Goal: Information Seeking & Learning: Learn about a topic

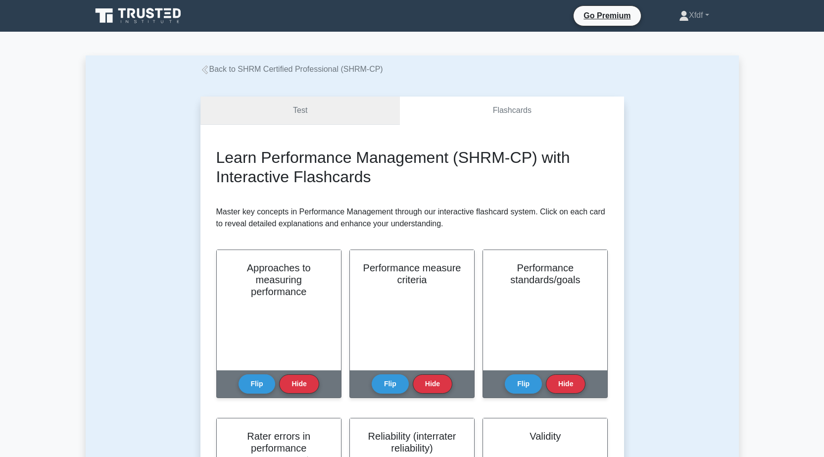
click at [355, 116] on link "Test" at bounding box center [300, 110] width 200 height 28
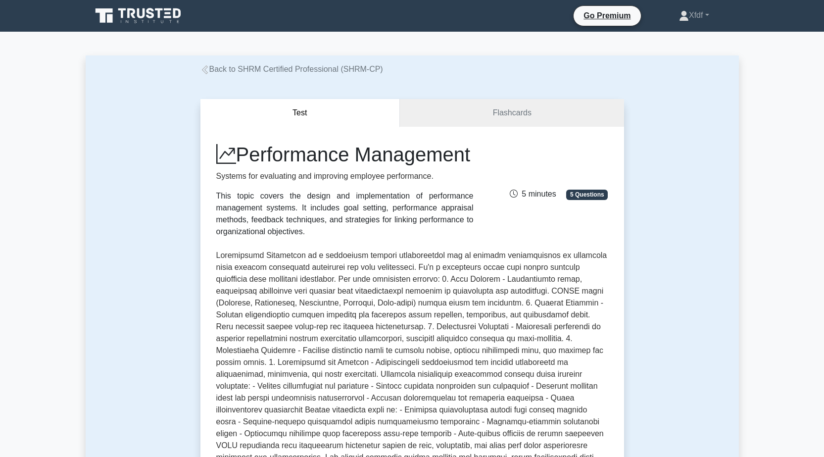
click at [710, 12] on link "Xfdf" at bounding box center [694, 15] width 78 height 20
click at [695, 40] on link "Profile" at bounding box center [695, 39] width 78 height 16
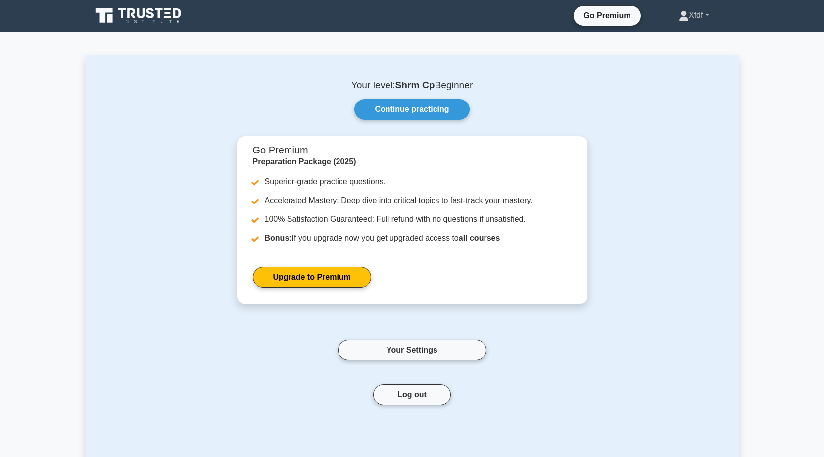
drag, startPoint x: 699, startPoint y: 20, endPoint x: 696, endPoint y: 32, distance: 11.6
click at [699, 21] on link "Xfdf" at bounding box center [694, 15] width 78 height 20
click at [682, 51] on link "Settings" at bounding box center [695, 55] width 78 height 16
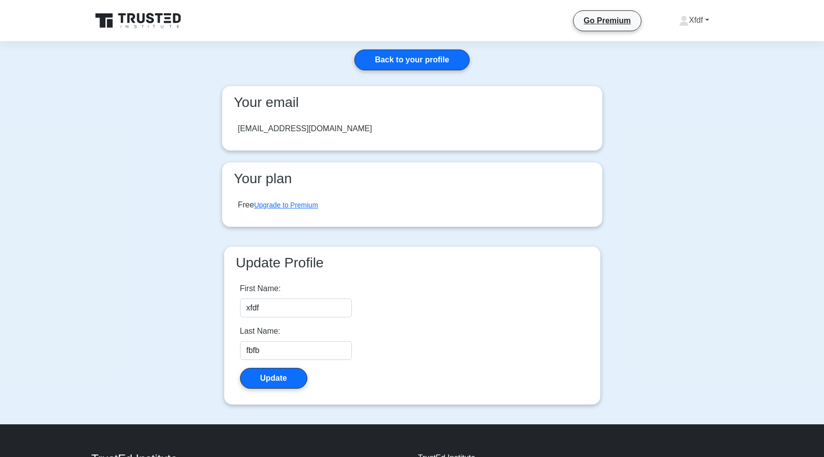
click at [692, 22] on link "Xfdf" at bounding box center [694, 20] width 78 height 20
click at [690, 45] on link "Profile" at bounding box center [695, 44] width 78 height 16
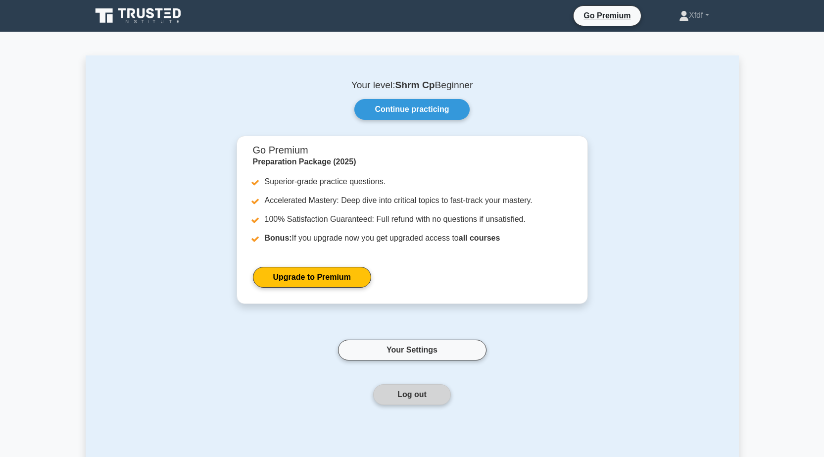
click at [421, 390] on button "Log out" at bounding box center [412, 394] width 78 height 21
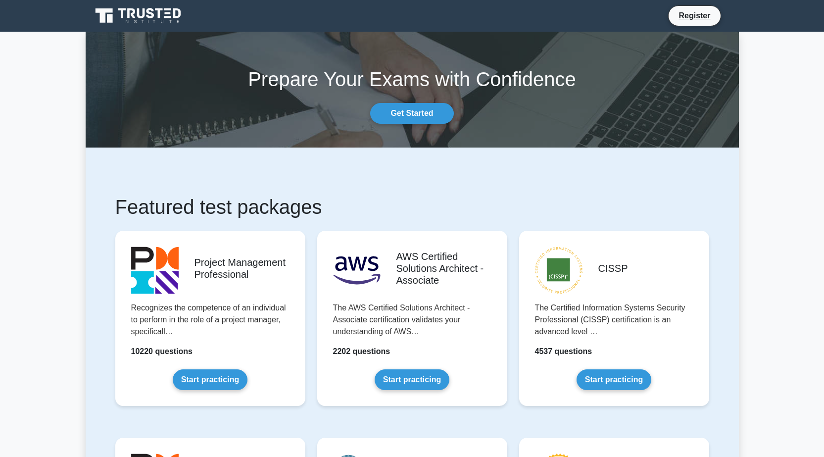
click at [153, 16] on icon at bounding box center [150, 13] width 8 height 10
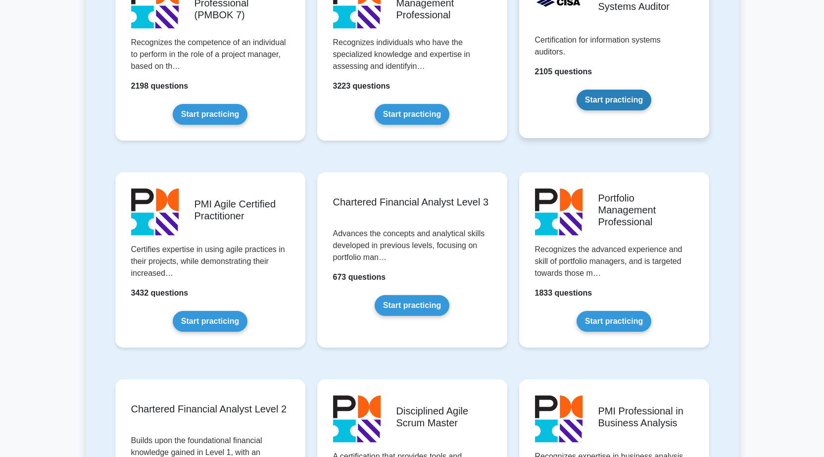
scroll to position [891, 0]
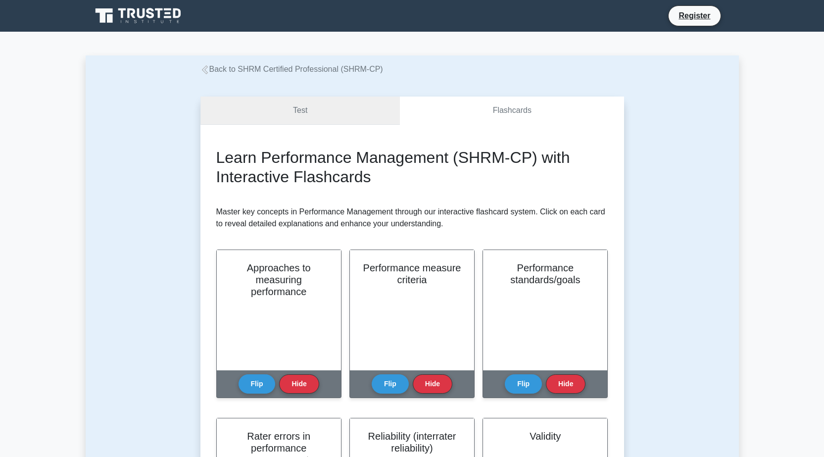
click at [305, 111] on link "Test" at bounding box center [300, 110] width 200 height 28
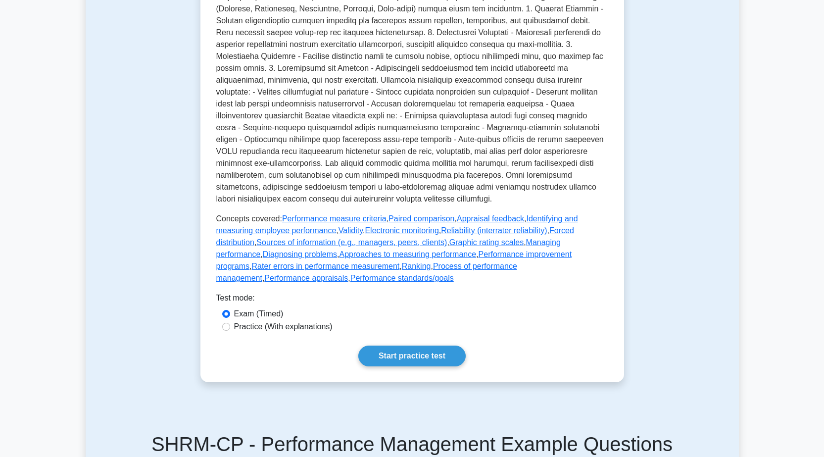
scroll to position [297, 0]
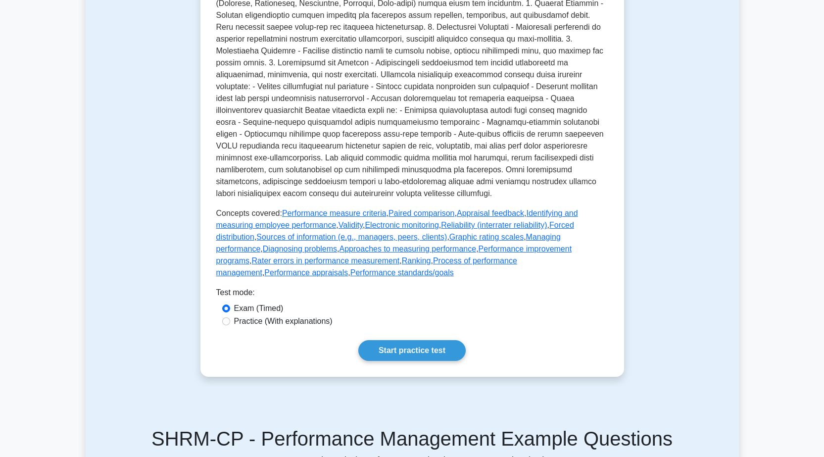
click at [312, 327] on label "Practice (With explanations)" at bounding box center [283, 321] width 98 height 12
click at [230, 325] on input "Practice (With explanations)" at bounding box center [226, 321] width 8 height 8
radio input "true"
click at [404, 361] on link "Start practice test" at bounding box center [411, 350] width 107 height 21
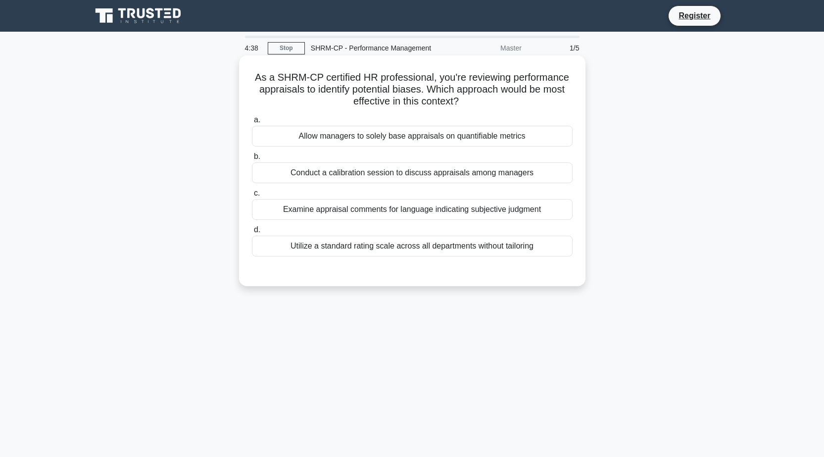
click at [409, 210] on div "Examine appraisal comments for language indicating subjective judgment" at bounding box center [412, 209] width 321 height 21
click at [252, 196] on input "c. Examine appraisal comments for language indicating subjective judgment" at bounding box center [252, 193] width 0 height 6
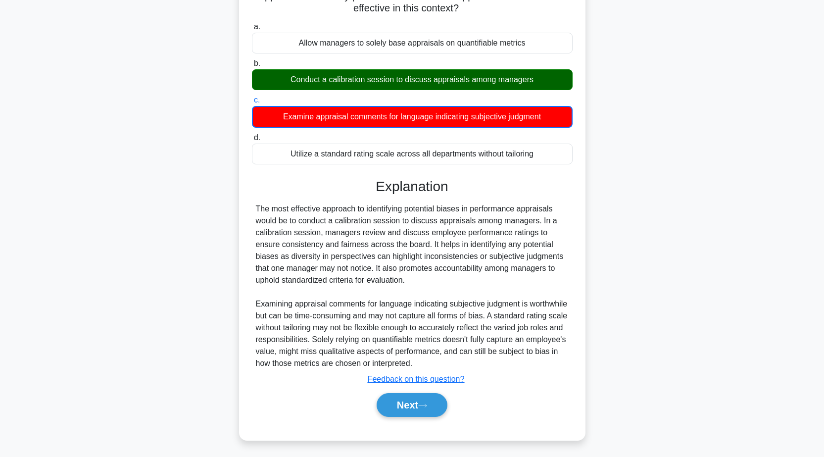
scroll to position [95, 0]
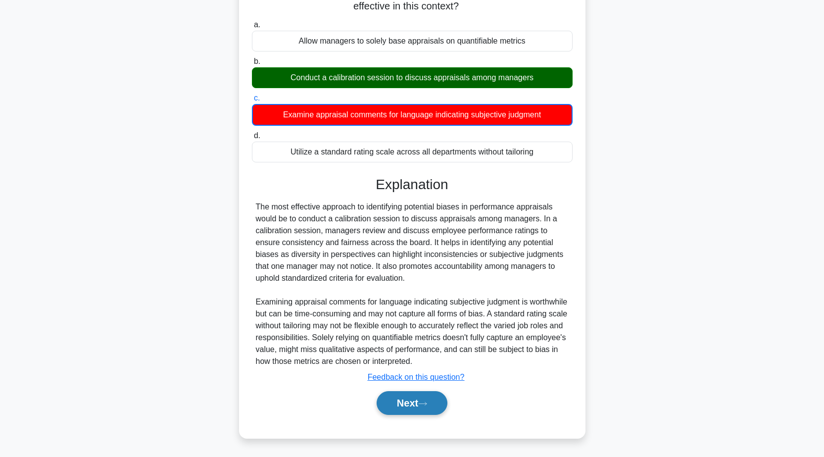
click at [402, 400] on button "Next" at bounding box center [412, 403] width 71 height 24
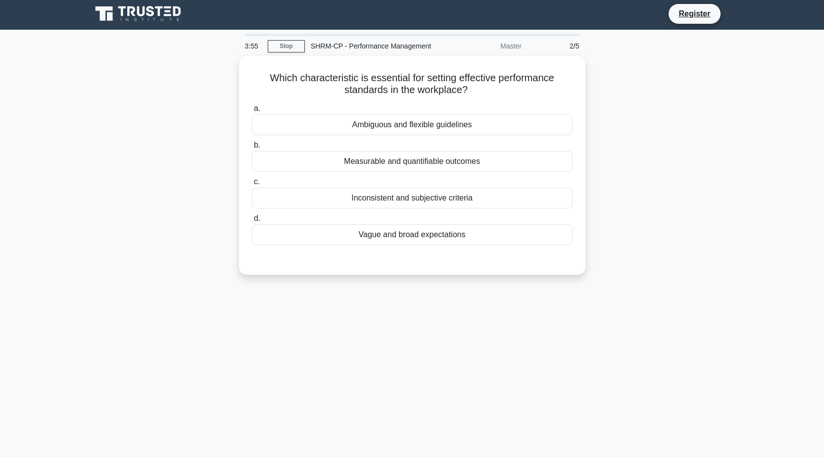
scroll to position [0, 0]
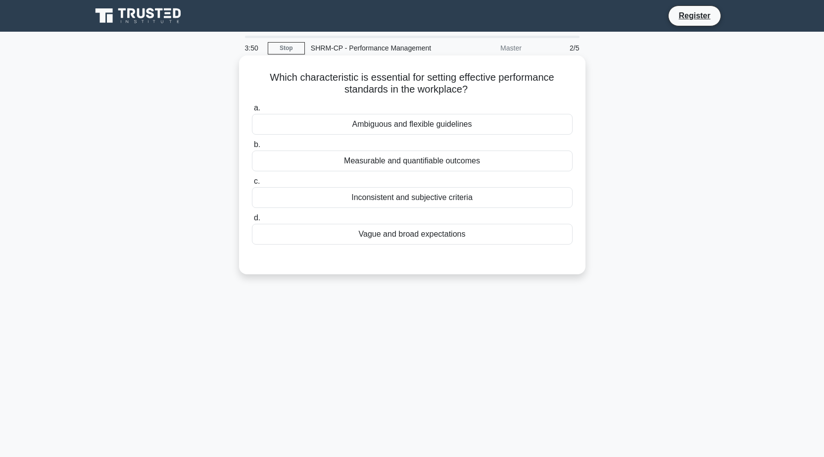
click at [404, 164] on div "Measurable and quantifiable outcomes" at bounding box center [412, 160] width 321 height 21
click at [398, 161] on div "Measurable and quantifiable outcomes" at bounding box center [412, 160] width 321 height 21
click at [252, 148] on input "b. Measurable and quantifiable outcomes" at bounding box center [252, 145] width 0 height 6
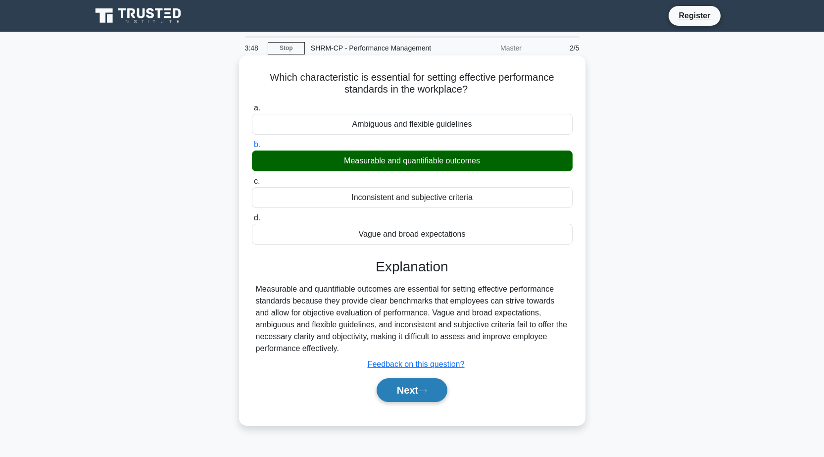
drag, startPoint x: 382, startPoint y: 401, endPoint x: 378, endPoint y: 393, distance: 9.1
click at [379, 396] on button "Next" at bounding box center [412, 390] width 71 height 24
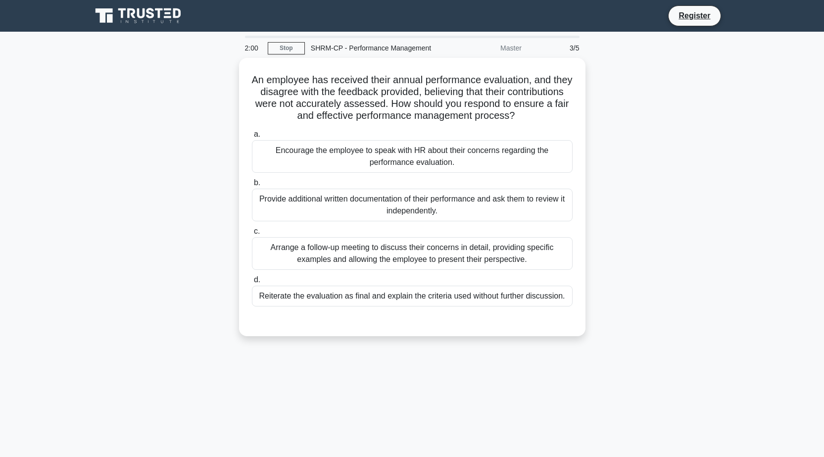
click at [224, 243] on div "An employee has received their annual performance evaluation, and they disagree…" at bounding box center [412, 203] width 653 height 290
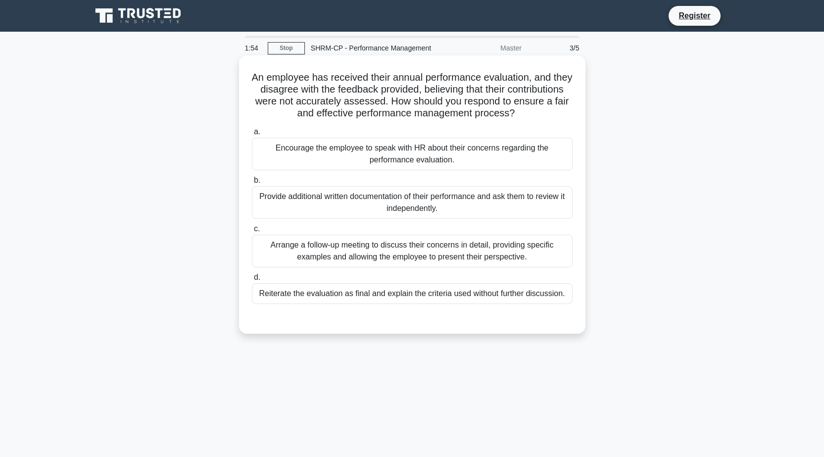
click at [424, 265] on div "Arrange a follow-up meeting to discuss their concerns in detail, providing spec…" at bounding box center [412, 251] width 321 height 33
click at [252, 232] on input "c. Arrange a follow-up meeting to discuss their concerns in detail, providing s…" at bounding box center [252, 229] width 0 height 6
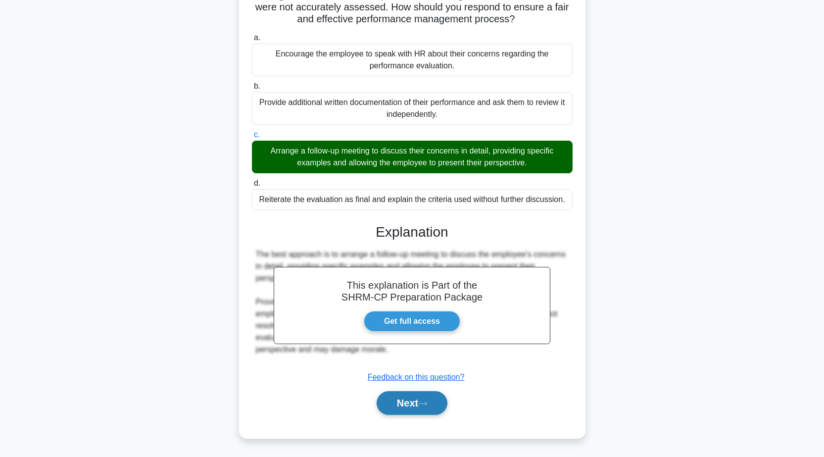
click at [424, 399] on button "Next" at bounding box center [412, 403] width 71 height 24
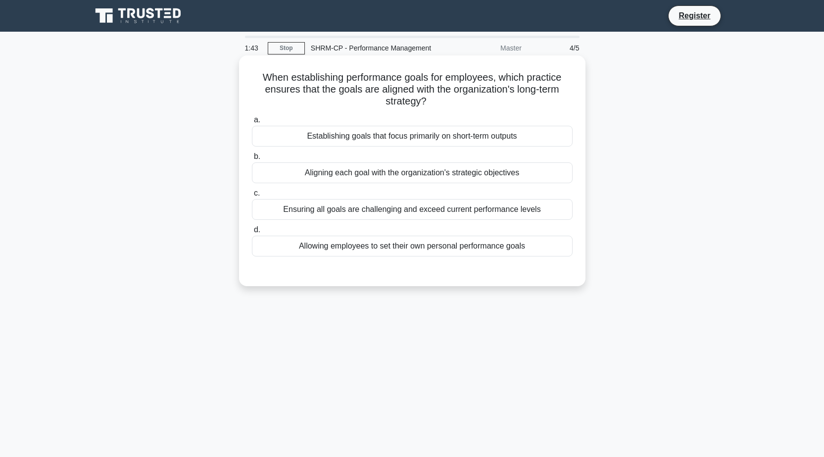
click at [481, 176] on div "Aligning each goal with the organization's strategic objectives" at bounding box center [412, 172] width 321 height 21
click at [252, 160] on input "b. Aligning each goal with the organization's strategic objectives" at bounding box center [252, 156] width 0 height 6
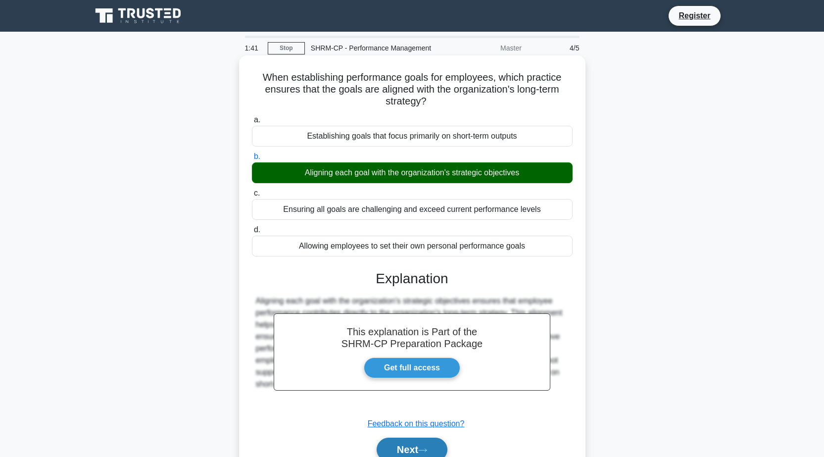
click at [429, 443] on button "Next" at bounding box center [412, 449] width 71 height 24
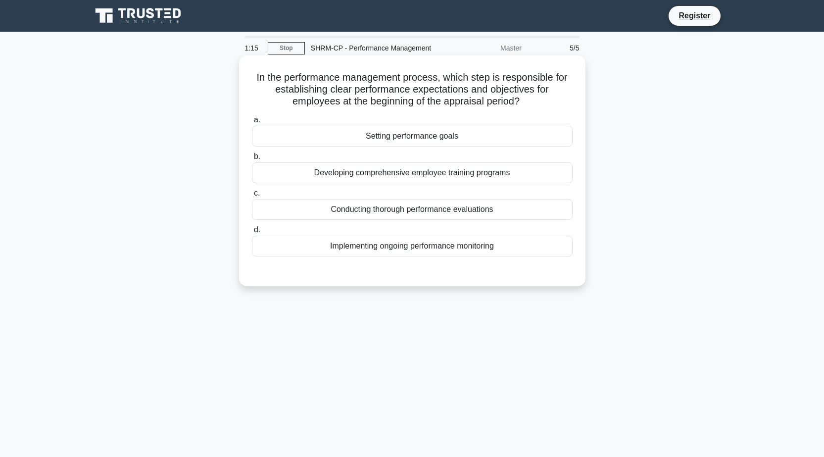
click at [494, 137] on div "Setting performance goals" at bounding box center [412, 136] width 321 height 21
click at [252, 123] on input "a. Setting performance goals" at bounding box center [252, 120] width 0 height 6
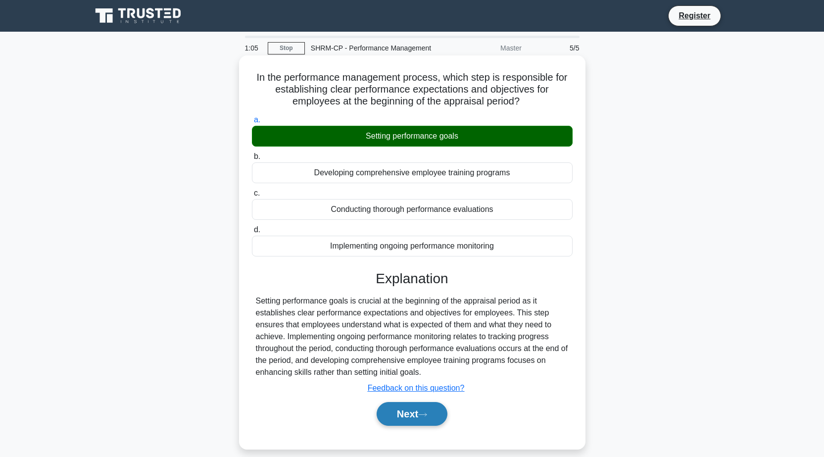
click at [425, 421] on button "Next" at bounding box center [412, 414] width 71 height 24
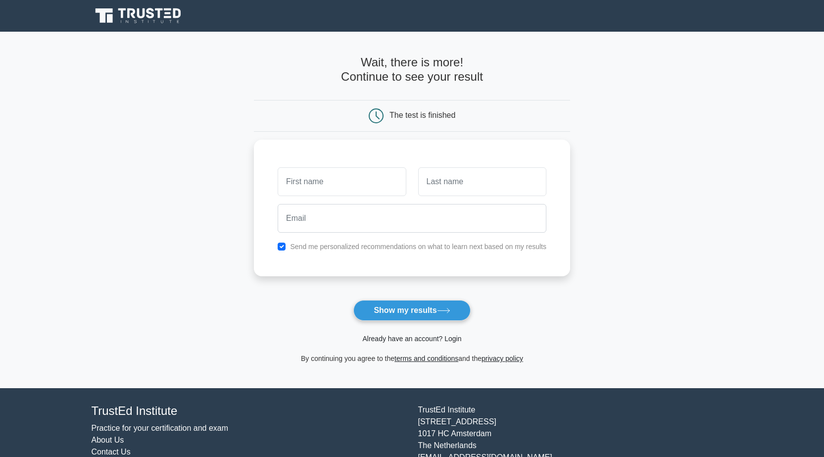
click at [456, 339] on link "Already have an account? Login" at bounding box center [411, 338] width 99 height 8
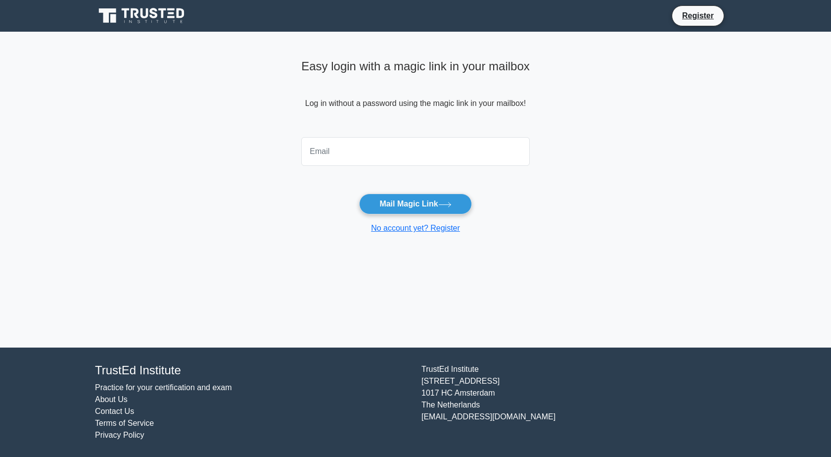
click at [462, 151] on input "email" at bounding box center [415, 151] width 229 height 29
type input "briaunanm4@gmail.com"
drag, startPoint x: 420, startPoint y: 152, endPoint x: 254, endPoint y: 172, distance: 167.4
click at [254, 169] on main "Easy login with a magic link in your mailbox Log in without a password using th…" at bounding box center [415, 190] width 831 height 316
type input "[EMAIL_ADDRESS][PERSON_NAME][DOMAIN_NAME]"
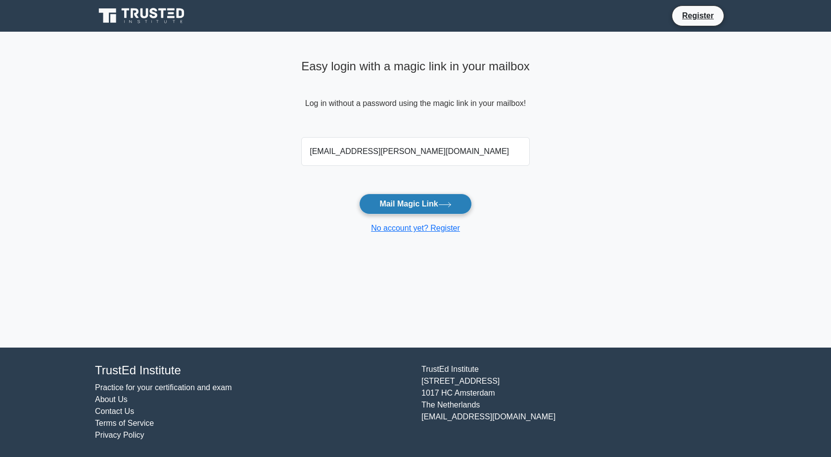
click at [380, 203] on button "Mail Magic Link" at bounding box center [415, 203] width 112 height 21
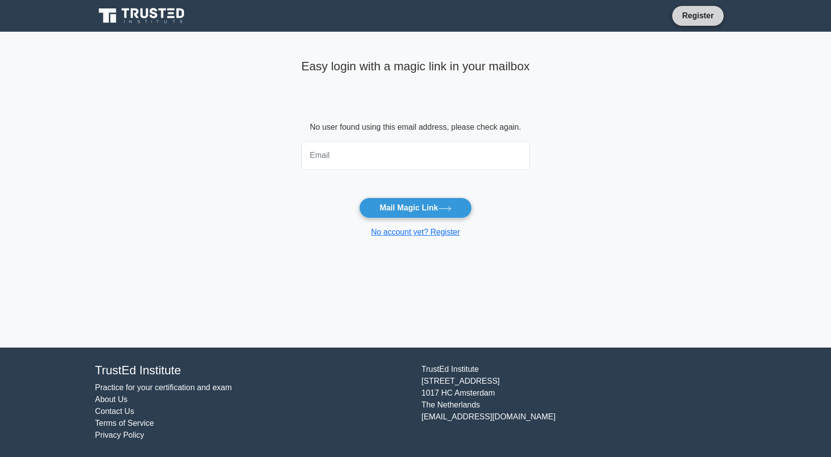
click at [696, 13] on link "Register" at bounding box center [698, 15] width 44 height 12
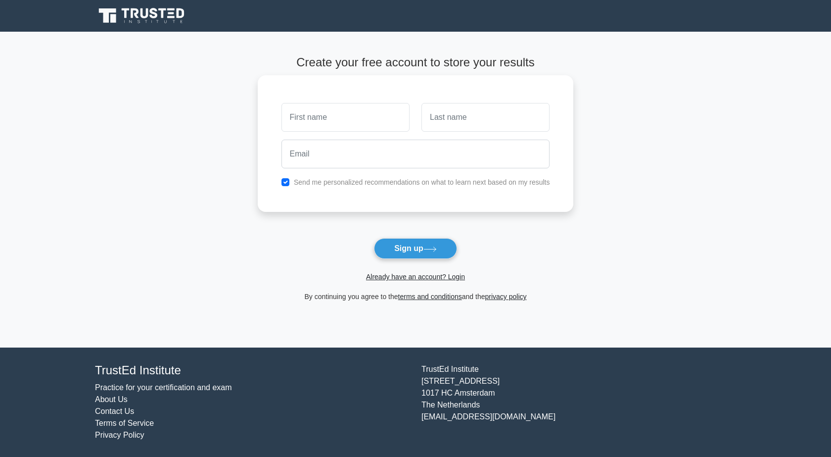
click at [374, 124] on input "text" at bounding box center [346, 117] width 128 height 29
type input "bw"
click at [457, 107] on input "text" at bounding box center [486, 117] width 128 height 29
type input "w"
click at [429, 144] on input "email" at bounding box center [416, 154] width 269 height 29
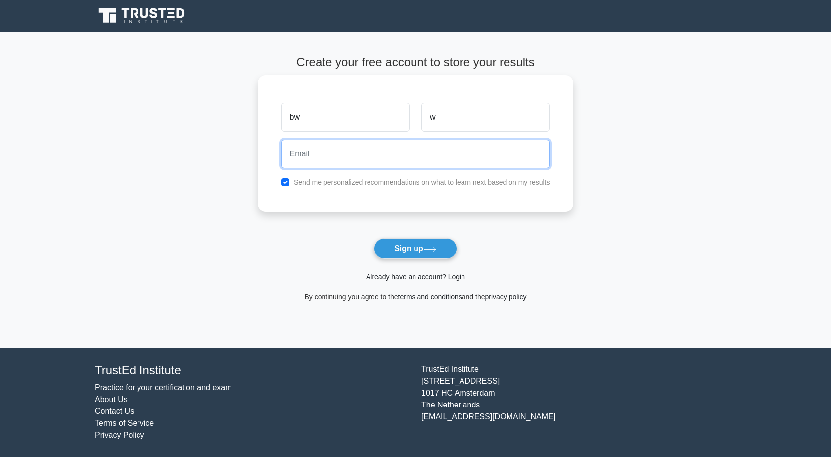
type input "[EMAIL_ADDRESS][PERSON_NAME][DOMAIN_NAME]"
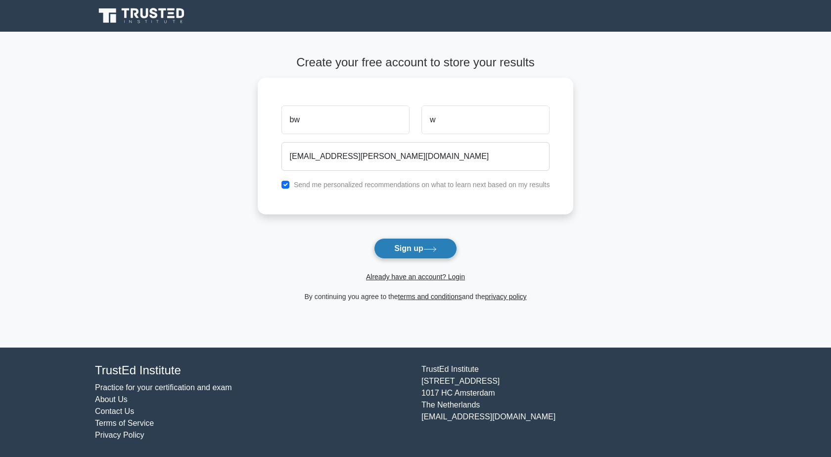
click at [409, 247] on button "Sign up" at bounding box center [415, 248] width 83 height 21
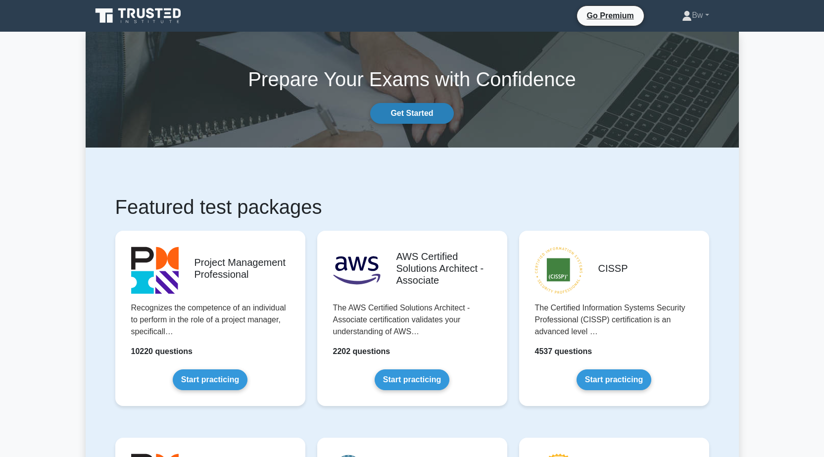
click at [410, 118] on link "Get Started" at bounding box center [411, 113] width 83 height 21
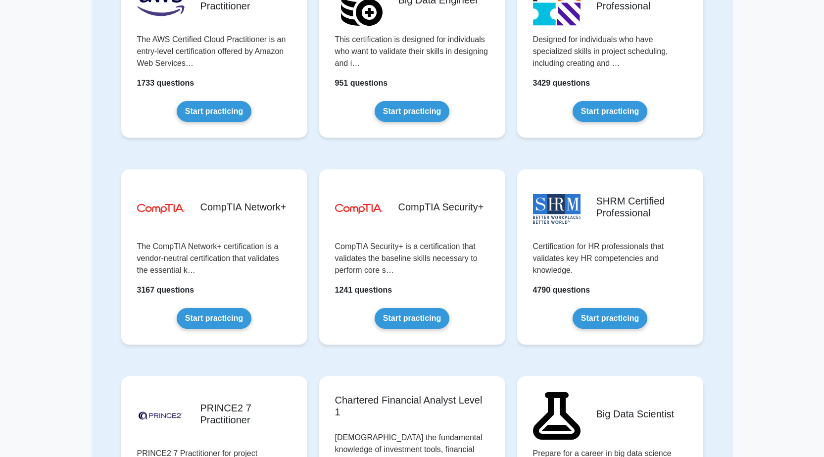
scroll to position [1534, 0]
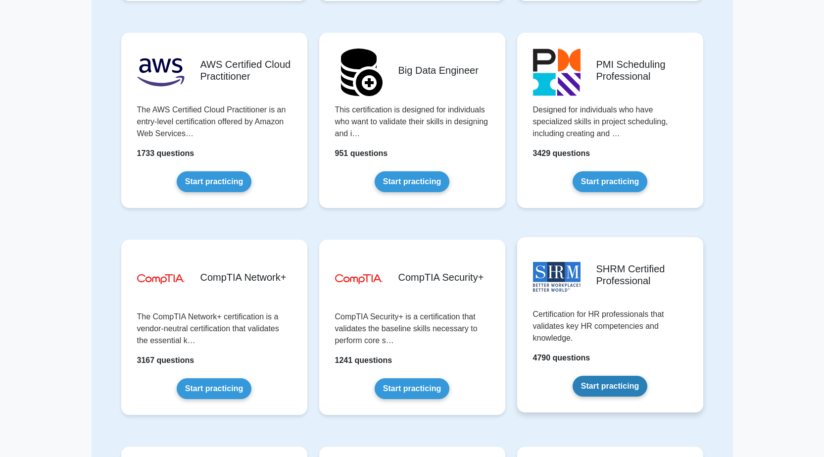
click at [618, 382] on link "Start practicing" at bounding box center [609, 386] width 75 height 21
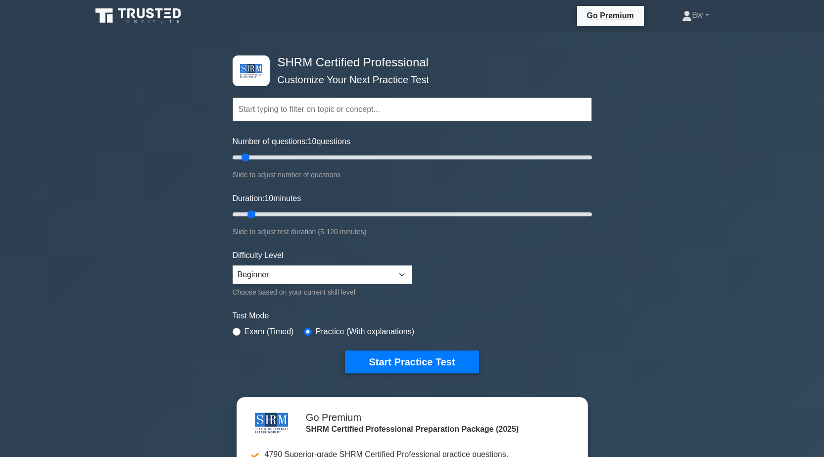
click at [365, 115] on input "text" at bounding box center [412, 109] width 359 height 24
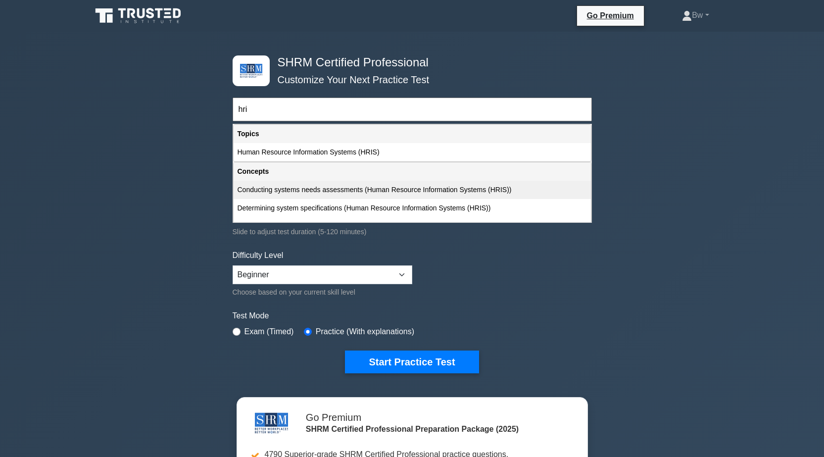
click at [465, 193] on div "Conducting systems needs assessments (Human Resource Information Systems (HRIS))" at bounding box center [412, 190] width 357 height 18
type input "Conducting systems needs assessments (Human Resource Information Systems (HRIS))"
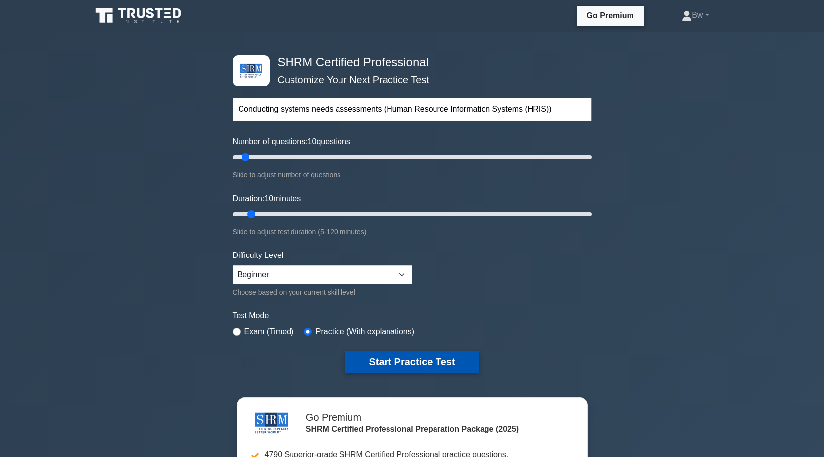
click at [404, 366] on button "Start Practice Test" at bounding box center [412, 361] width 134 height 23
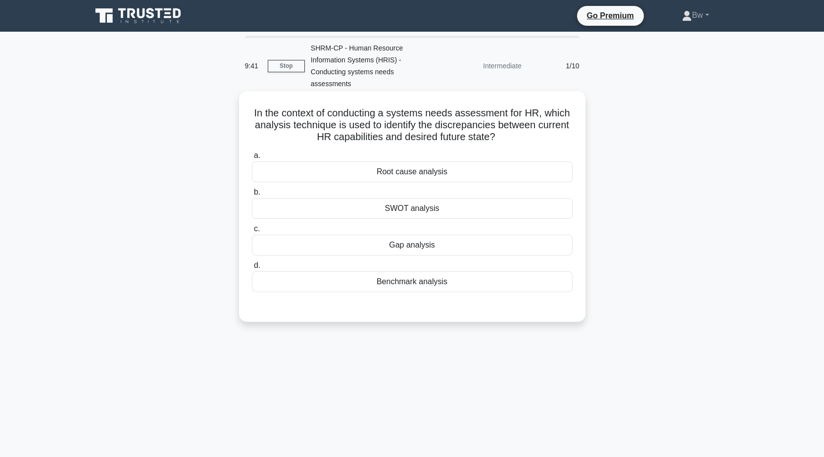
click at [438, 240] on div "Gap analysis" at bounding box center [412, 245] width 321 height 21
click at [252, 232] on input "c. Gap analysis" at bounding box center [252, 229] width 0 height 6
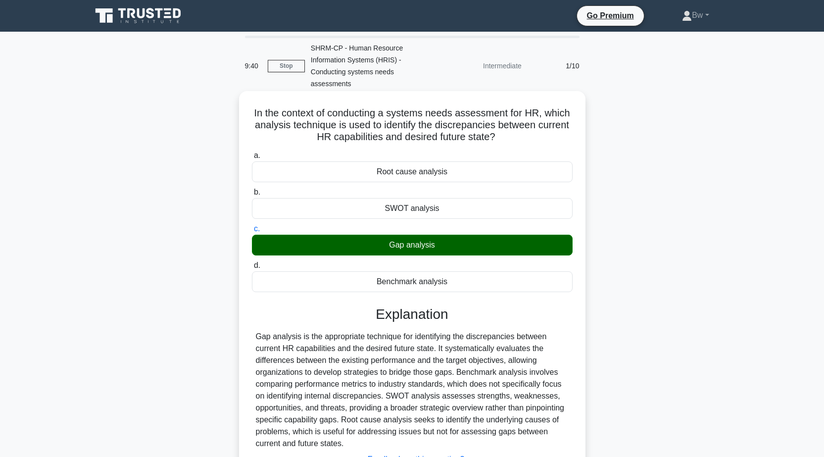
scroll to position [78, 0]
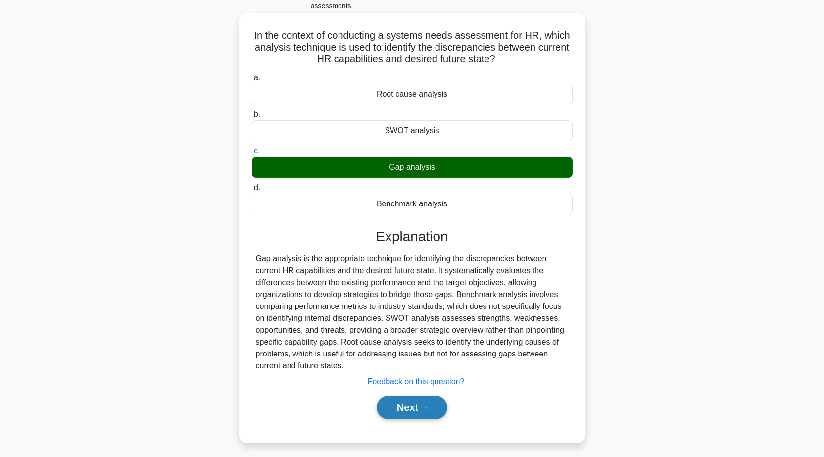
click at [412, 401] on button "Next" at bounding box center [412, 407] width 71 height 24
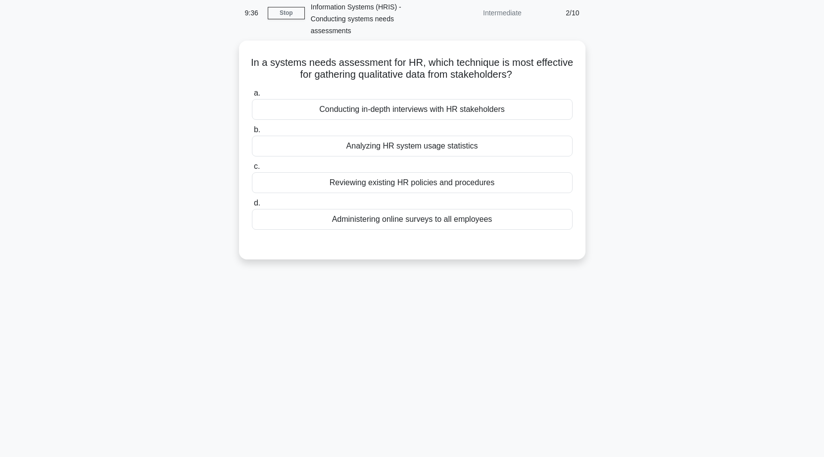
scroll to position [28, 0]
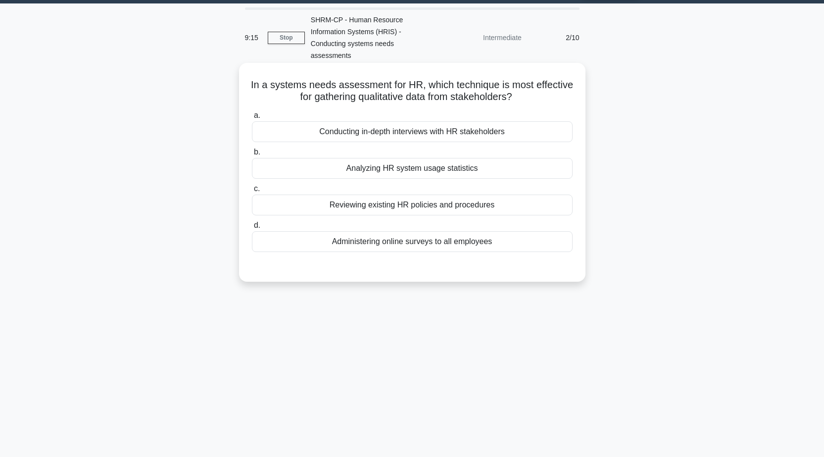
click at [475, 124] on div "Conducting in-depth interviews with HR stakeholders" at bounding box center [412, 131] width 321 height 21
click at [252, 119] on input "a. Conducting in-depth interviews with HR stakeholders" at bounding box center [252, 115] width 0 height 6
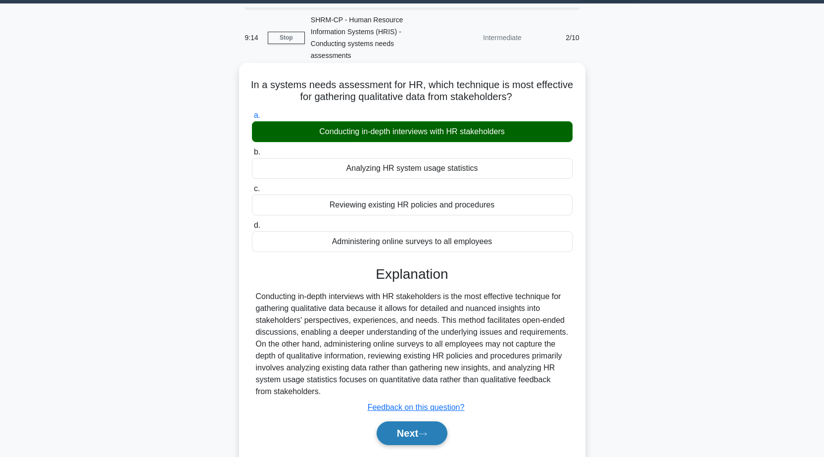
click at [390, 425] on button "Next" at bounding box center [412, 433] width 71 height 24
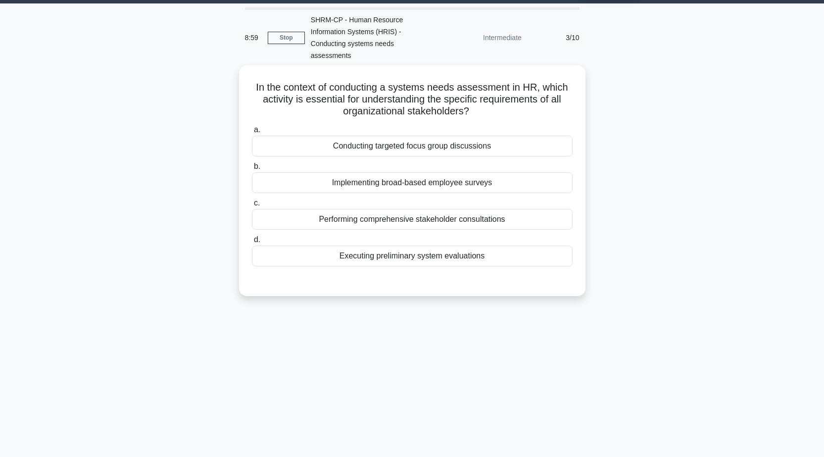
click at [470, 342] on div "8:59 Stop SHRM-CP - Human Resource Information Systems (HRIS) - Conducting syst…" at bounding box center [412, 254] width 653 height 495
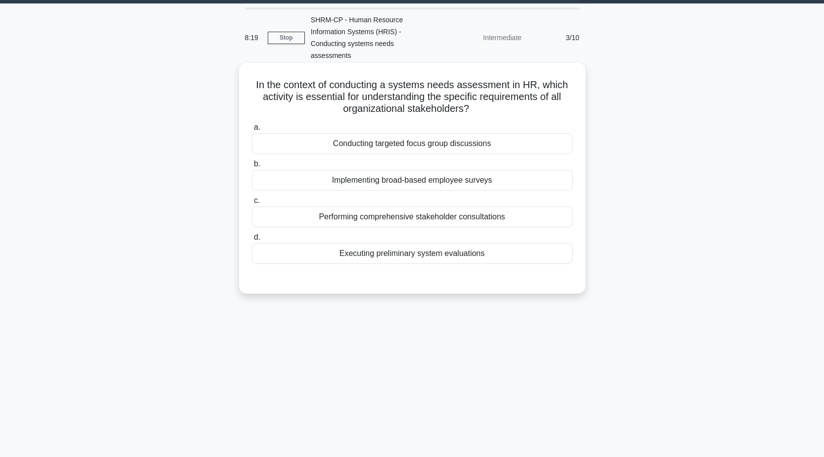
click at [510, 206] on div "Performing comprehensive stakeholder consultations" at bounding box center [412, 216] width 321 height 21
click at [252, 204] on input "c. Performing comprehensive stakeholder consultations" at bounding box center [252, 200] width 0 height 6
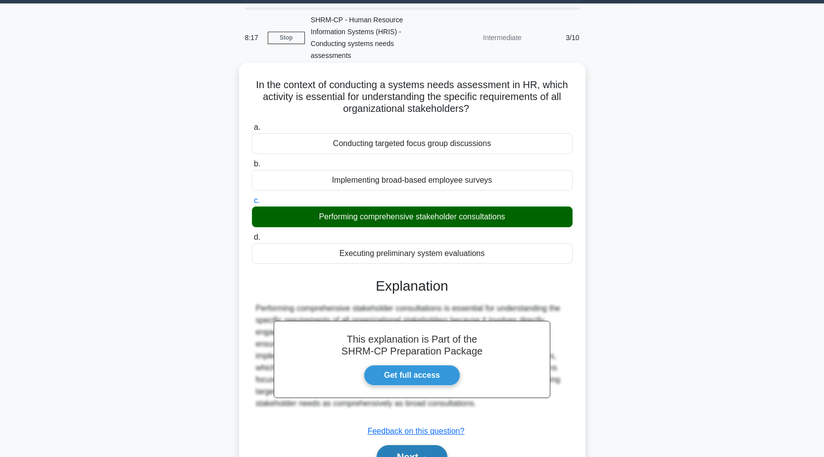
click at [411, 449] on button "Next" at bounding box center [412, 457] width 71 height 24
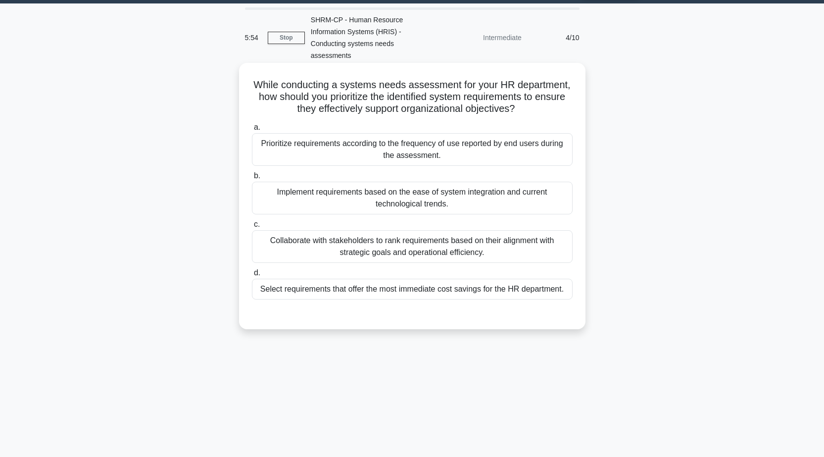
click at [523, 247] on div "Collaborate with stakeholders to rank requirements based on their alignment wit…" at bounding box center [412, 246] width 321 height 33
click at [252, 228] on input "c. Collaborate with stakeholders to rank requirements based on their alignment …" at bounding box center [252, 224] width 0 height 6
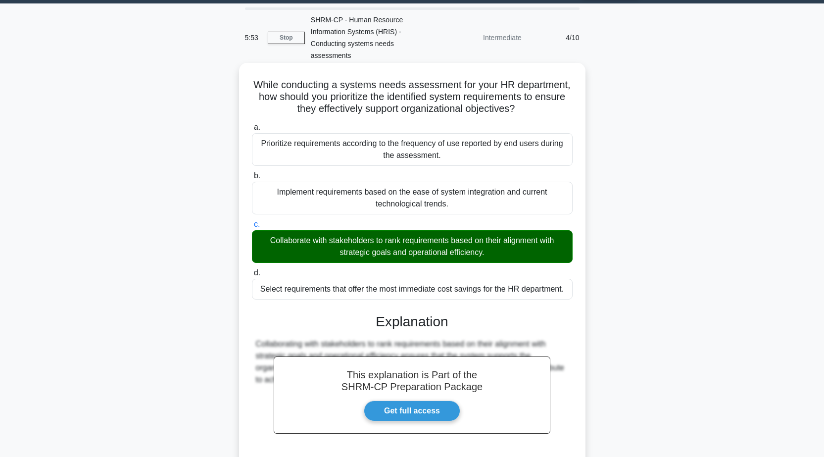
scroll to position [106, 0]
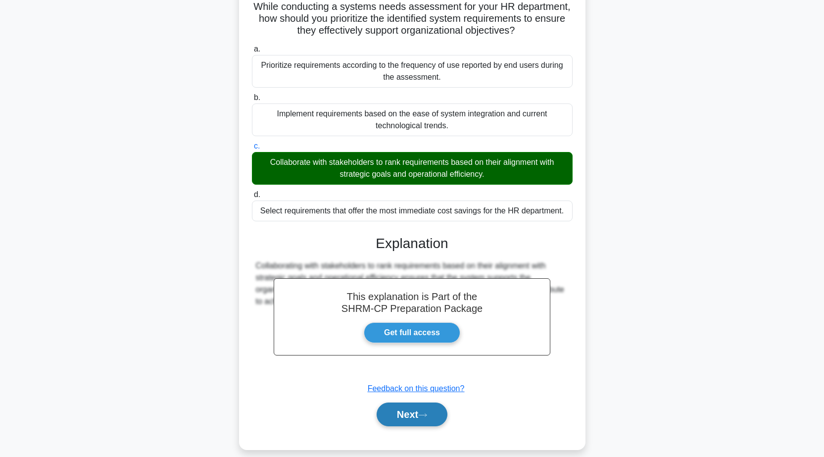
click at [420, 402] on button "Next" at bounding box center [412, 414] width 71 height 24
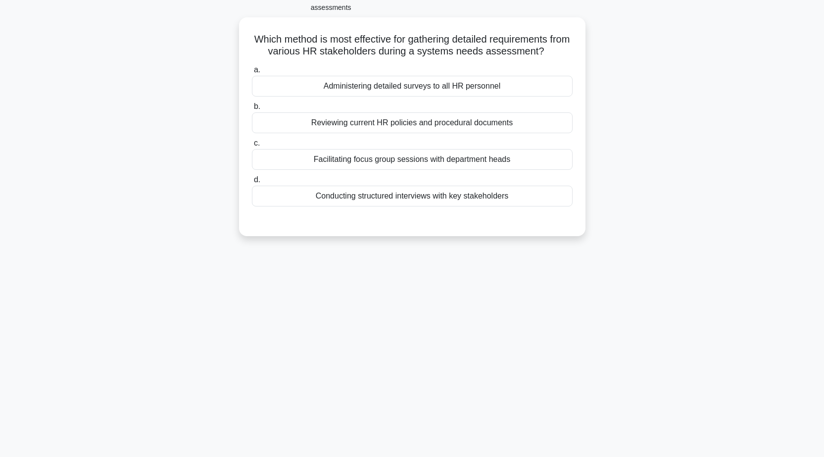
scroll to position [78, 0]
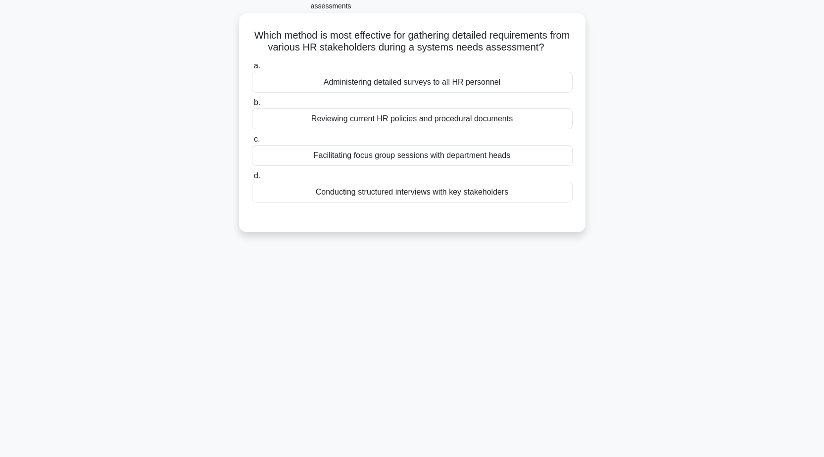
click at [524, 182] on div "Conducting structured interviews with key stakeholders" at bounding box center [412, 192] width 321 height 21
click at [252, 175] on input "d. Conducting structured interviews with key stakeholders" at bounding box center [252, 176] width 0 height 6
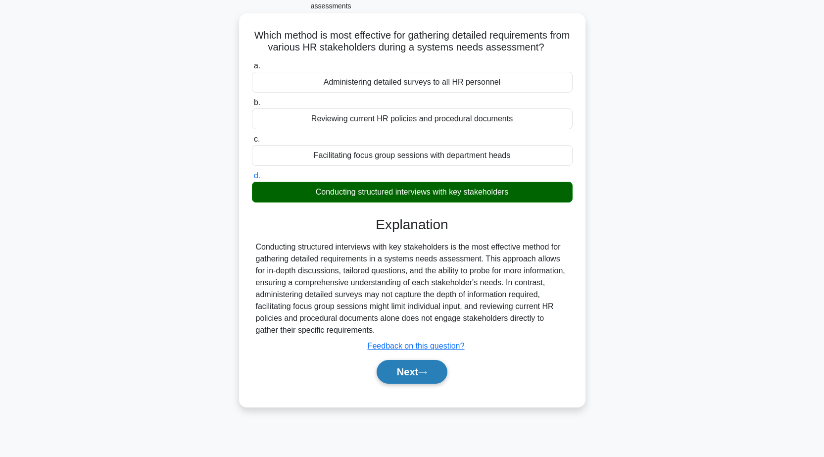
click at [441, 364] on button "Next" at bounding box center [412, 372] width 71 height 24
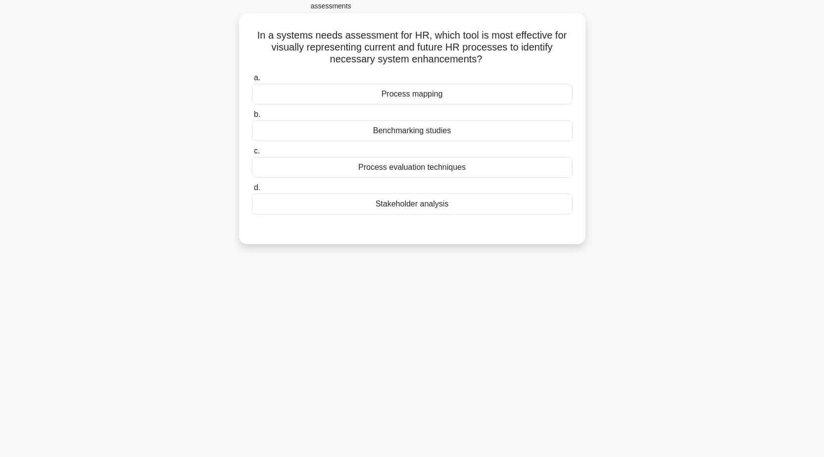
click at [462, 162] on div "Process evaluation techniques" at bounding box center [412, 167] width 321 height 21
click at [252, 154] on input "c. Process evaluation techniques" at bounding box center [252, 151] width 0 height 6
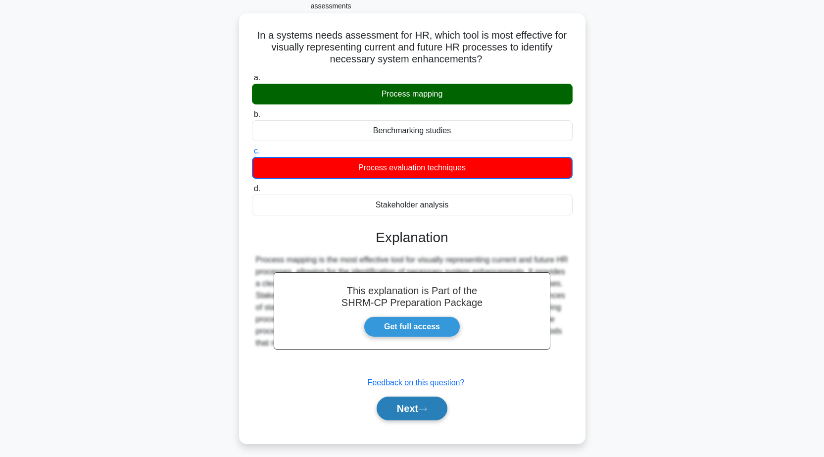
click at [407, 398] on button "Next" at bounding box center [412, 408] width 71 height 24
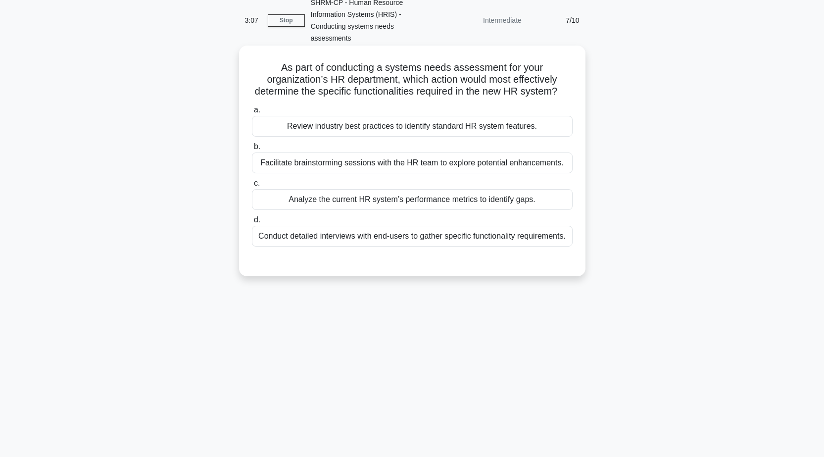
scroll to position [28, 0]
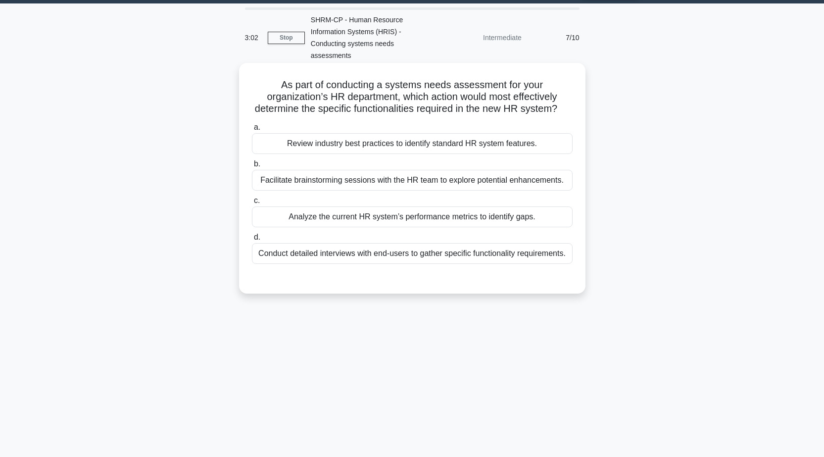
click at [548, 216] on div "Analyze the current HR system’s performance metrics to identify gaps." at bounding box center [412, 216] width 321 height 21
click at [252, 204] on input "c. Analyze the current HR system’s performance metrics to identify gaps." at bounding box center [252, 200] width 0 height 6
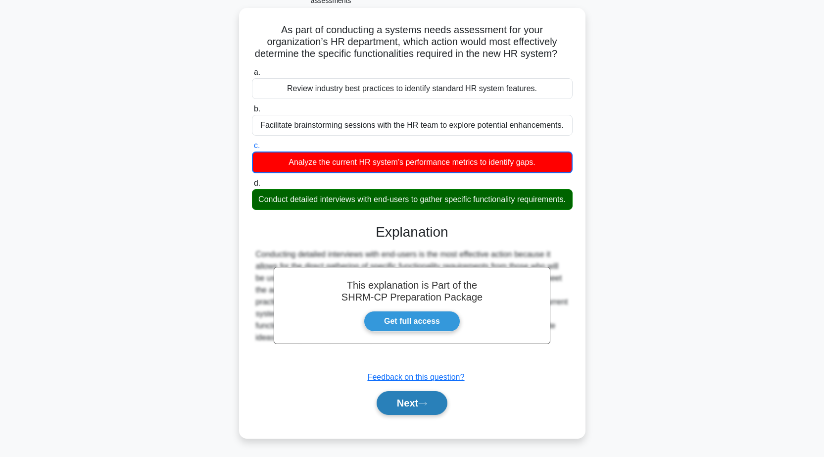
click at [444, 396] on button "Next" at bounding box center [412, 403] width 71 height 24
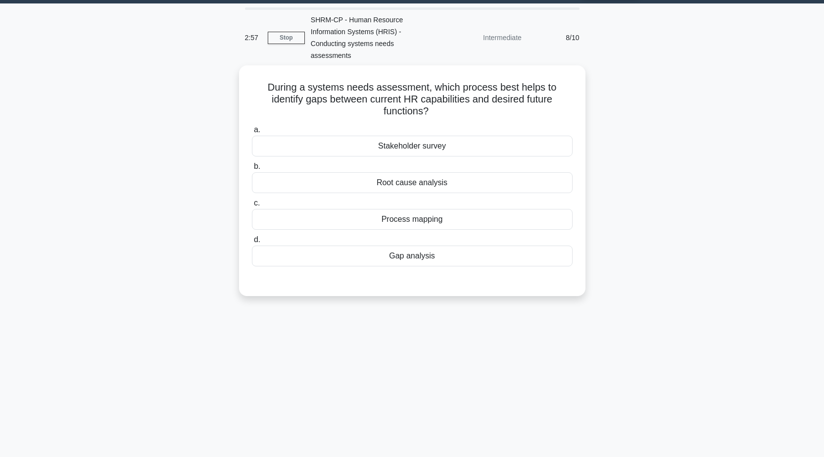
scroll to position [78, 0]
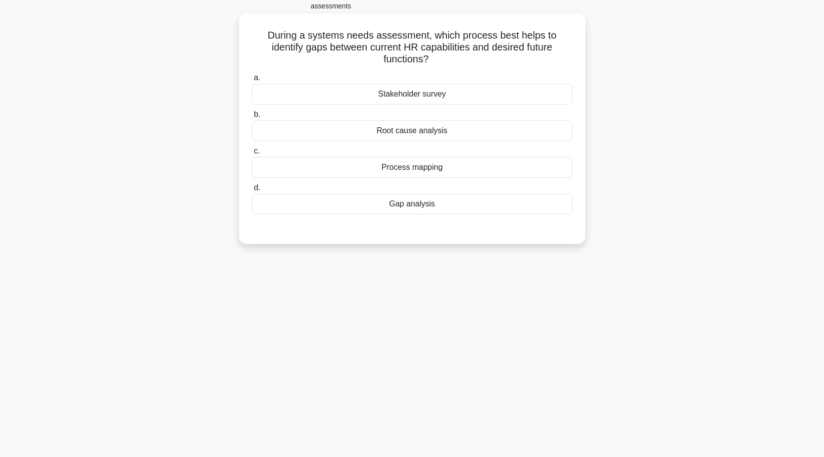
click at [469, 193] on div "Gap analysis" at bounding box center [412, 203] width 321 height 21
click at [252, 186] on input "d. Gap analysis" at bounding box center [252, 188] width 0 height 6
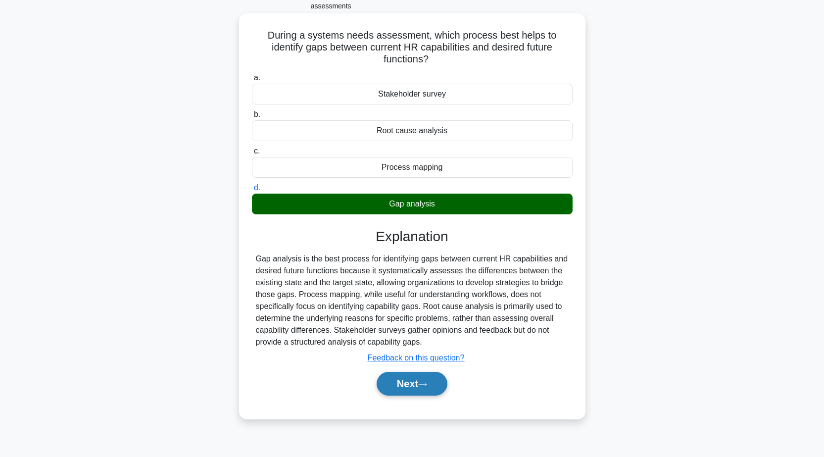
click at [427, 381] on icon at bounding box center [422, 383] width 9 height 5
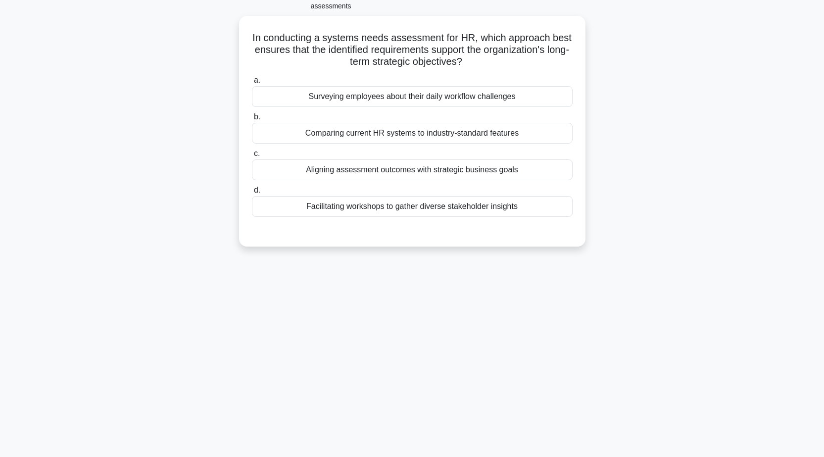
click at [269, 303] on div "2:30 Stop SHRM-CP - Human Resource Information Systems (HRIS) - Conducting syst…" at bounding box center [412, 205] width 653 height 495
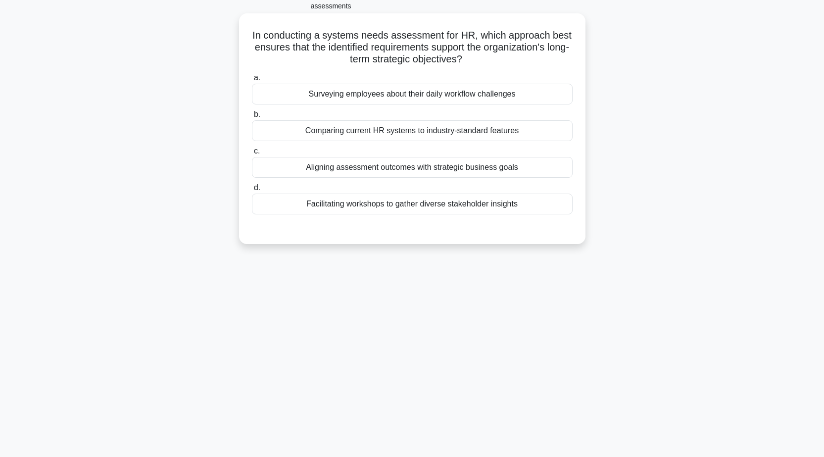
click at [542, 157] on div "Aligning assessment outcomes with strategic business goals" at bounding box center [412, 167] width 321 height 21
click at [252, 154] on input "c. Aligning assessment outcomes with strategic business goals" at bounding box center [252, 151] width 0 height 6
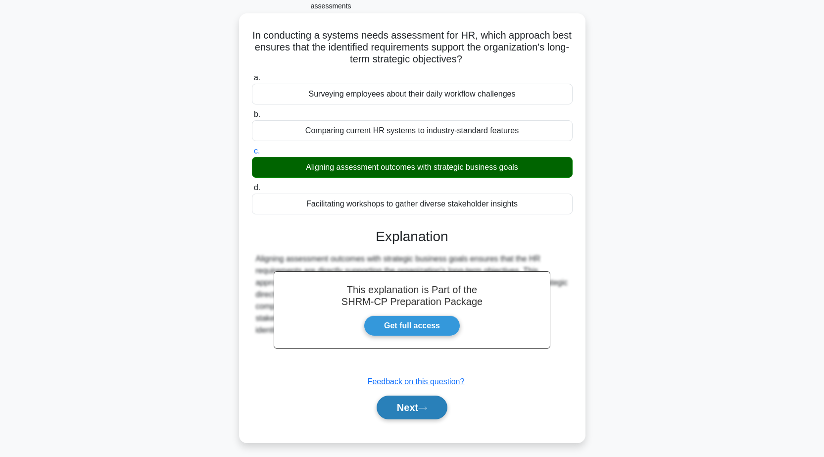
click at [434, 395] on button "Next" at bounding box center [412, 407] width 71 height 24
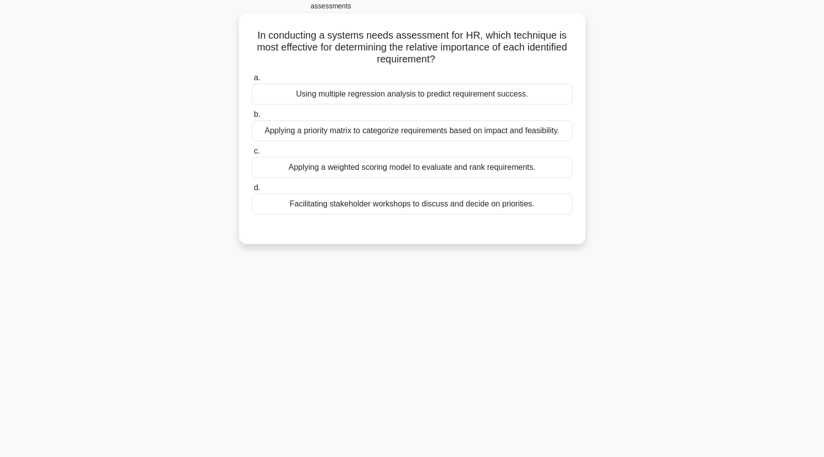
click at [507, 123] on div "Applying a priority matrix to categorize requirements based on impact and feasi…" at bounding box center [412, 130] width 321 height 21
click at [252, 118] on input "b. Applying a priority matrix to categorize requirements based on impact and fe…" at bounding box center [252, 114] width 0 height 6
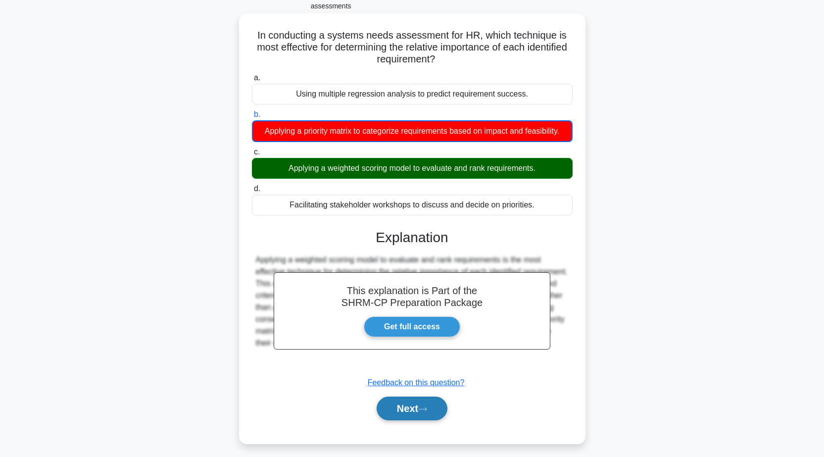
click at [427, 406] on icon at bounding box center [422, 408] width 9 height 5
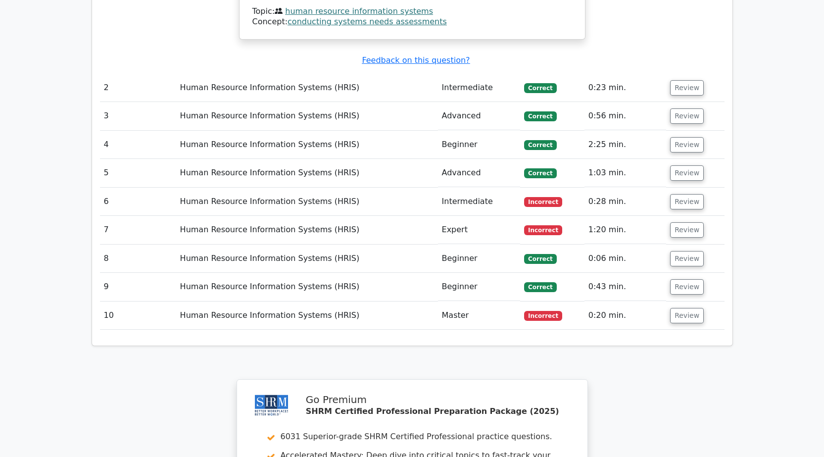
scroll to position [1400, 0]
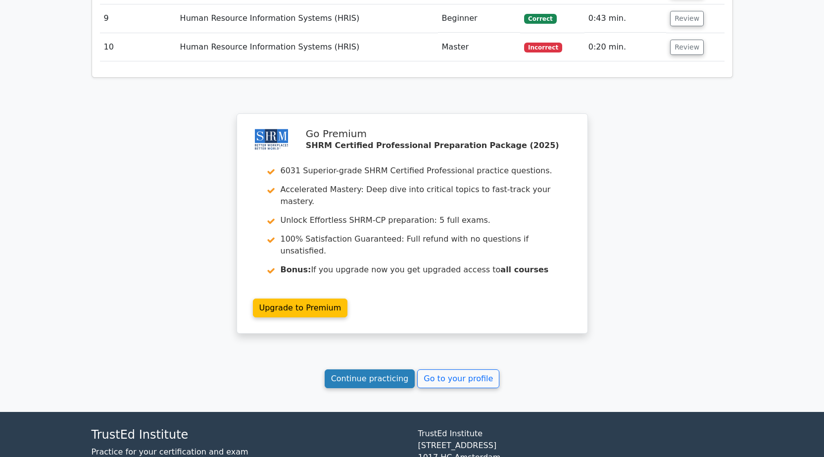
click at [401, 369] on link "Continue practicing" at bounding box center [370, 378] width 91 height 19
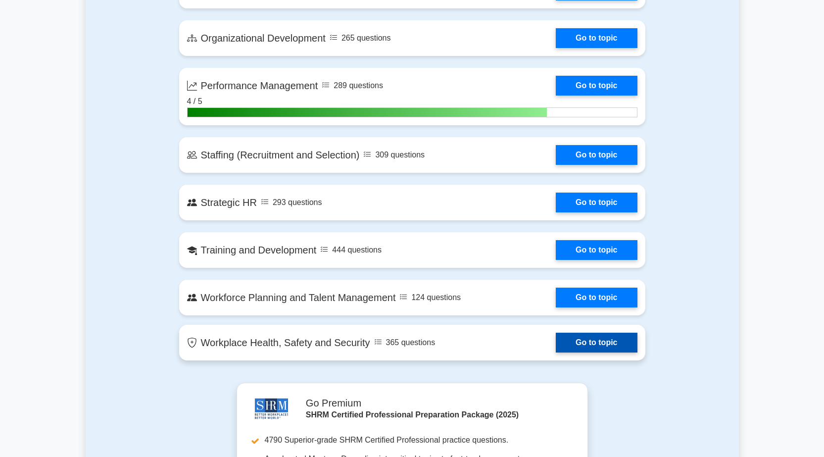
scroll to position [1138, 0]
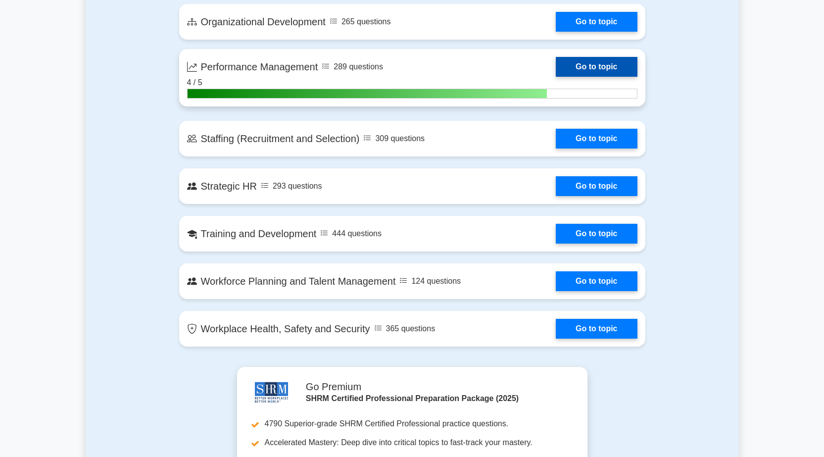
click at [599, 77] on link "Go to topic" at bounding box center [596, 67] width 81 height 20
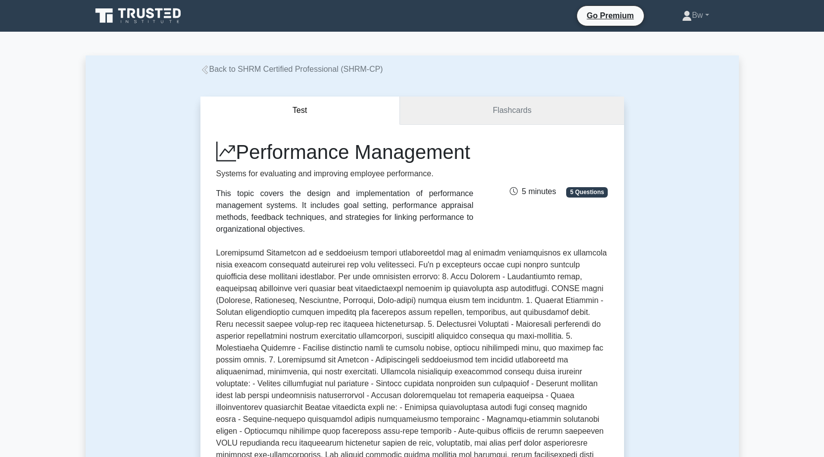
click at [538, 112] on link "Flashcards" at bounding box center [512, 110] width 224 height 28
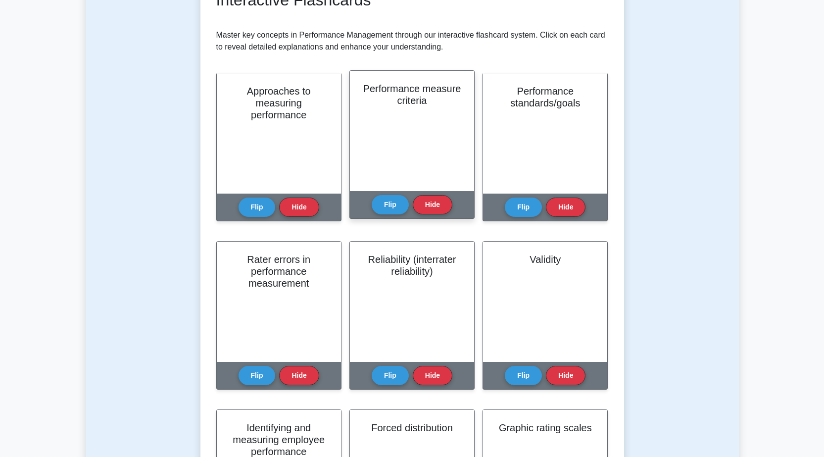
scroll to position [99, 0]
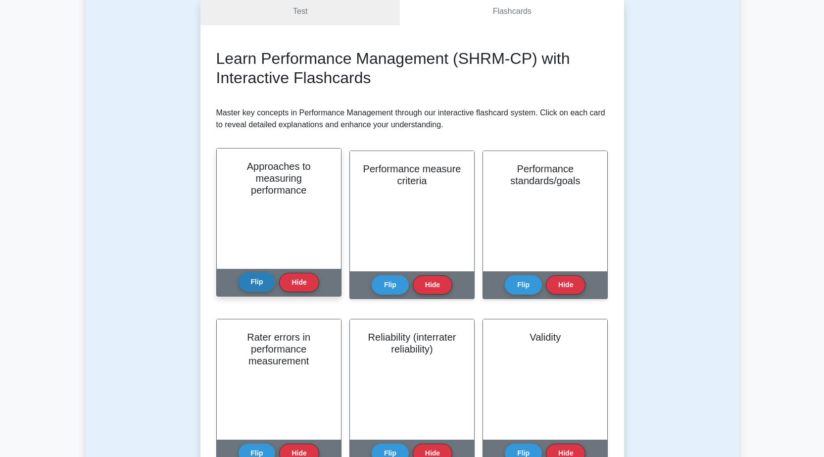
click at [264, 280] on button "Flip" at bounding box center [256, 281] width 37 height 19
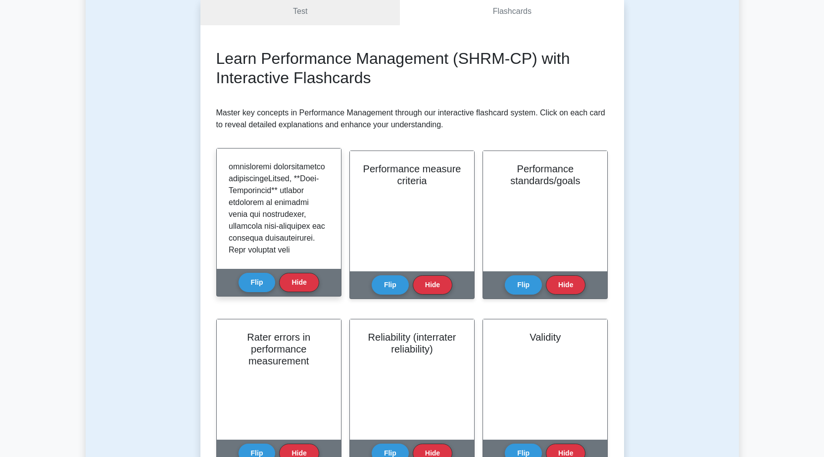
scroll to position [1360, 0]
click at [268, 276] on button "Flip" at bounding box center [256, 281] width 37 height 19
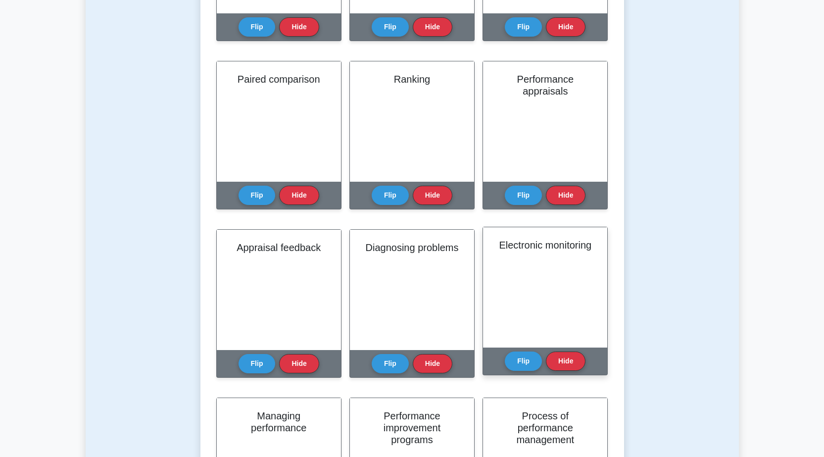
scroll to position [742, 0]
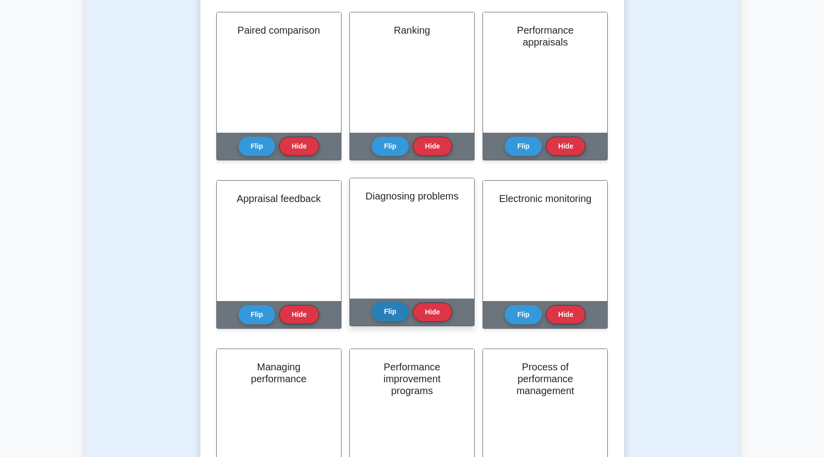
click at [390, 308] on button "Flip" at bounding box center [390, 311] width 37 height 19
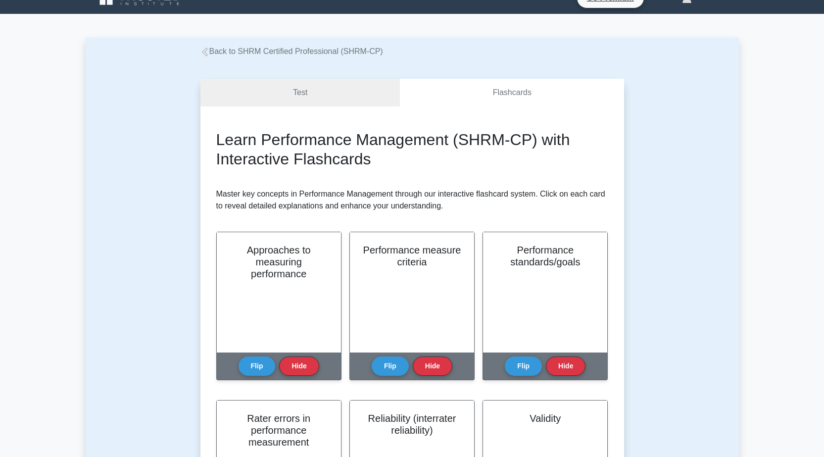
scroll to position [0, 0]
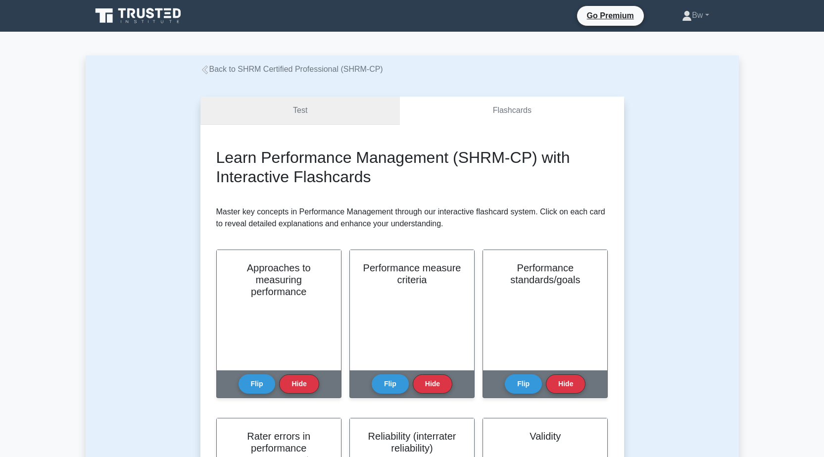
click at [355, 117] on link "Test" at bounding box center [300, 110] width 200 height 28
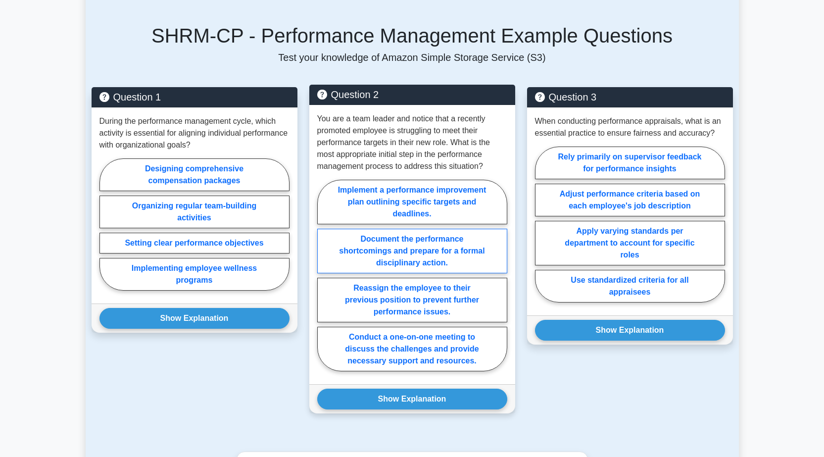
scroll to position [445, 0]
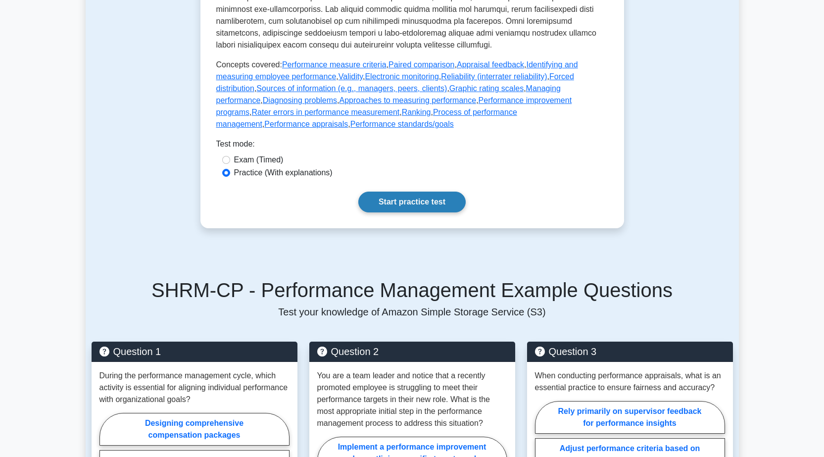
click at [395, 212] on link "Start practice test" at bounding box center [411, 201] width 107 height 21
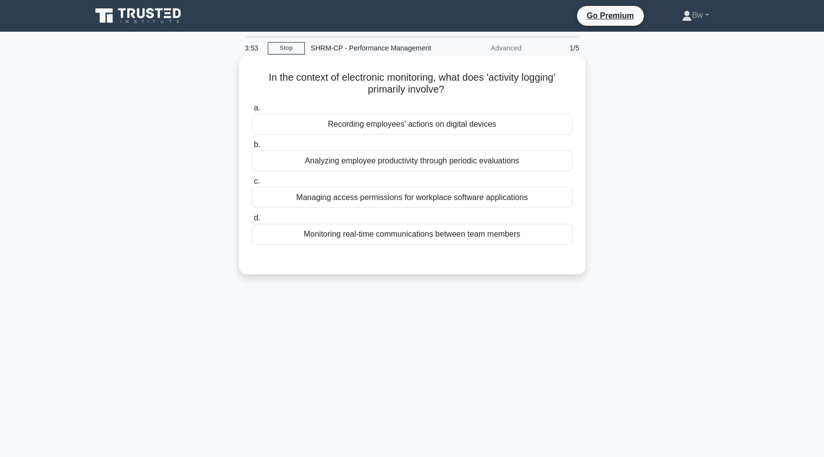
click at [515, 124] on div "Recording employees' actions on digital devices" at bounding box center [412, 124] width 321 height 21
click at [252, 111] on input "a. Recording employees' actions on digital devices" at bounding box center [252, 108] width 0 height 6
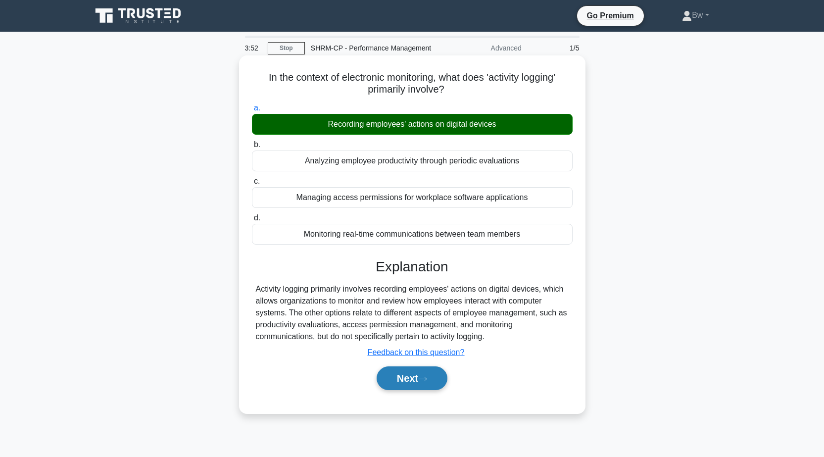
click at [431, 378] on button "Next" at bounding box center [412, 378] width 71 height 24
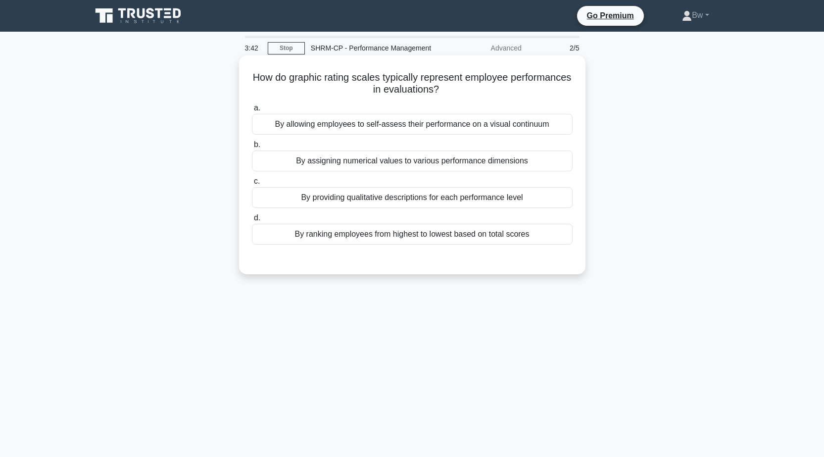
click at [548, 189] on div "By providing qualitative descriptions for each performance level" at bounding box center [412, 197] width 321 height 21
click at [252, 185] on input "c. By providing qualitative descriptions for each performance level" at bounding box center [252, 181] width 0 height 6
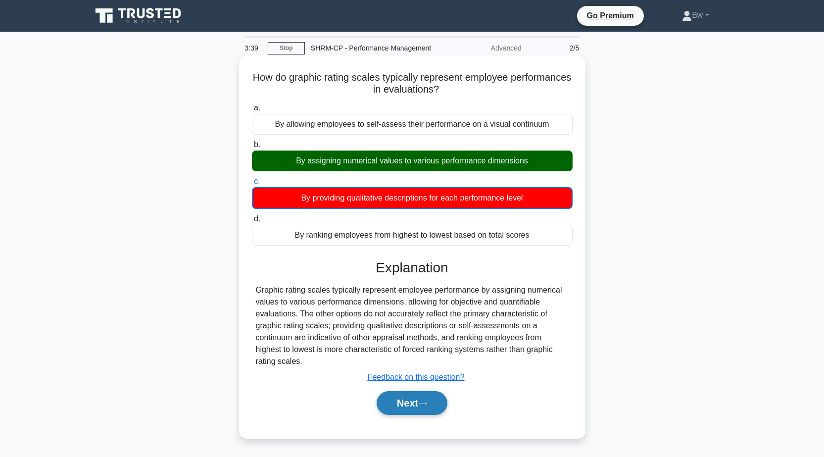
click at [436, 406] on button "Next" at bounding box center [412, 403] width 71 height 24
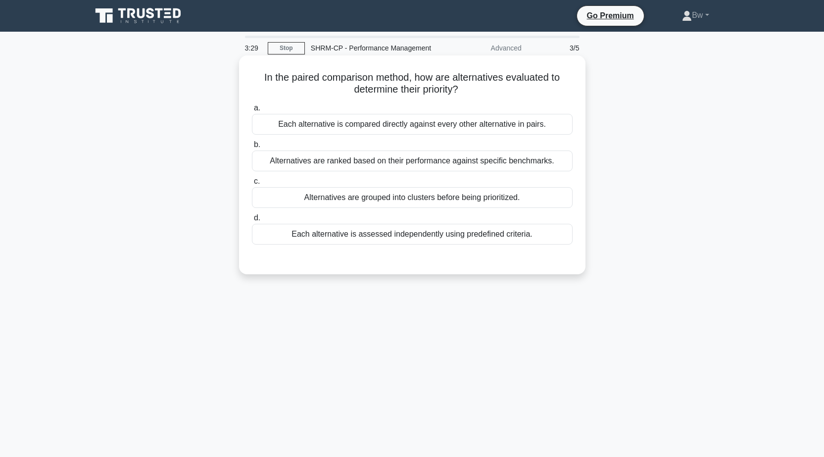
click at [509, 163] on div "Alternatives are ranked based on their performance against specific benchmarks." at bounding box center [412, 160] width 321 height 21
click at [252, 148] on input "b. Alternatives are ranked based on their performance against specific benchmar…" at bounding box center [252, 145] width 0 height 6
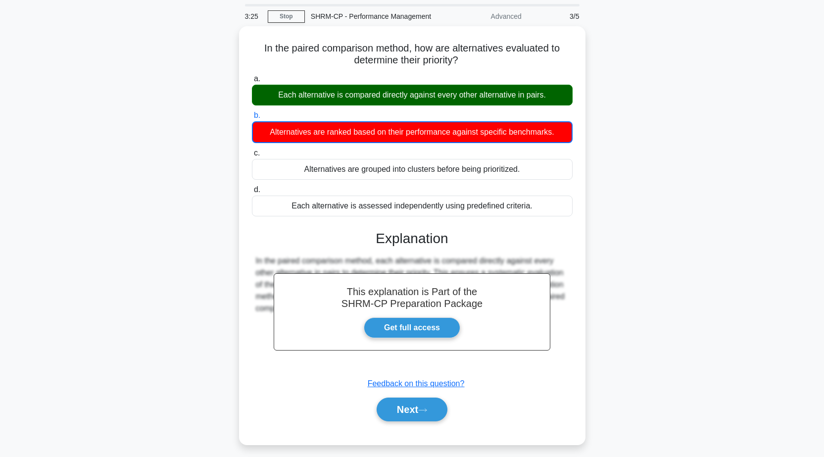
scroll to position [49, 0]
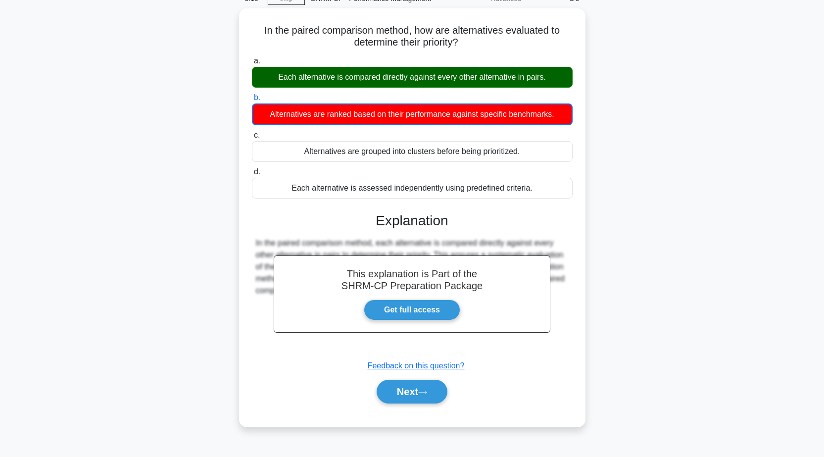
click at [179, 151] on div "In the paired comparison method, how are alternatives evaluated to determine th…" at bounding box center [412, 223] width 653 height 430
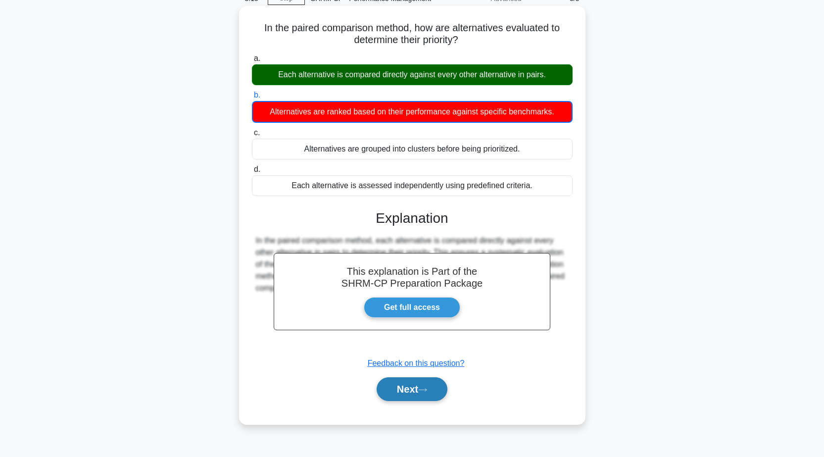
click at [412, 388] on button "Next" at bounding box center [412, 389] width 71 height 24
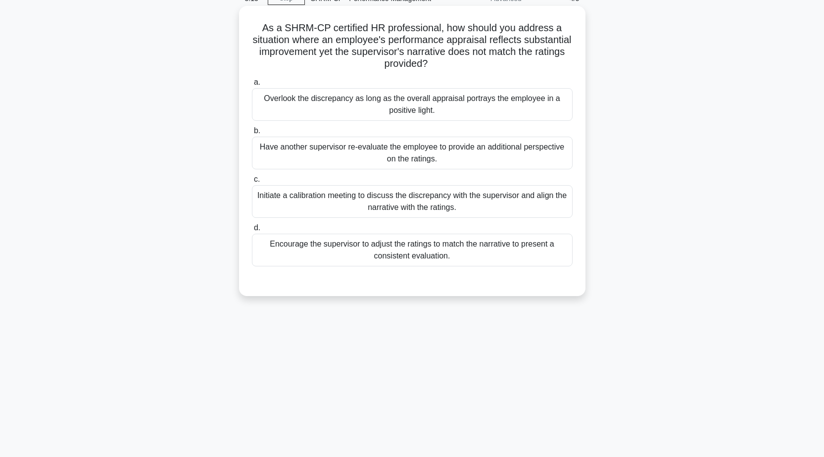
scroll to position [0, 0]
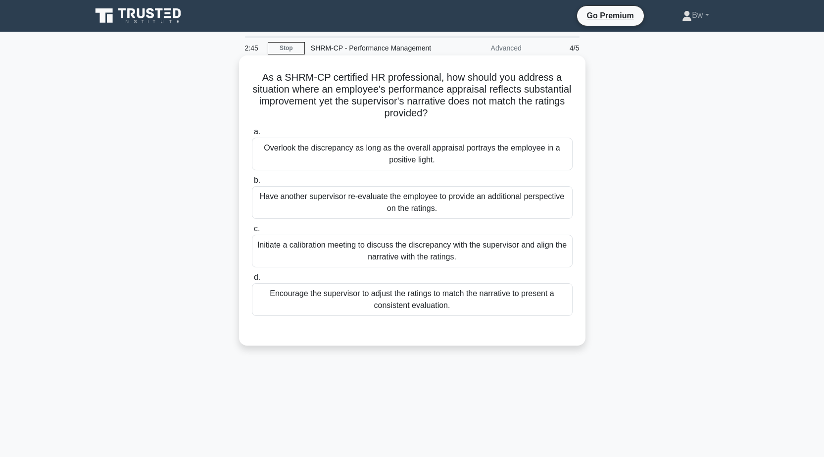
click at [526, 256] on div "Initiate a calibration meeting to discuss the discrepancy with the supervisor a…" at bounding box center [412, 251] width 321 height 33
click at [252, 232] on input "c. Initiate a calibration meeting to discuss the discrepancy with the superviso…" at bounding box center [252, 229] width 0 height 6
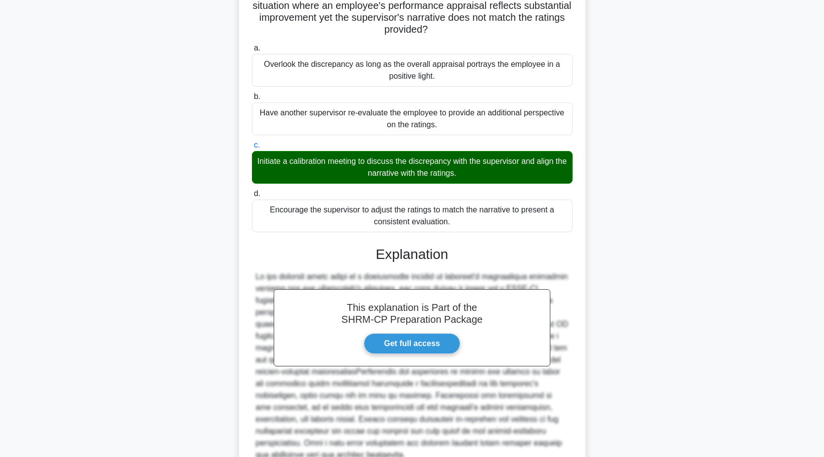
scroll to position [178, 0]
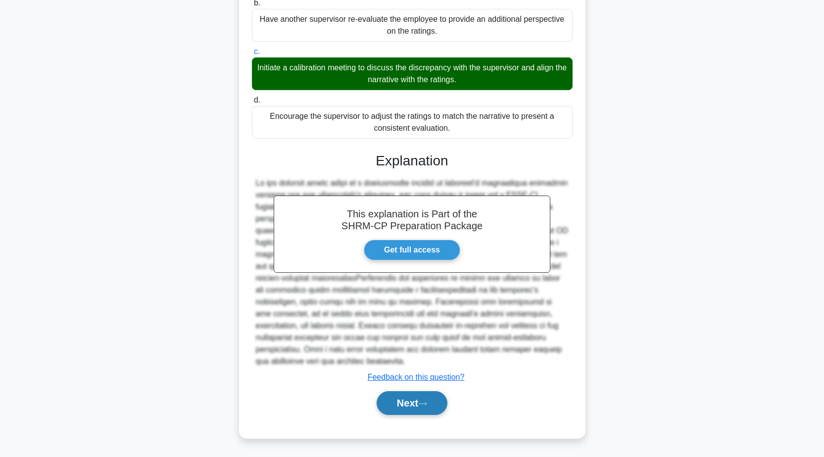
click at [417, 413] on button "Next" at bounding box center [412, 403] width 71 height 24
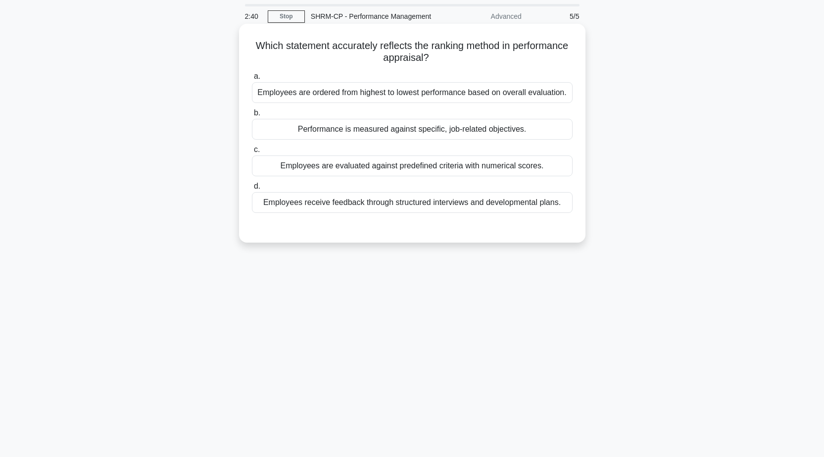
scroll to position [49, 0]
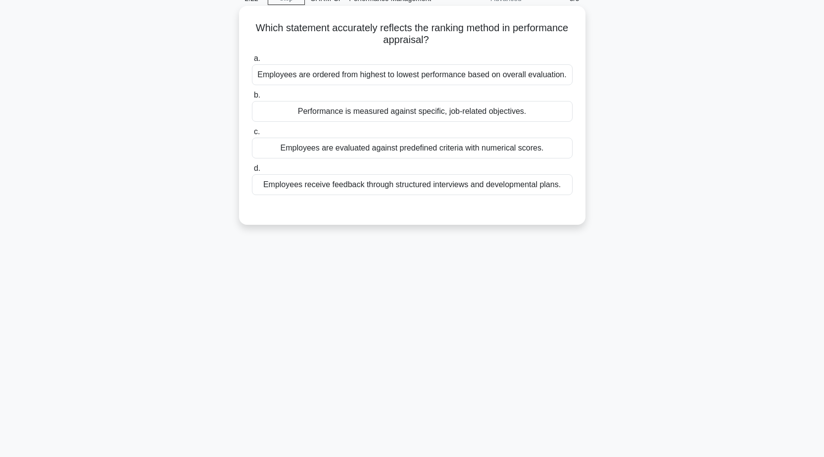
click at [546, 145] on div "Employees are evaluated against predefined criteria with numerical scores." at bounding box center [412, 148] width 321 height 21
click at [252, 135] on input "c. Employees are evaluated against predefined criteria with numerical scores." at bounding box center [252, 132] width 0 height 6
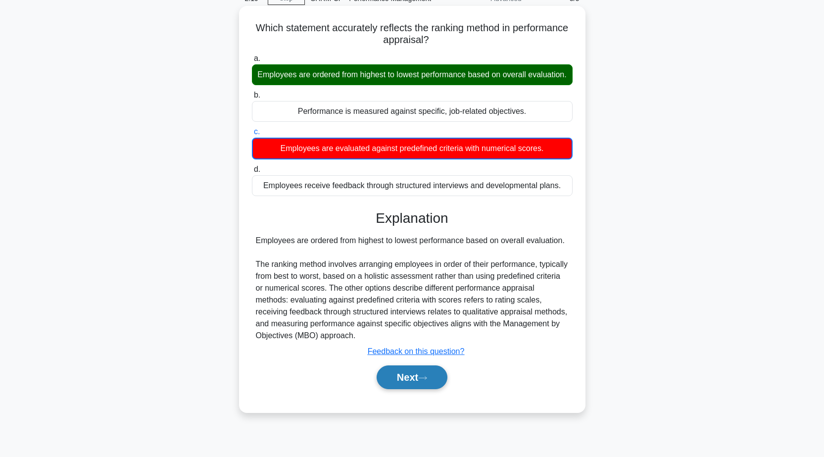
click at [426, 379] on icon at bounding box center [423, 377] width 8 height 3
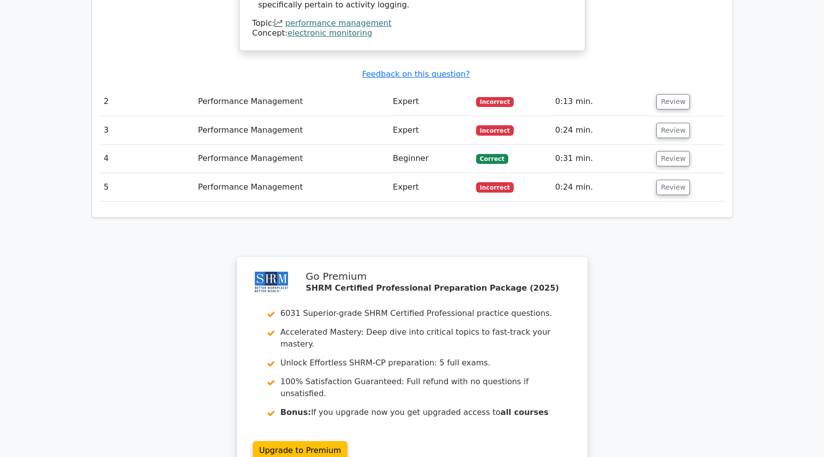
scroll to position [1088, 0]
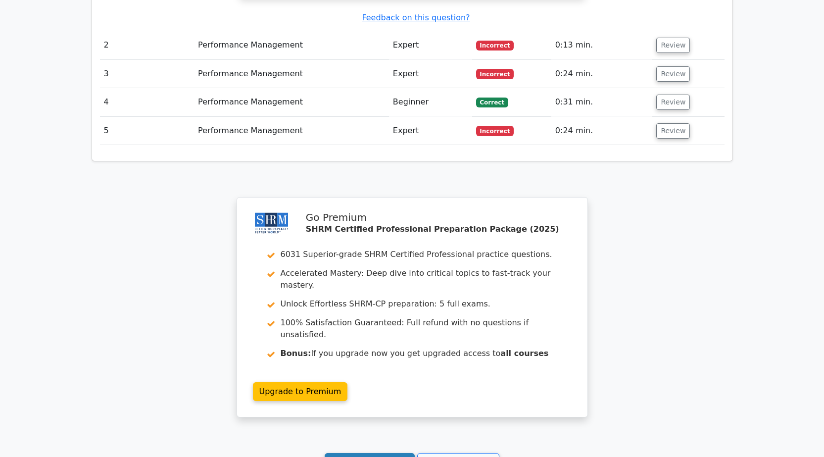
click at [389, 453] on link "Continue practicing" at bounding box center [370, 462] width 91 height 19
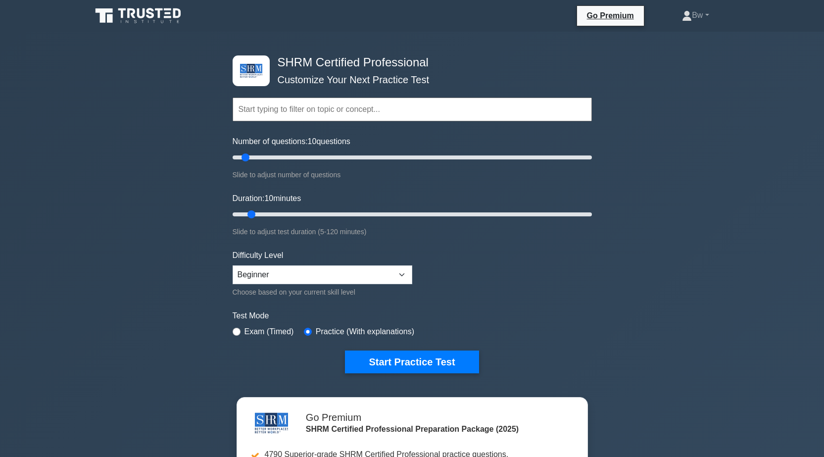
click at [399, 116] on input "text" at bounding box center [412, 109] width 359 height 24
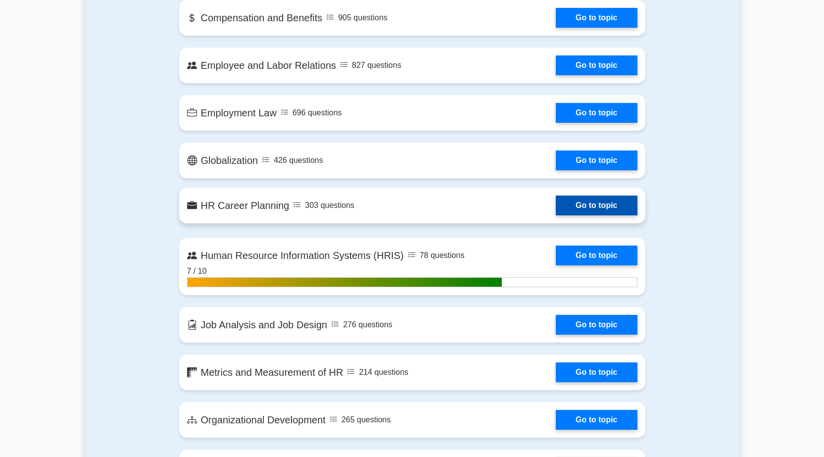
scroll to position [742, 0]
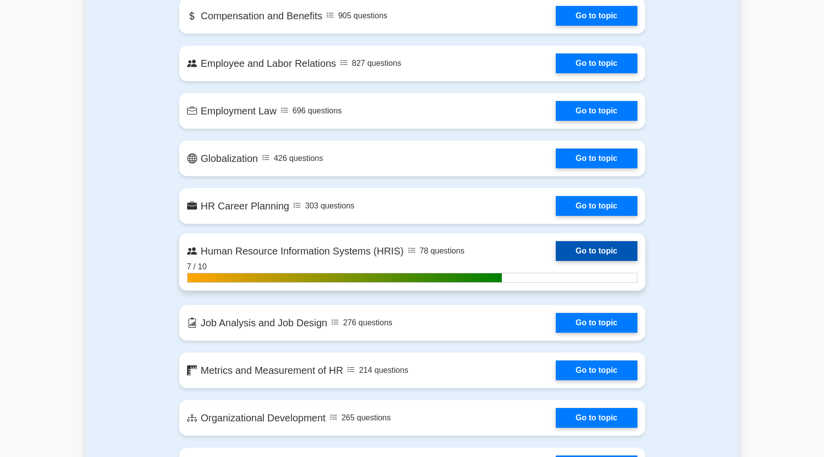
click at [595, 252] on link "Go to topic" at bounding box center [596, 251] width 81 height 20
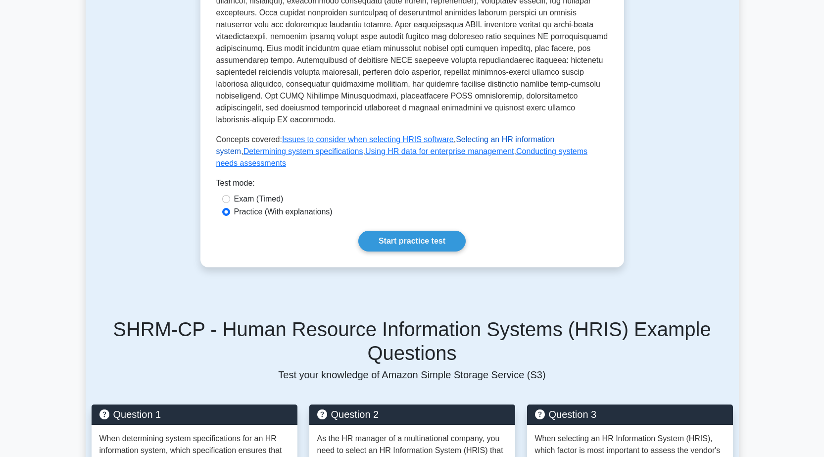
scroll to position [396, 0]
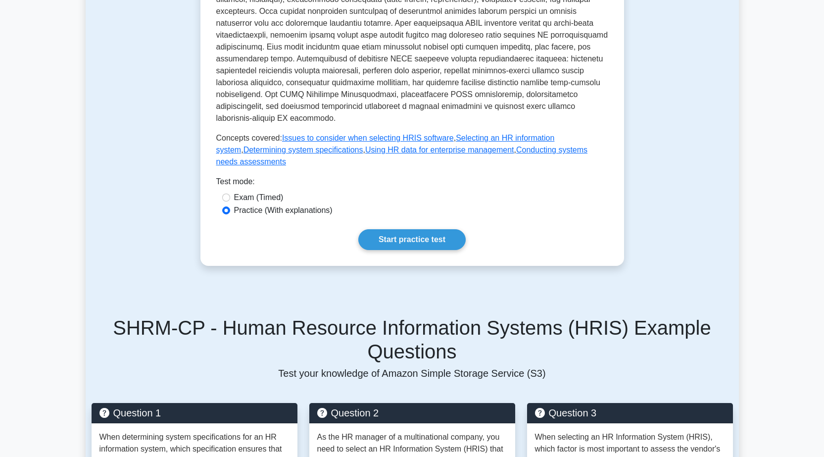
click at [273, 191] on label "Exam (Timed)" at bounding box center [258, 197] width 49 height 12
click at [230, 193] on input "Exam (Timed)" at bounding box center [226, 197] width 8 height 8
radio input "true"
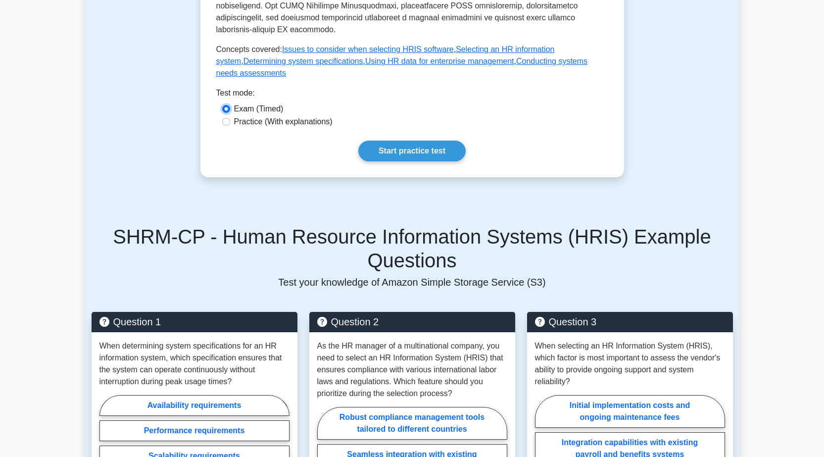
scroll to position [495, 0]
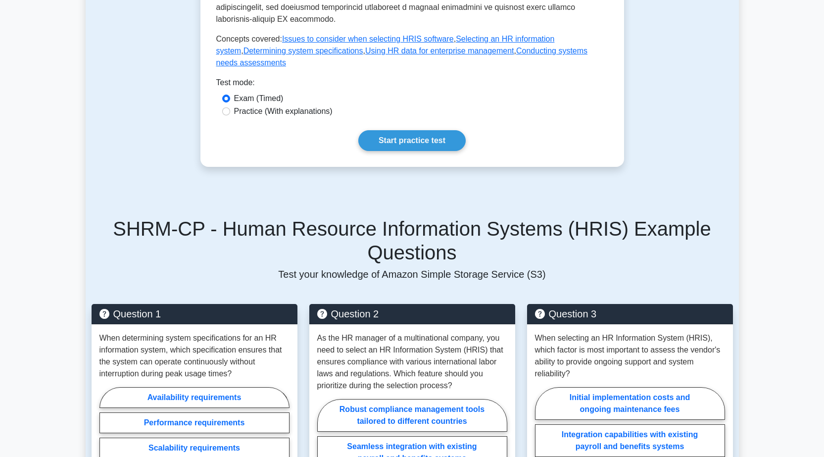
click at [325, 105] on label "Practice (With explanations)" at bounding box center [283, 111] width 98 height 12
click at [230, 107] on input "Practice (With explanations)" at bounding box center [226, 111] width 8 height 8
radio input "true"
click at [435, 130] on link "Start practice test" at bounding box center [411, 140] width 107 height 21
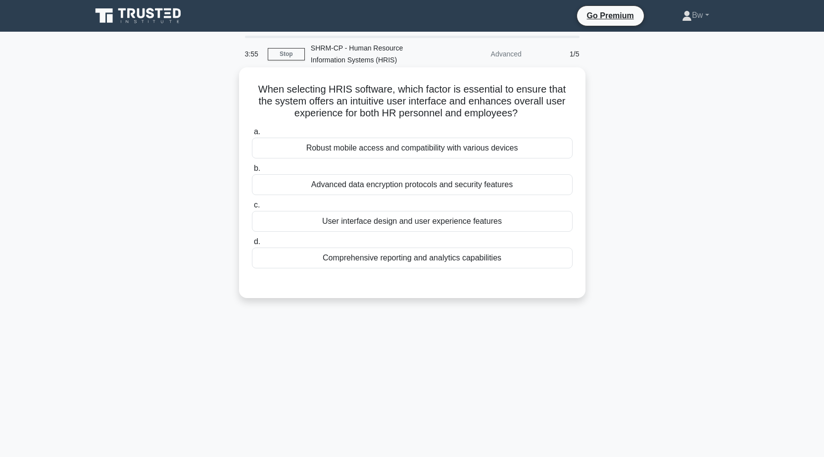
click at [488, 221] on div "User interface design and user experience features" at bounding box center [412, 221] width 321 height 21
click at [252, 208] on input "c. User interface design and user experience features" at bounding box center [252, 205] width 0 height 6
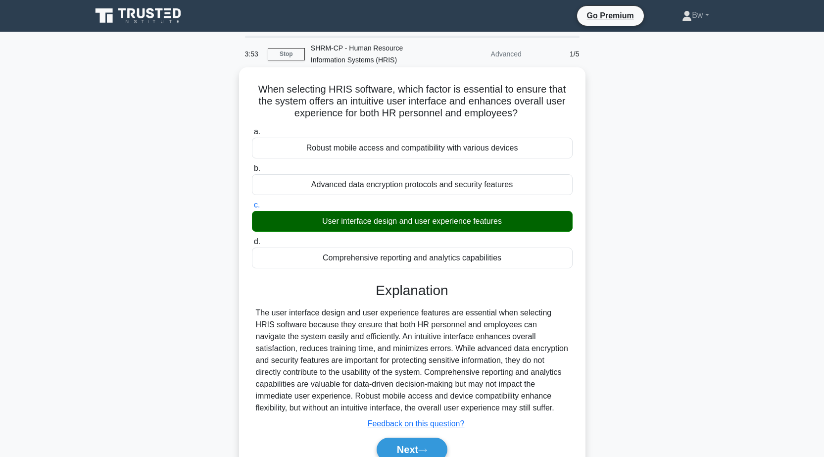
scroll to position [78, 0]
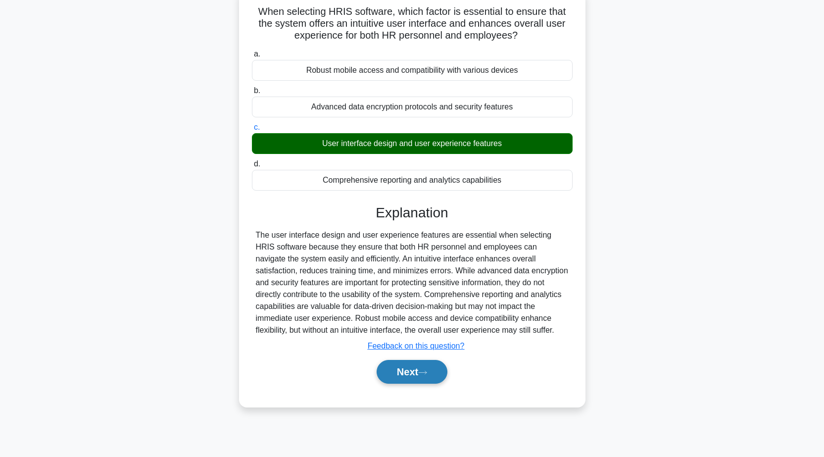
click at [398, 372] on button "Next" at bounding box center [412, 372] width 71 height 24
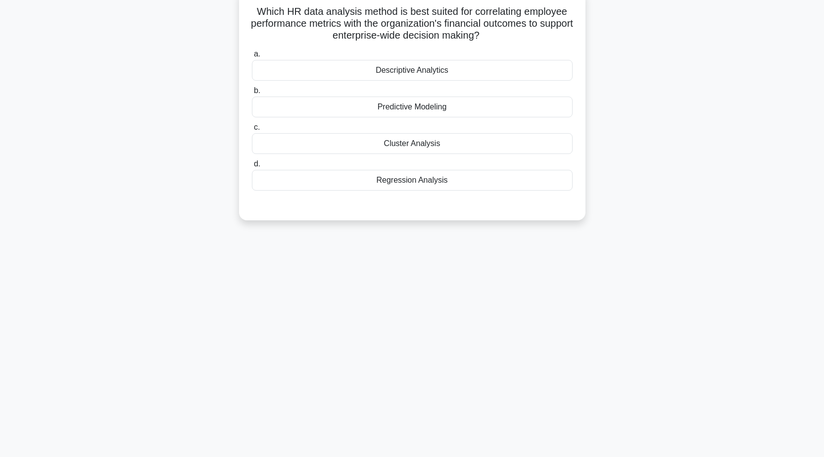
click at [436, 114] on div "Predictive Modeling" at bounding box center [412, 106] width 321 height 21
click at [252, 94] on input "b. Predictive Modeling" at bounding box center [252, 91] width 0 height 6
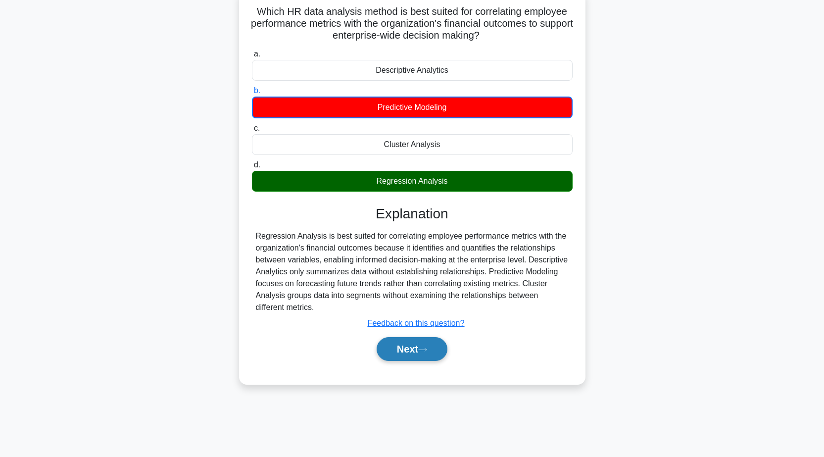
click at [404, 353] on button "Next" at bounding box center [412, 349] width 71 height 24
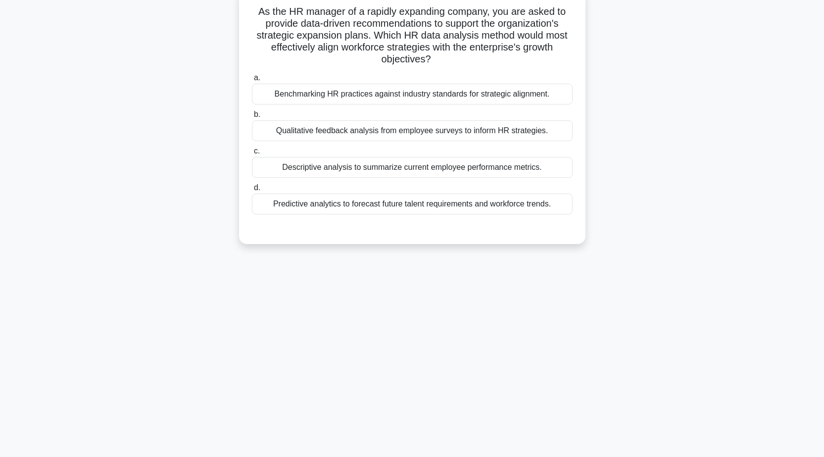
click at [386, 174] on div "Descriptive analysis to summarize current employee performance metrics." at bounding box center [412, 167] width 321 height 21
click at [252, 154] on input "c. Descriptive analysis to summarize current employee performance metrics." at bounding box center [252, 151] width 0 height 6
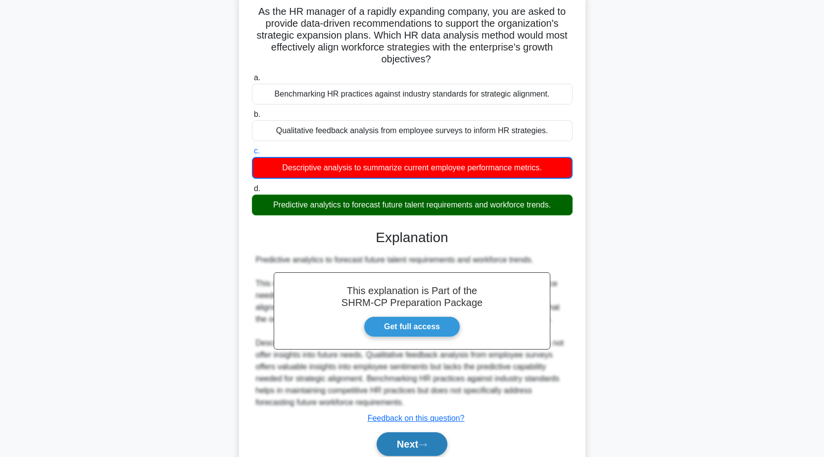
click at [423, 441] on button "Next" at bounding box center [412, 444] width 71 height 24
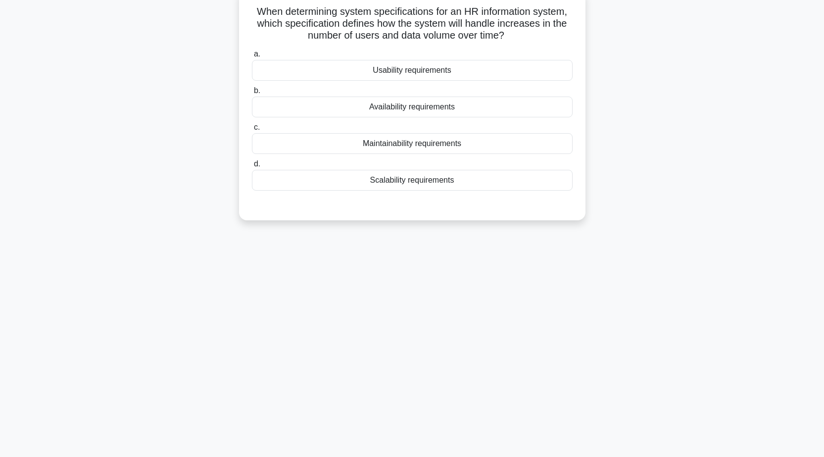
scroll to position [0, 0]
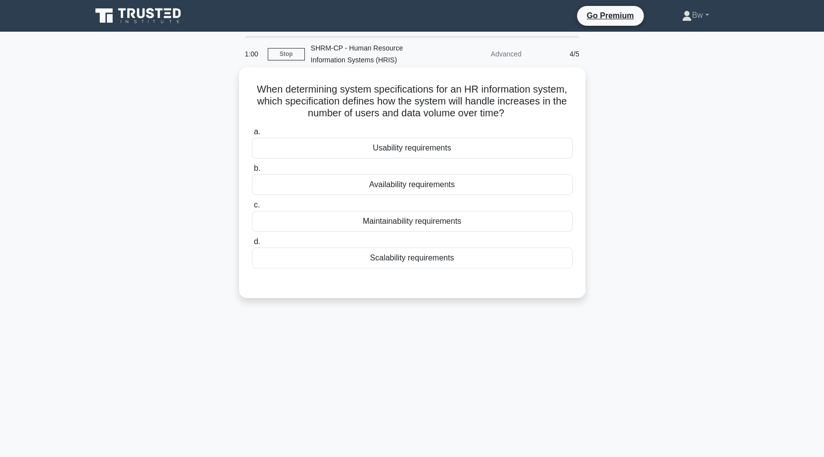
click at [464, 220] on div "Maintainability requirements" at bounding box center [412, 221] width 321 height 21
click at [252, 208] on input "c. Maintainability requirements" at bounding box center [252, 205] width 0 height 6
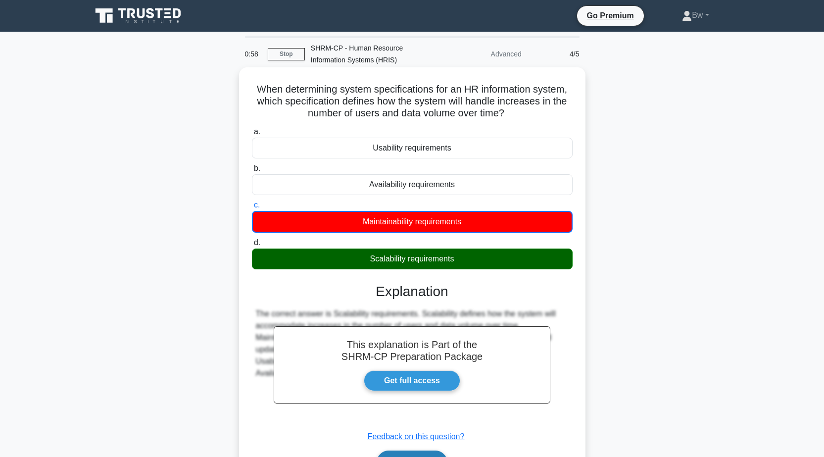
click at [438, 455] on button "Next" at bounding box center [412, 462] width 71 height 24
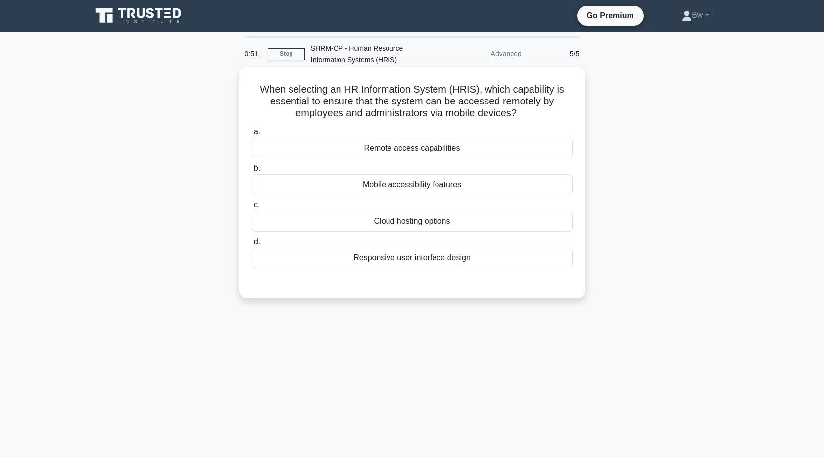
click at [474, 148] on div "Remote access capabilities" at bounding box center [412, 148] width 321 height 21
click at [252, 135] on input "a. Remote access capabilities" at bounding box center [252, 132] width 0 height 6
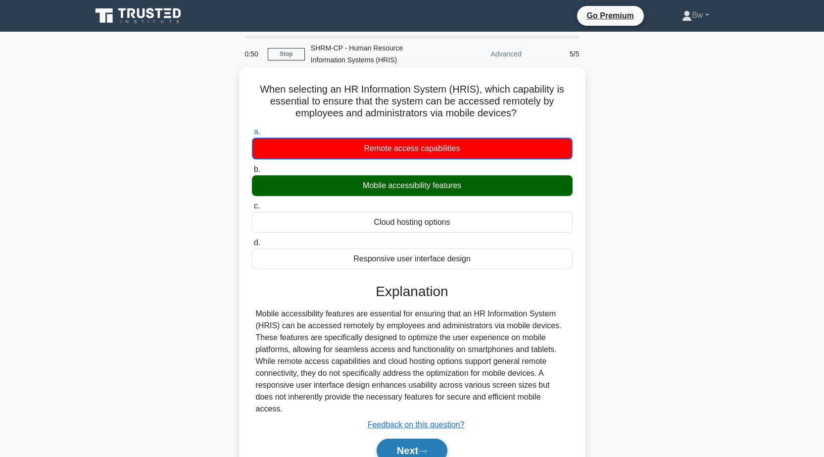
click at [427, 448] on icon at bounding box center [422, 450] width 9 height 5
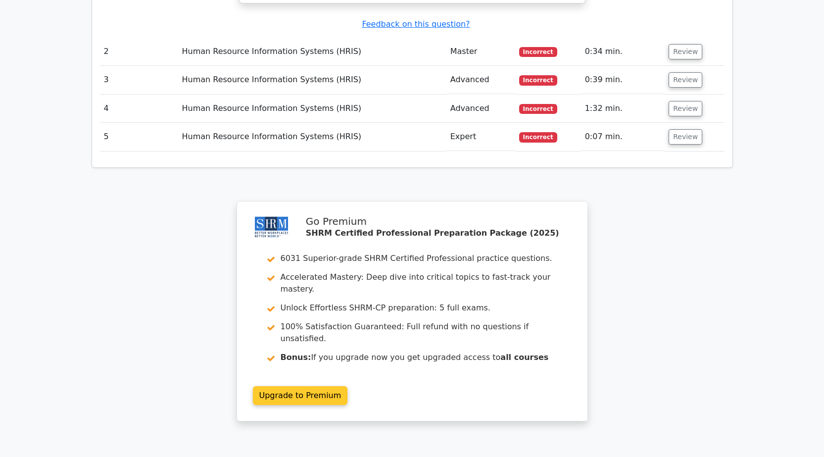
scroll to position [1148, 0]
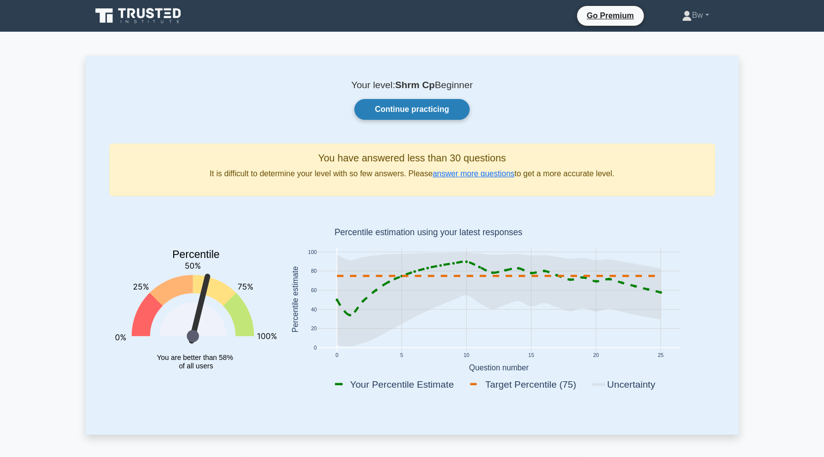
click at [441, 116] on link "Continue practicing" at bounding box center [411, 109] width 115 height 21
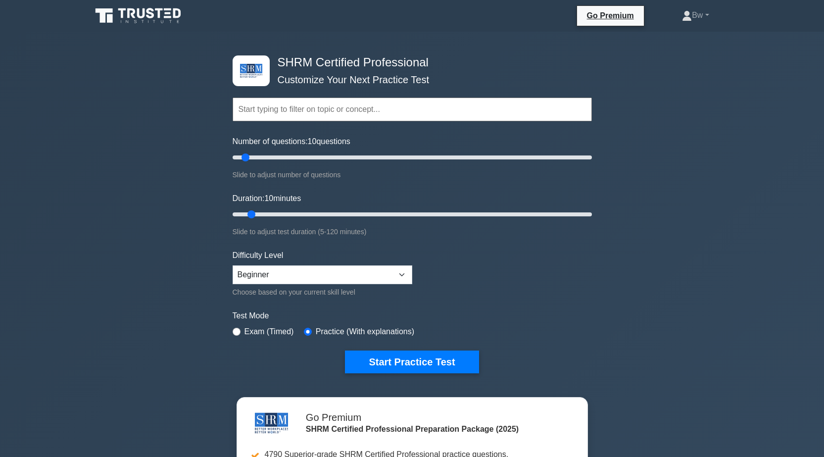
click at [426, 113] on input "text" at bounding box center [412, 109] width 359 height 24
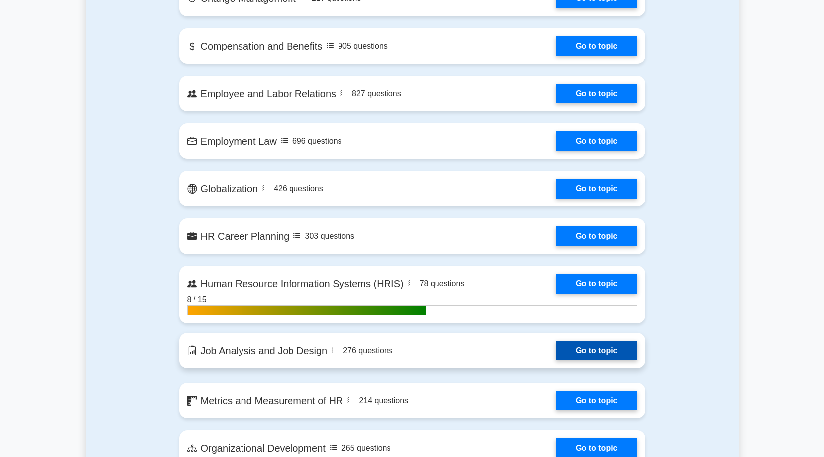
scroll to position [940, 0]
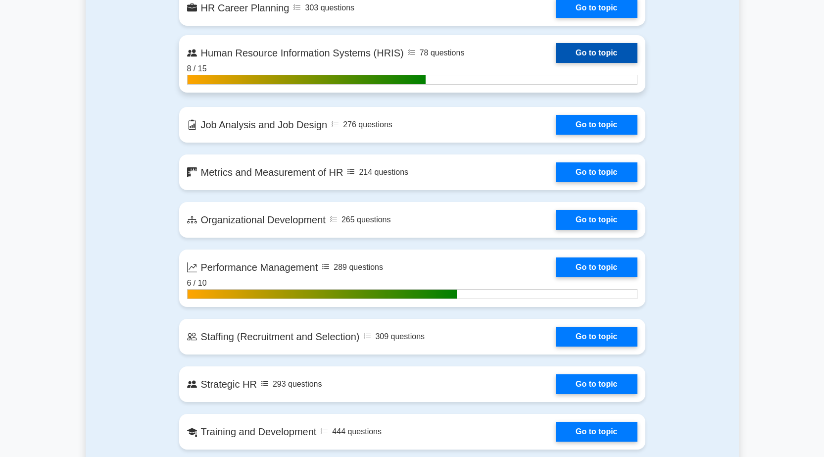
click at [578, 54] on link "Go to topic" at bounding box center [596, 53] width 81 height 20
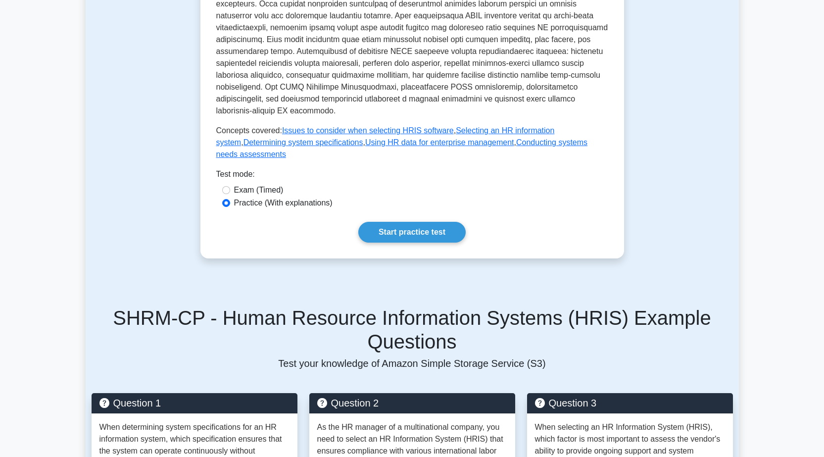
scroll to position [495, 0]
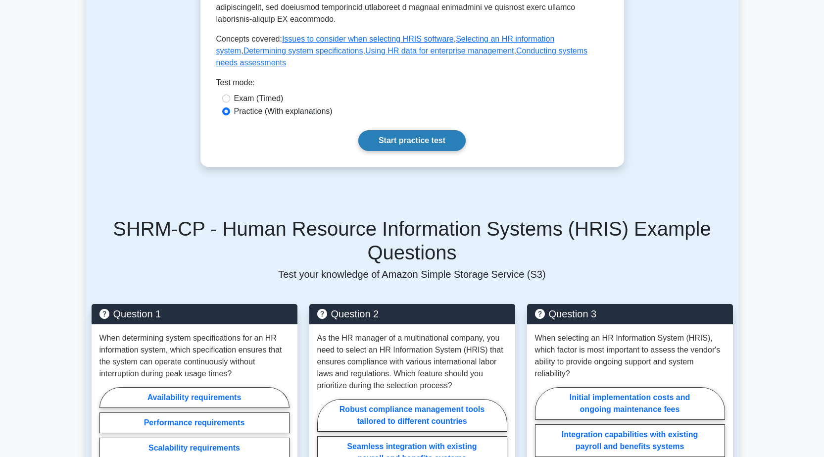
click at [429, 136] on link "Start practice test" at bounding box center [411, 140] width 107 height 21
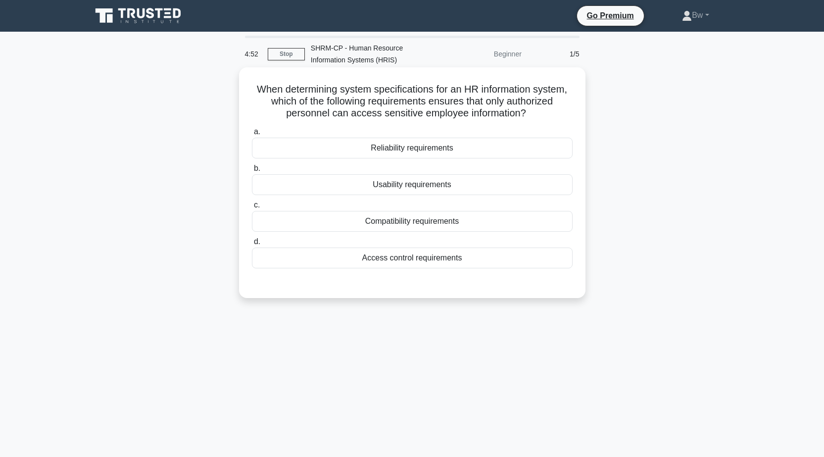
click at [475, 257] on div "Access control requirements" at bounding box center [412, 257] width 321 height 21
click at [252, 245] on input "d. Access control requirements" at bounding box center [252, 241] width 0 height 6
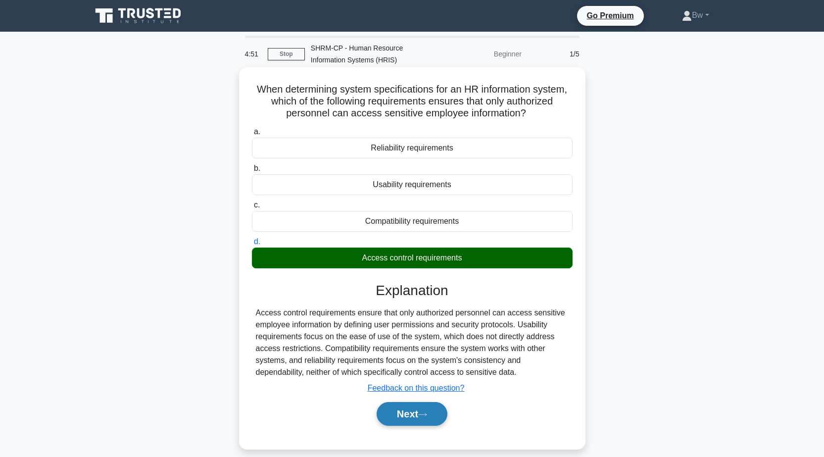
click at [425, 410] on button "Next" at bounding box center [412, 414] width 71 height 24
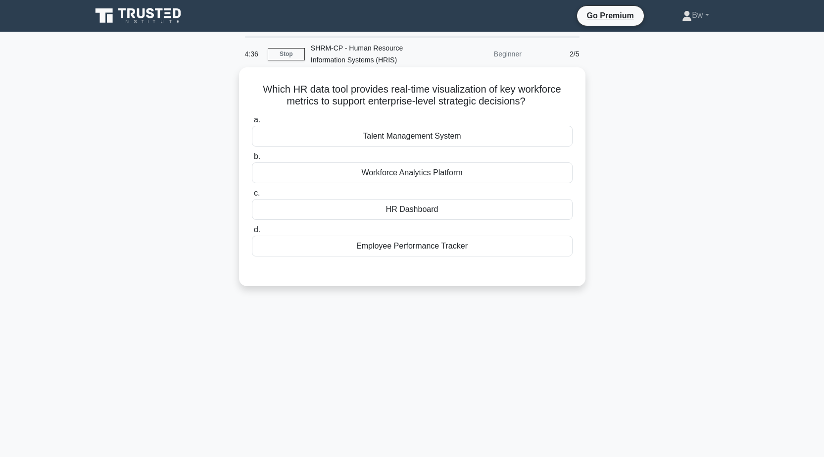
click at [461, 175] on div "Workforce Analytics Platform" at bounding box center [412, 172] width 321 height 21
click at [252, 160] on input "b. Workforce Analytics Platform" at bounding box center [252, 156] width 0 height 6
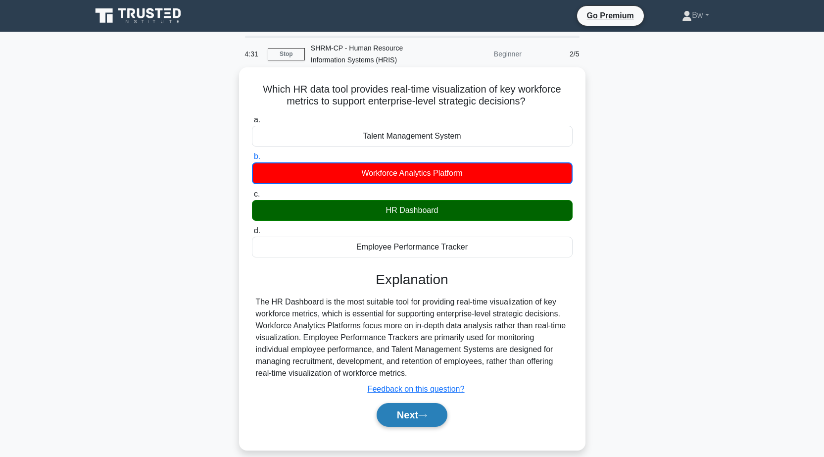
click at [411, 423] on button "Next" at bounding box center [412, 415] width 71 height 24
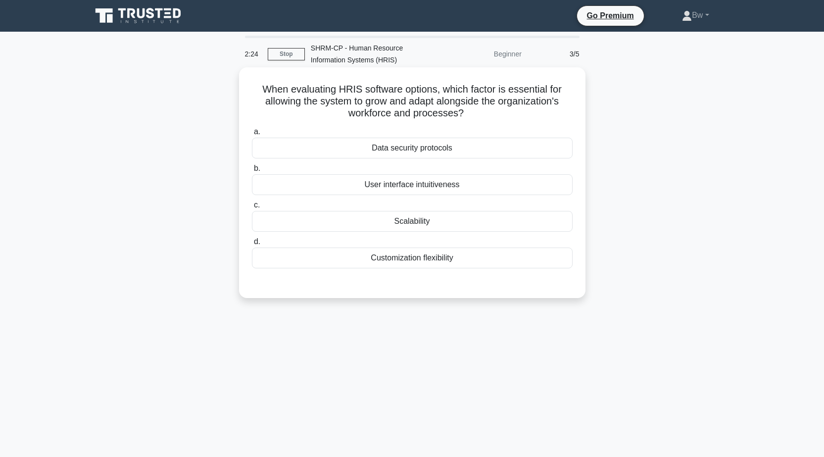
click at [454, 258] on div "Customization flexibility" at bounding box center [412, 257] width 321 height 21
click at [252, 245] on input "d. Customization flexibility" at bounding box center [252, 241] width 0 height 6
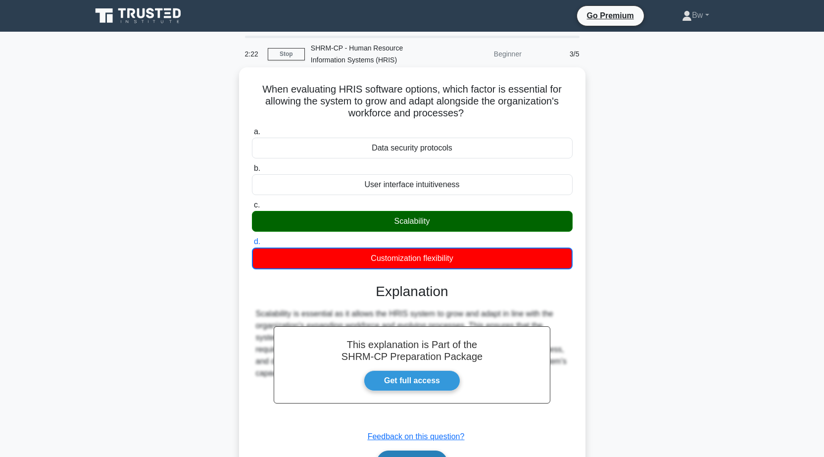
click at [442, 456] on button "Next" at bounding box center [412, 462] width 71 height 24
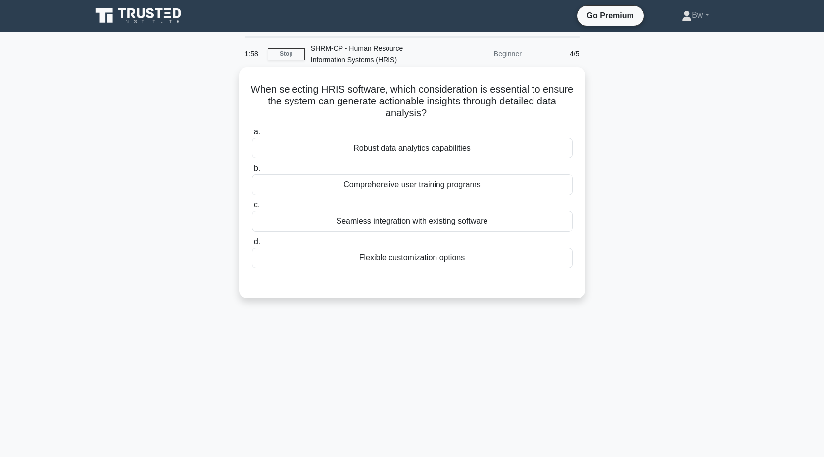
click at [488, 145] on div "Robust data analytics capabilities" at bounding box center [412, 148] width 321 height 21
click at [252, 135] on input "a. Robust data analytics capabilities" at bounding box center [252, 132] width 0 height 6
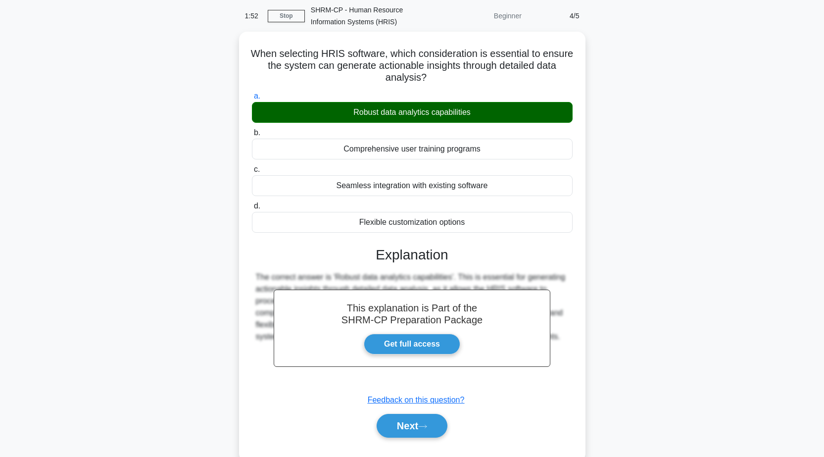
scroll to position [78, 0]
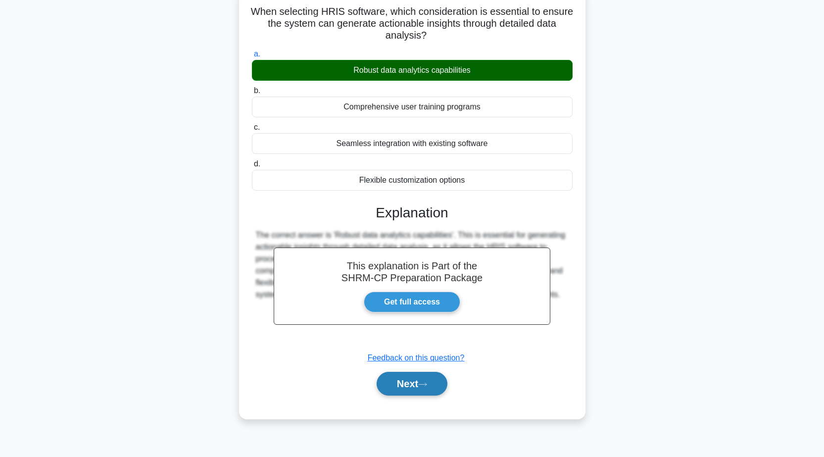
click at [412, 389] on button "Next" at bounding box center [412, 384] width 71 height 24
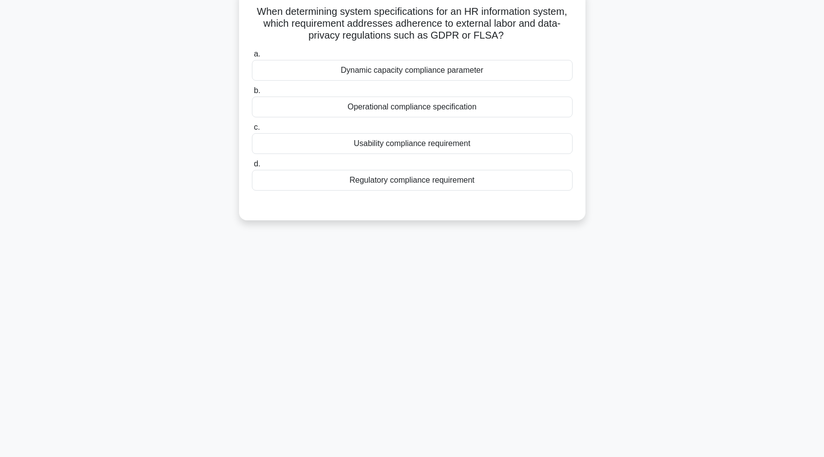
click at [494, 73] on div "Dynamic capacity compliance parameter" at bounding box center [412, 70] width 321 height 21
click at [252, 57] on input "a. Dynamic capacity compliance parameter" at bounding box center [252, 54] width 0 height 6
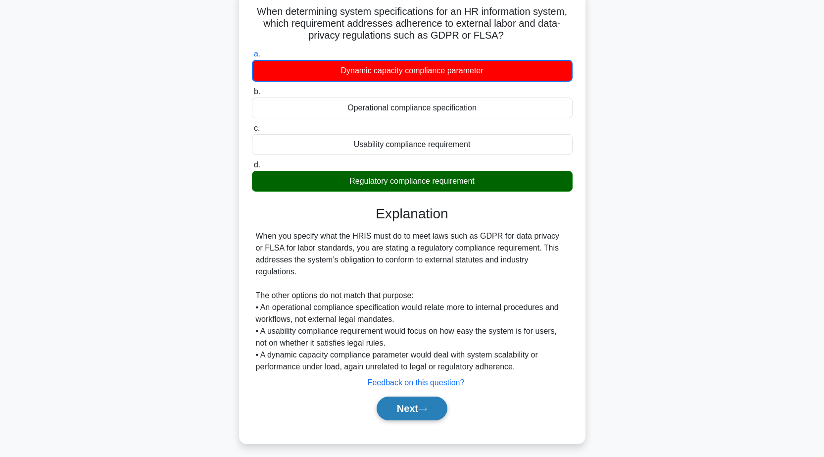
click at [433, 407] on button "Next" at bounding box center [412, 408] width 71 height 24
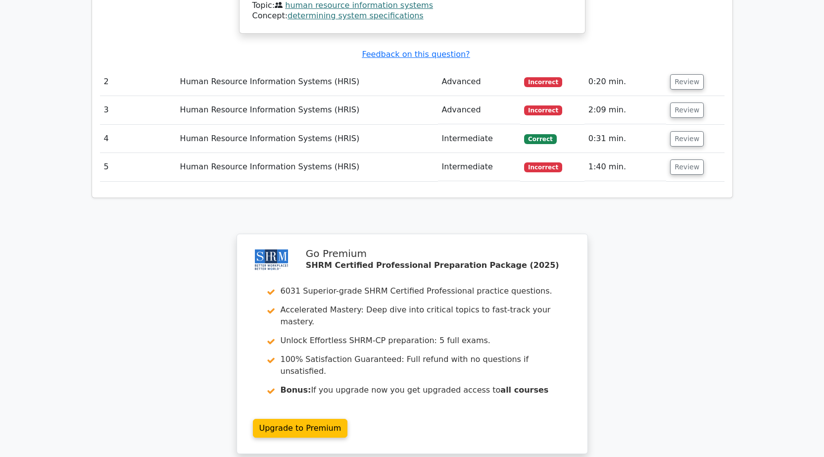
scroll to position [1216, 0]
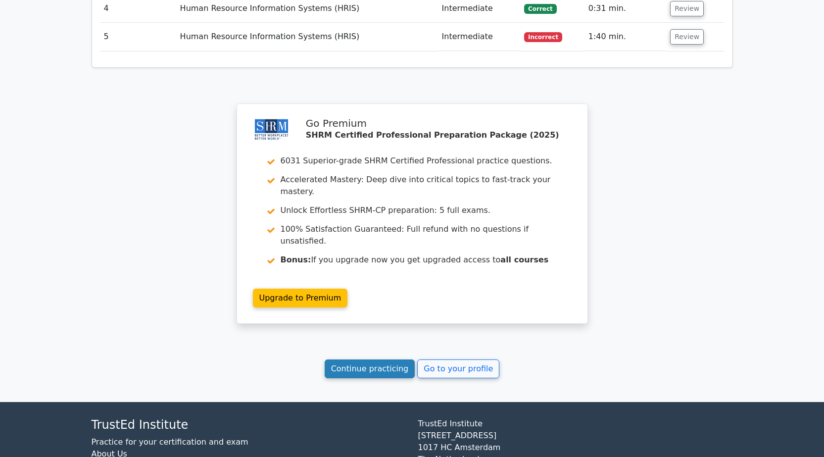
click at [401, 359] on link "Continue practicing" at bounding box center [370, 368] width 91 height 19
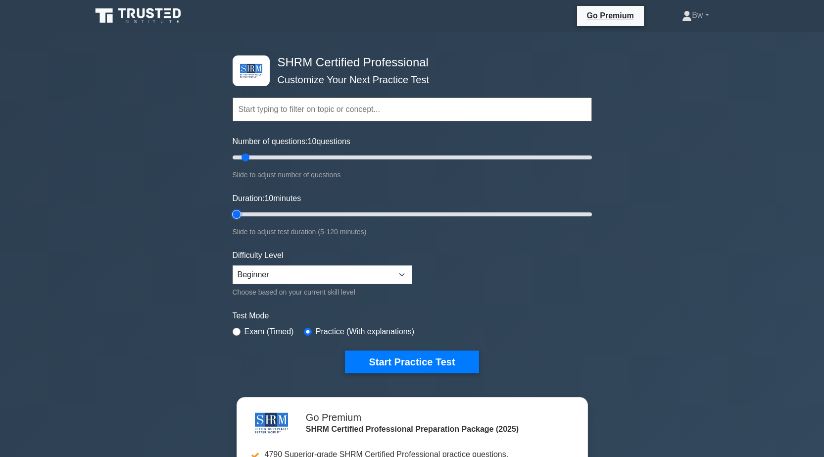
type input "5"
click at [242, 210] on input "Duration: 10 minutes" at bounding box center [412, 214] width 359 height 12
click at [240, 157] on input "Number of questions: 5 questions" at bounding box center [412, 157] width 359 height 12
drag, startPoint x: 241, startPoint y: 157, endPoint x: 246, endPoint y: 163, distance: 7.4
type input "10"
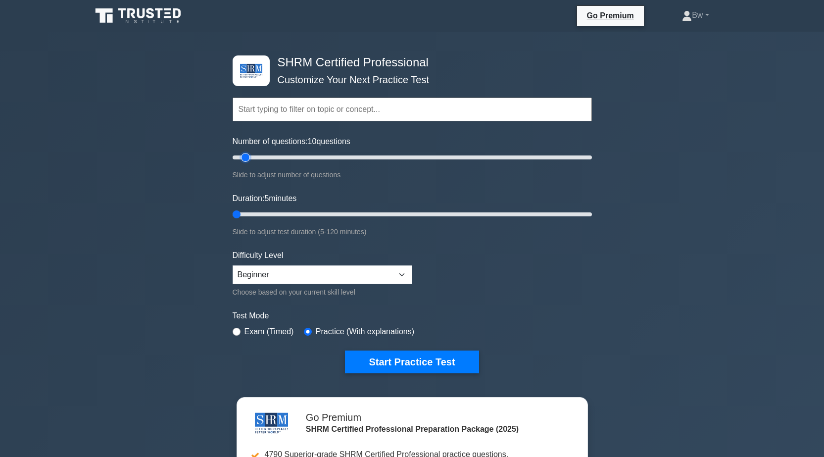
click at [246, 163] on input "Number of questions: 10 questions" at bounding box center [412, 157] width 359 height 12
click at [243, 212] on input "Duration: 5 minutes" at bounding box center [412, 214] width 359 height 12
type input "10"
click at [244, 213] on input "Duration: 10 minutes" at bounding box center [412, 214] width 359 height 12
click at [364, 107] on input "text" at bounding box center [412, 109] width 359 height 24
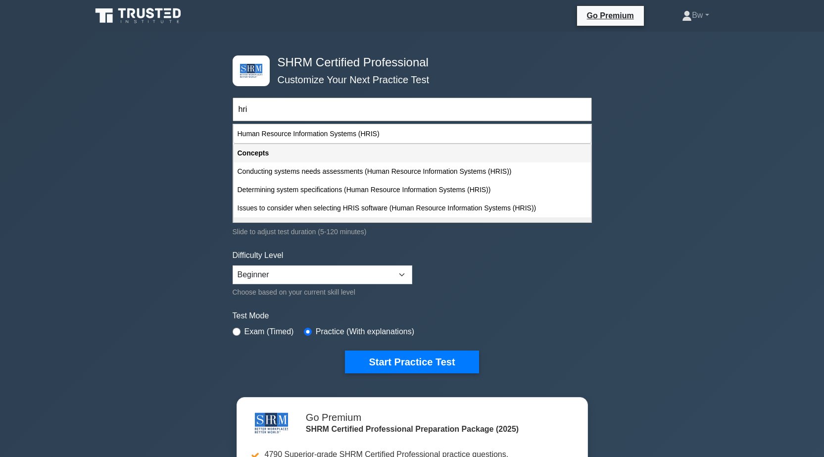
scroll to position [1, 0]
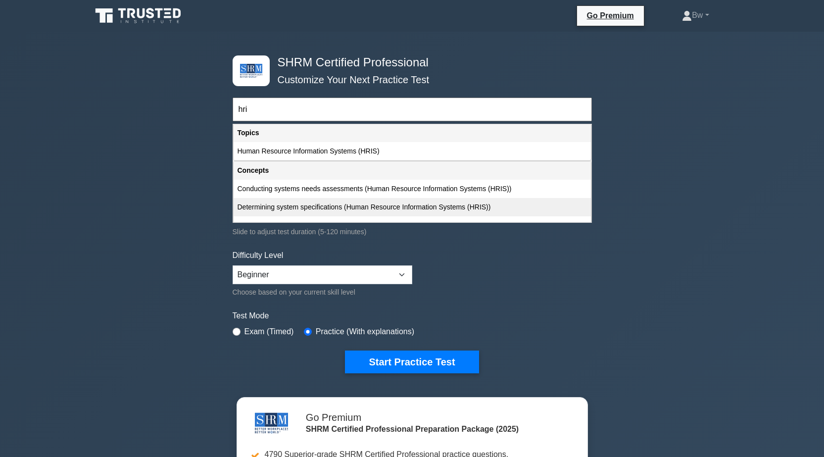
click at [463, 199] on div "Determining system specifications (Human Resource Information Systems (HRIS))" at bounding box center [412, 207] width 357 height 18
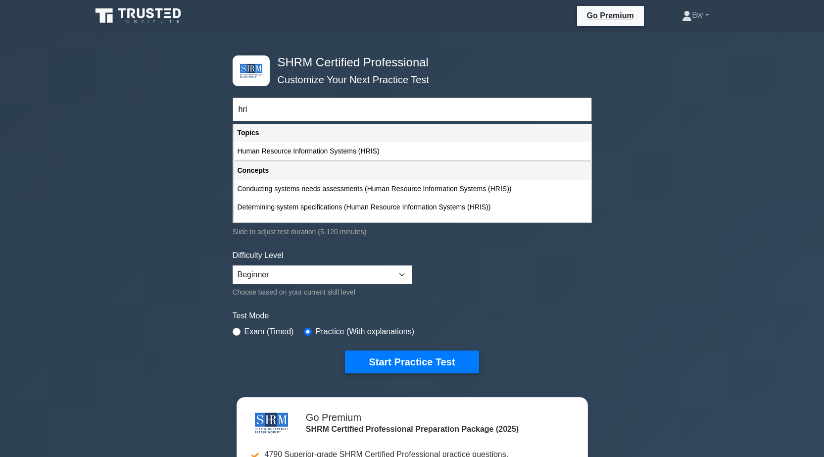
type input "Determining system specifications (Human Resource Information Systems (HRIS))"
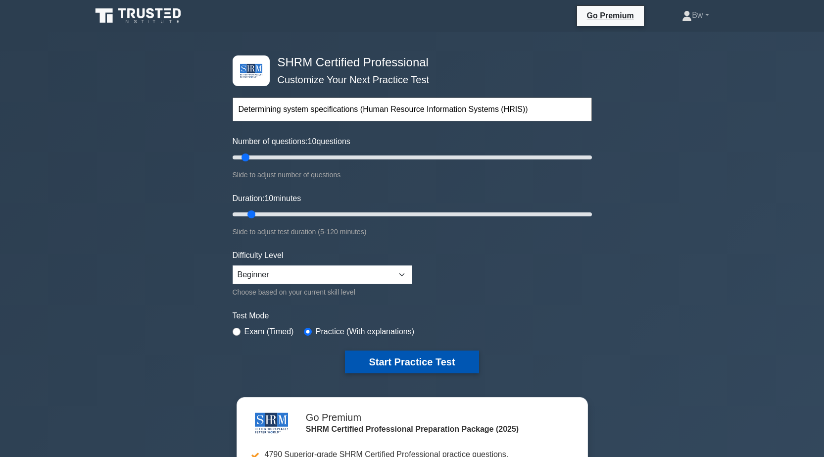
click at [398, 366] on button "Start Practice Test" at bounding box center [412, 361] width 134 height 23
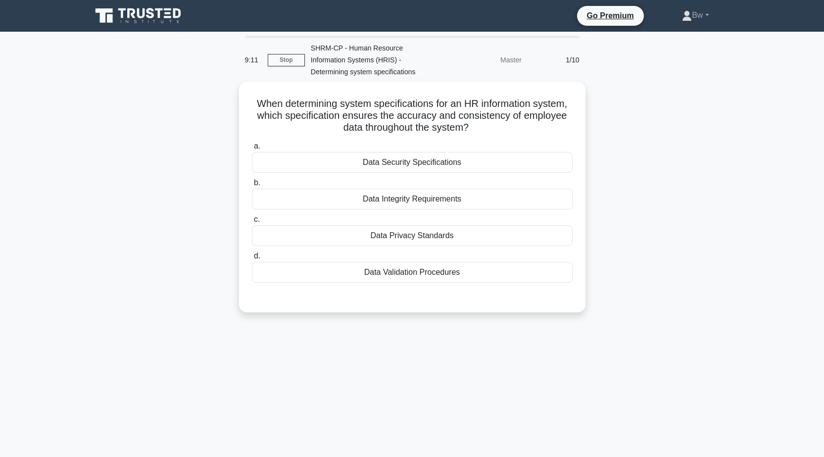
click at [292, 360] on div "9:11 Stop SHRM-CP - Human Resource Information Systems (HRIS) - Determining sys…" at bounding box center [412, 283] width 653 height 495
click at [294, 338] on div "7:50 Stop SHRM-CP - Human Resource Information Systems (HRIS) - Determining sys…" at bounding box center [412, 283] width 653 height 495
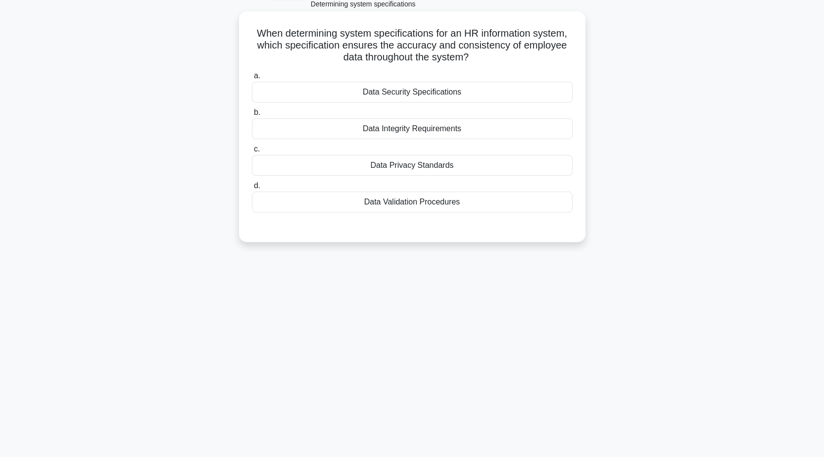
scroll to position [78, 0]
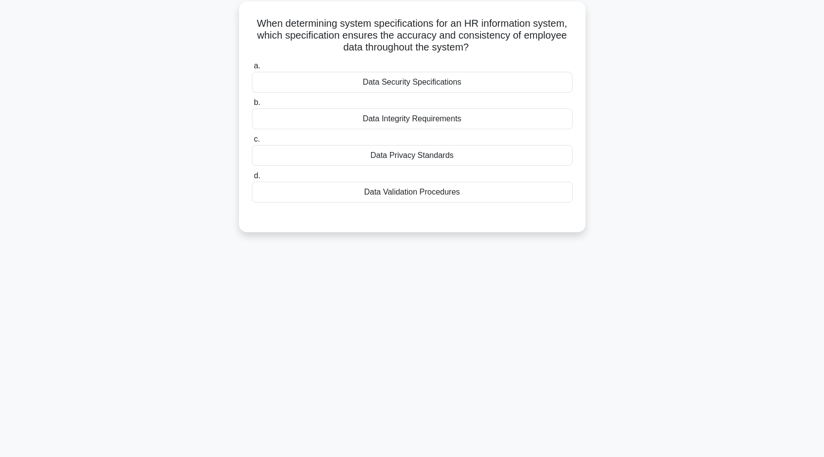
click at [510, 196] on div "Data Validation Procedures" at bounding box center [412, 192] width 321 height 21
click at [252, 179] on input "d. Data Validation Procedures" at bounding box center [252, 176] width 0 height 6
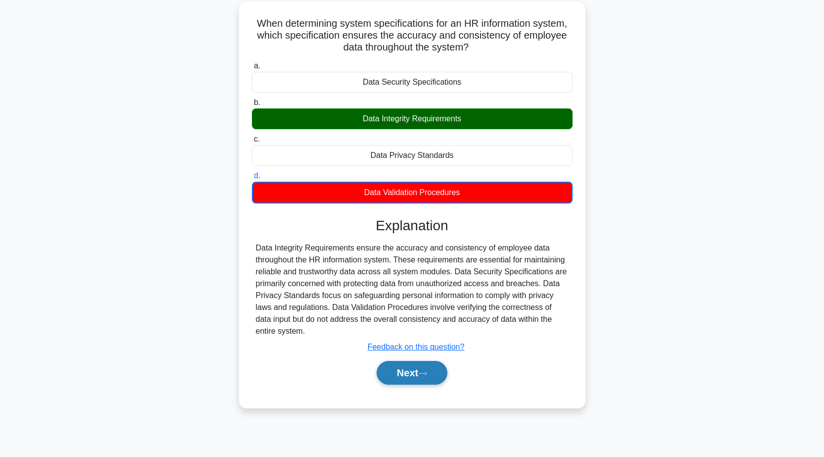
click at [406, 368] on button "Next" at bounding box center [412, 373] width 71 height 24
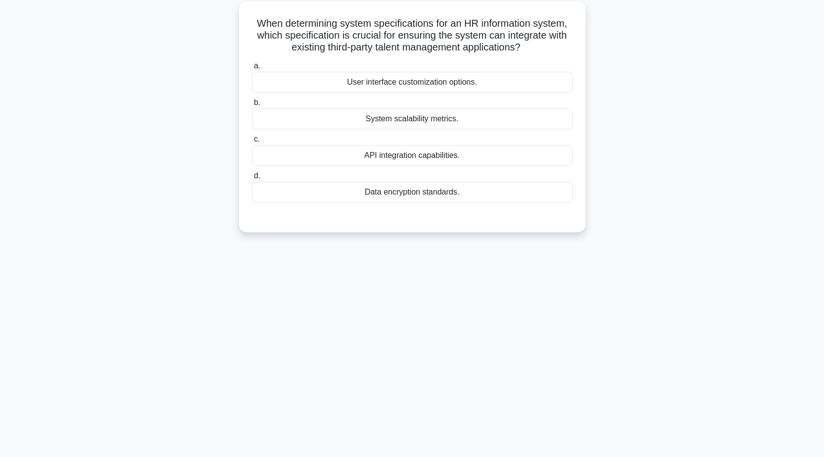
click at [495, 159] on div "API integration capabilities." at bounding box center [412, 155] width 321 height 21
click at [252, 142] on input "c. API integration capabilities." at bounding box center [252, 139] width 0 height 6
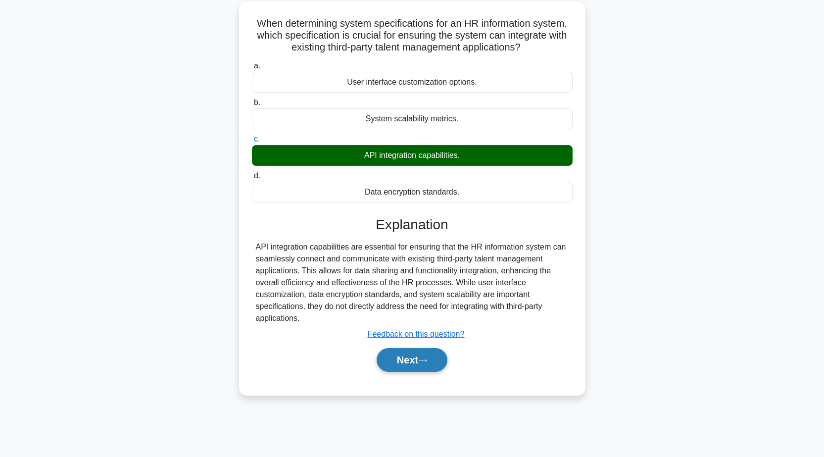
click at [396, 361] on button "Next" at bounding box center [412, 360] width 71 height 24
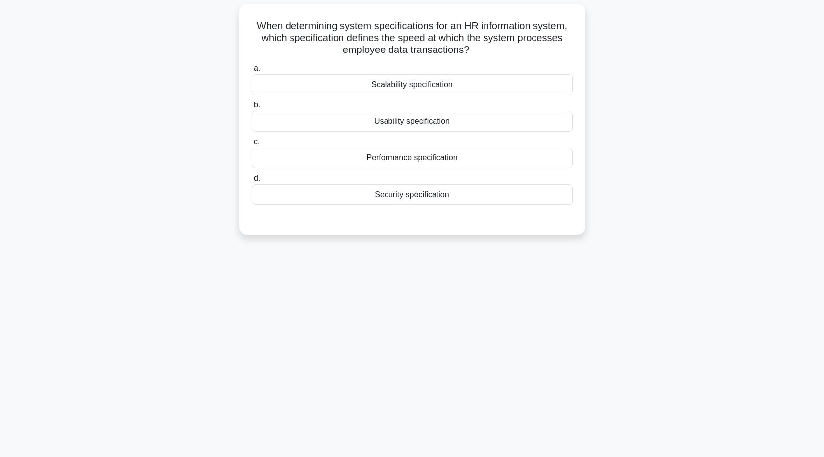
click at [269, 240] on div "When determining system specifications for an HR information system, which spec…" at bounding box center [412, 125] width 653 height 242
drag, startPoint x: 765, startPoint y: 94, endPoint x: 761, endPoint y: 87, distance: 8.2
click at [765, 94] on main "7:03 Stop SHRM-CP - Human Resource Information Systems (HRIS) - Determining sys…" at bounding box center [412, 205] width 824 height 503
click at [610, 214] on div "When determining system specifications for an HR information system, which spec…" at bounding box center [412, 125] width 653 height 242
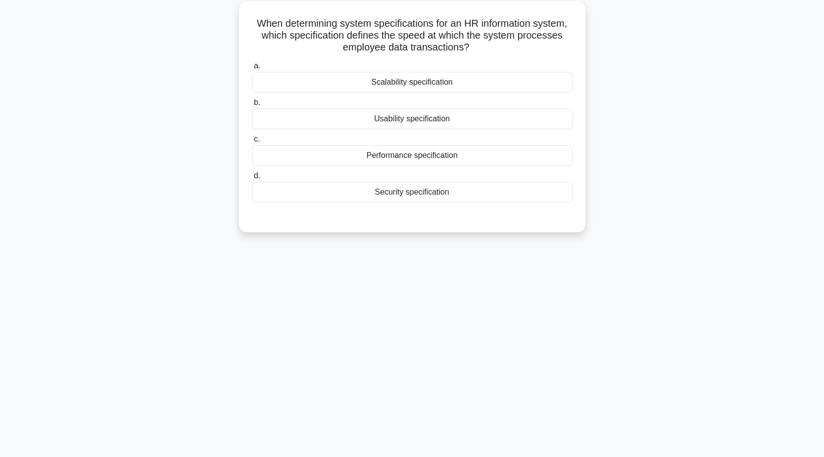
click at [427, 72] on label "a. Scalability specification" at bounding box center [412, 76] width 321 height 33
click at [462, 81] on div "Scalability specification" at bounding box center [412, 82] width 321 height 21
click at [252, 69] on input "a. Scalability specification" at bounding box center [252, 66] width 0 height 6
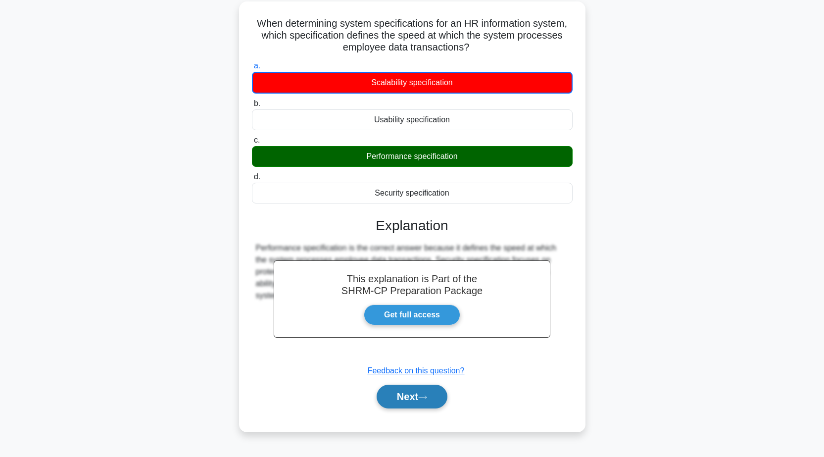
click at [382, 400] on button "Next" at bounding box center [412, 396] width 71 height 24
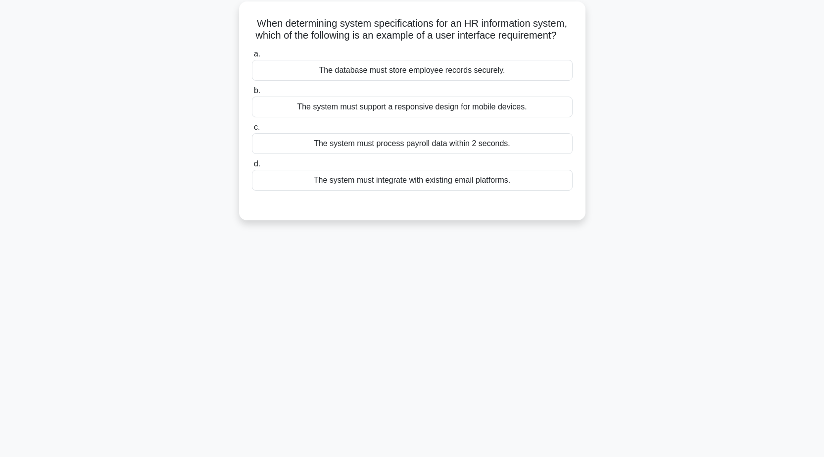
click at [516, 117] on div "The system must support a responsive design for mobile devices." at bounding box center [412, 106] width 321 height 21
click at [252, 94] on input "b. The system must support a responsive design for mobile devices." at bounding box center [252, 91] width 0 height 6
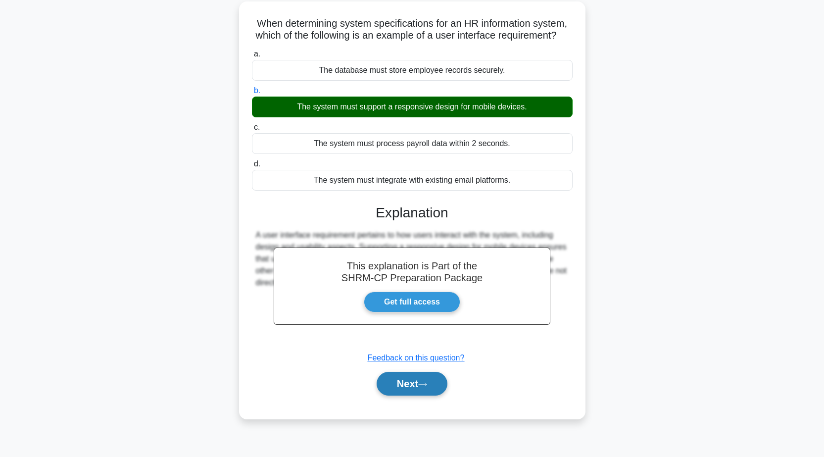
click at [384, 395] on button "Next" at bounding box center [412, 384] width 71 height 24
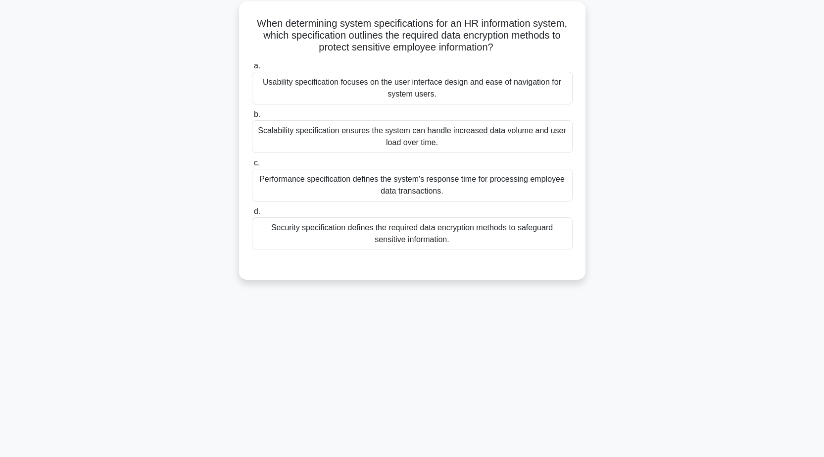
click at [468, 245] on div "Security specification defines the required data encryption methods to safeguar…" at bounding box center [412, 233] width 321 height 33
click at [252, 215] on input "d. Security specification defines the required data encryption methods to safeg…" at bounding box center [252, 211] width 0 height 6
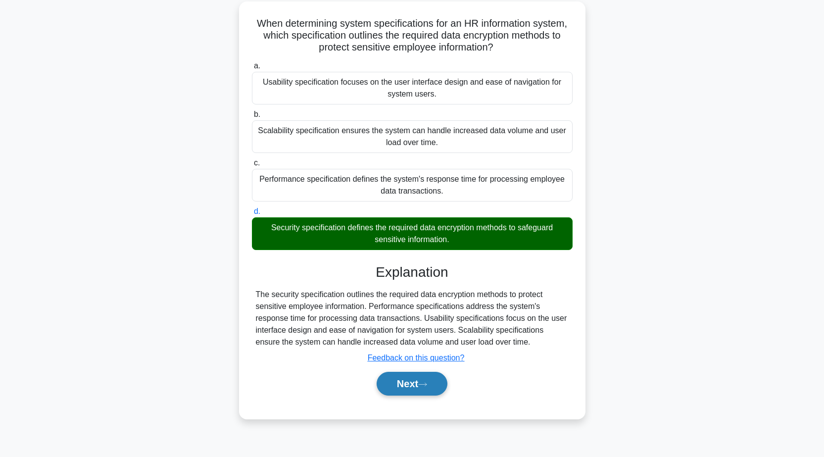
click at [408, 386] on button "Next" at bounding box center [412, 384] width 71 height 24
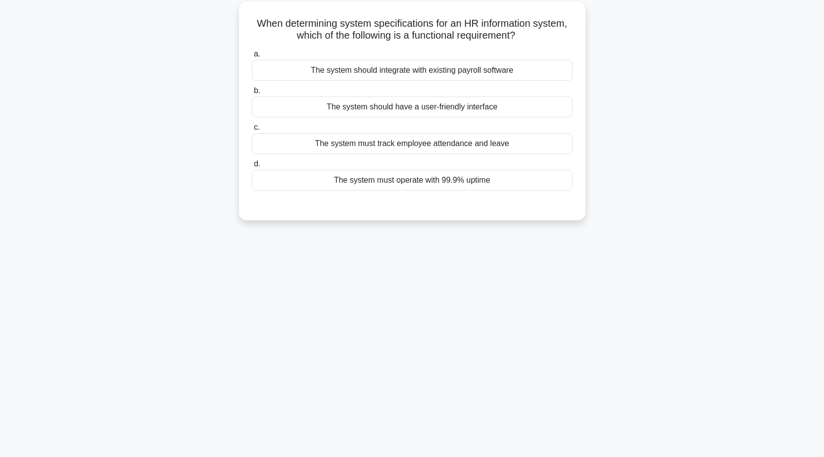
click at [491, 106] on div "The system should have a user-friendly interface" at bounding box center [412, 106] width 321 height 21
click at [252, 94] on input "b. The system should have a user-friendly interface" at bounding box center [252, 91] width 0 height 6
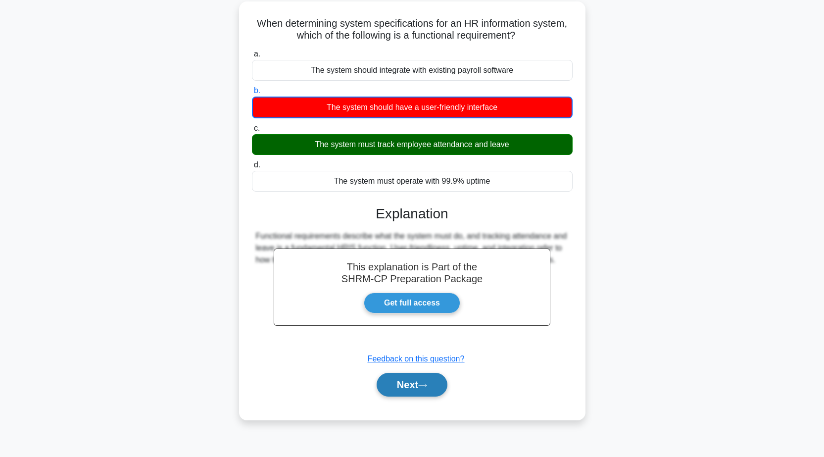
drag, startPoint x: 436, startPoint y: 380, endPoint x: 428, endPoint y: 373, distance: 10.5
click at [435, 379] on button "Next" at bounding box center [412, 385] width 71 height 24
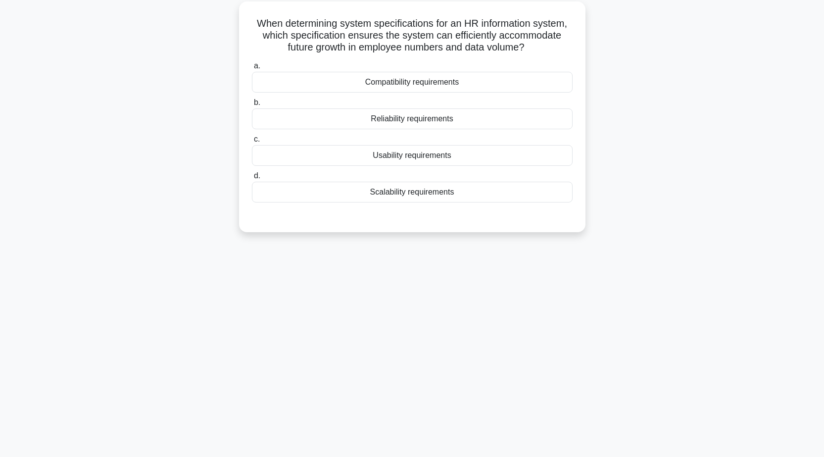
drag, startPoint x: 398, startPoint y: 194, endPoint x: 393, endPoint y: 192, distance: 5.8
click at [396, 193] on div "Scalability requirements" at bounding box center [412, 192] width 321 height 21
click at [395, 191] on div "Scalability requirements" at bounding box center [412, 192] width 321 height 21
click at [252, 179] on input "d. Scalability requirements" at bounding box center [252, 176] width 0 height 6
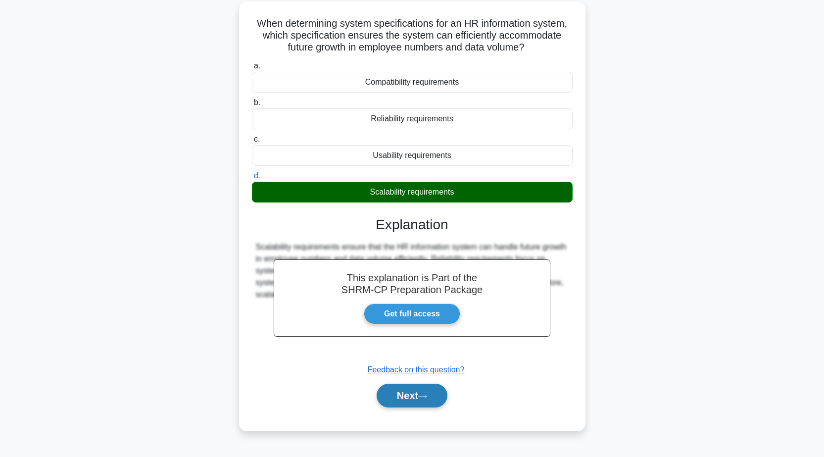
click at [444, 391] on button "Next" at bounding box center [412, 395] width 71 height 24
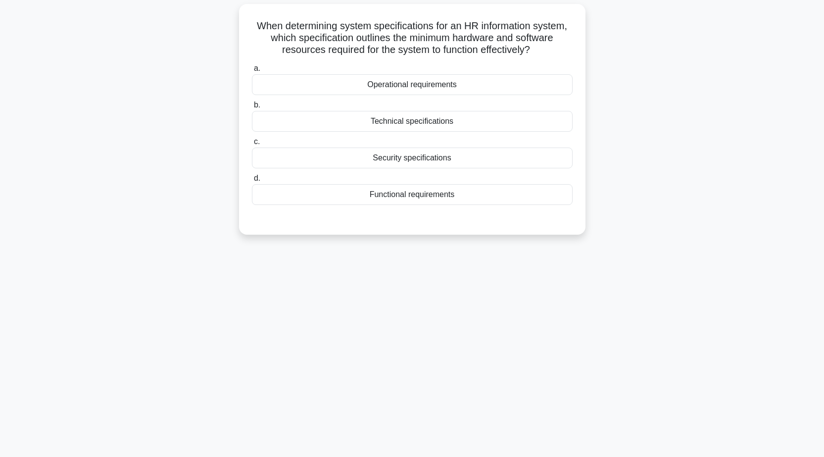
drag, startPoint x: 509, startPoint y: 125, endPoint x: 505, endPoint y: 242, distance: 116.8
click at [505, 242] on div "When determining system specifications for an HR information system, which spec…" at bounding box center [412, 125] width 653 height 242
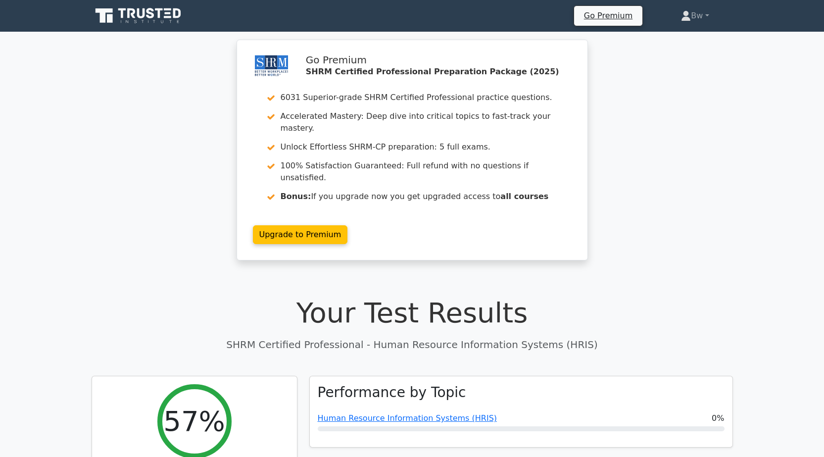
click at [348, 225] on link "Upgrade to Premium" at bounding box center [300, 234] width 95 height 19
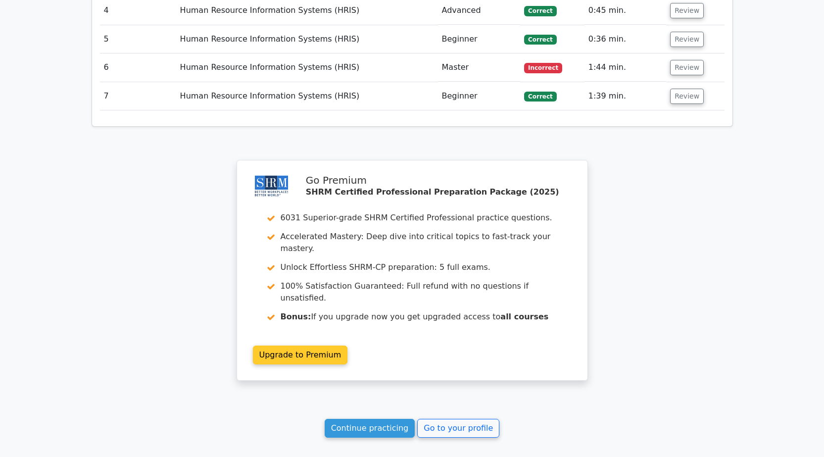
scroll to position [1237, 0]
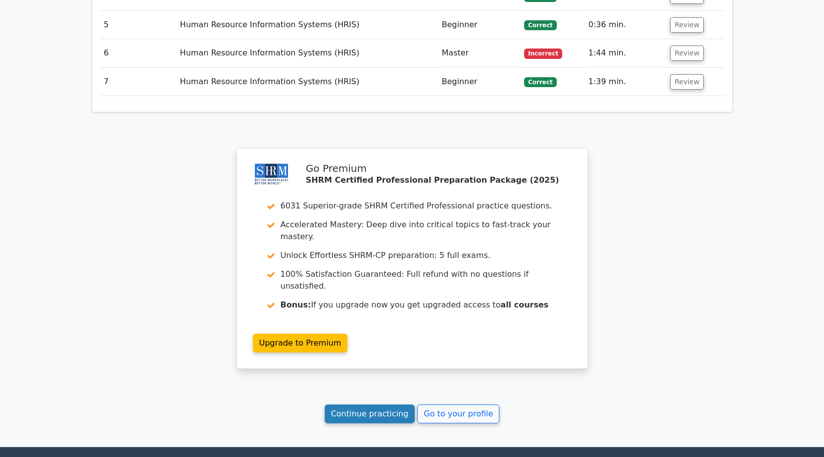
click at [367, 404] on link "Continue practicing" at bounding box center [370, 413] width 91 height 19
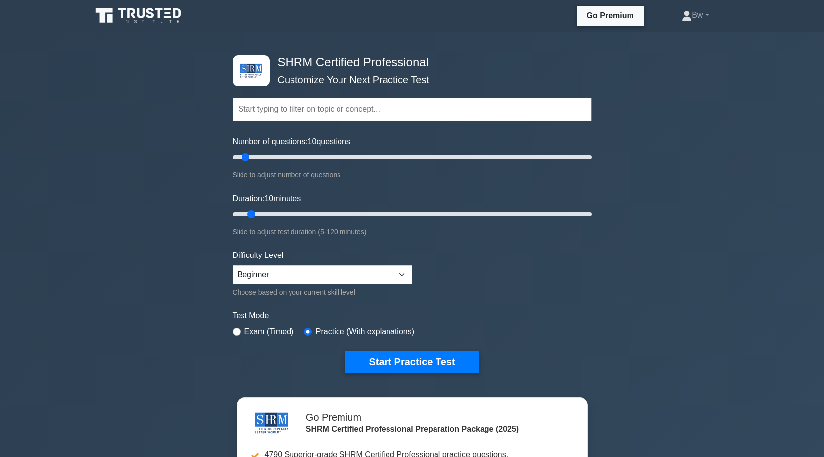
click at [359, 102] on input "text" at bounding box center [412, 109] width 359 height 24
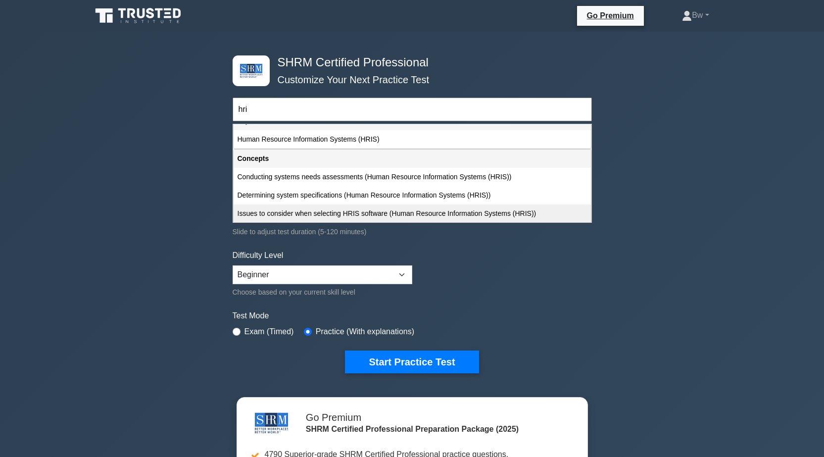
scroll to position [49, 0]
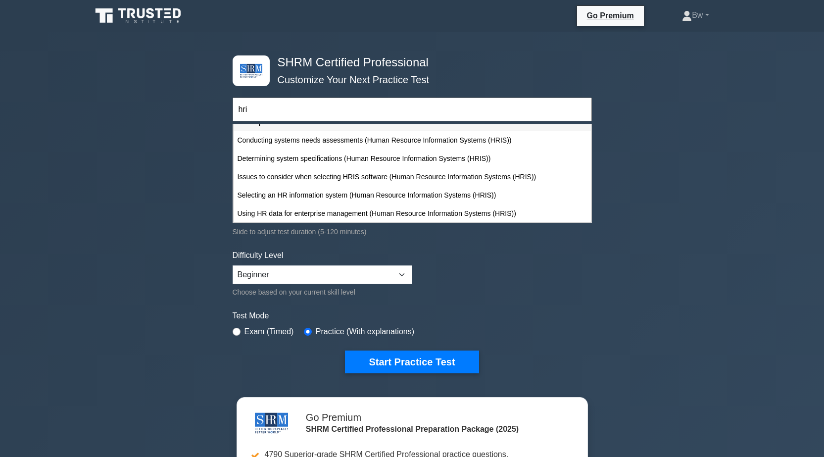
click at [528, 171] on div "Issues to consider when selecting HRIS software (Human Resource Information Sys…" at bounding box center [412, 177] width 357 height 18
type input "Issues to consider when selecting HRIS software (Human Resource Information Sys…"
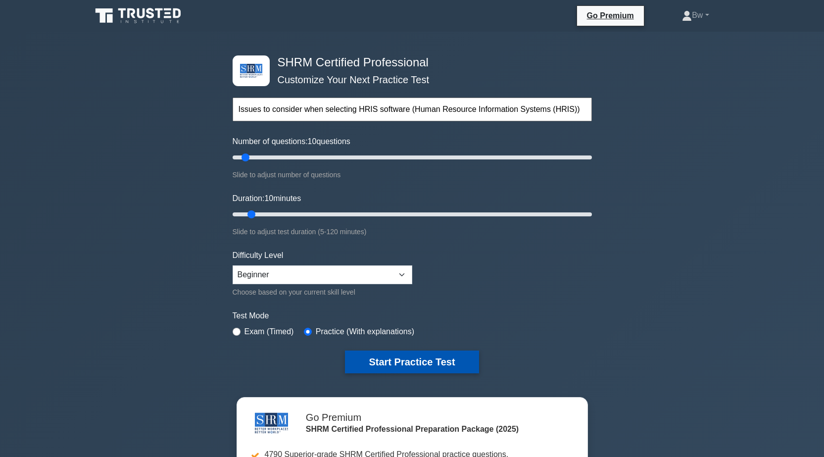
click at [415, 352] on button "Start Practice Test" at bounding box center [412, 361] width 134 height 23
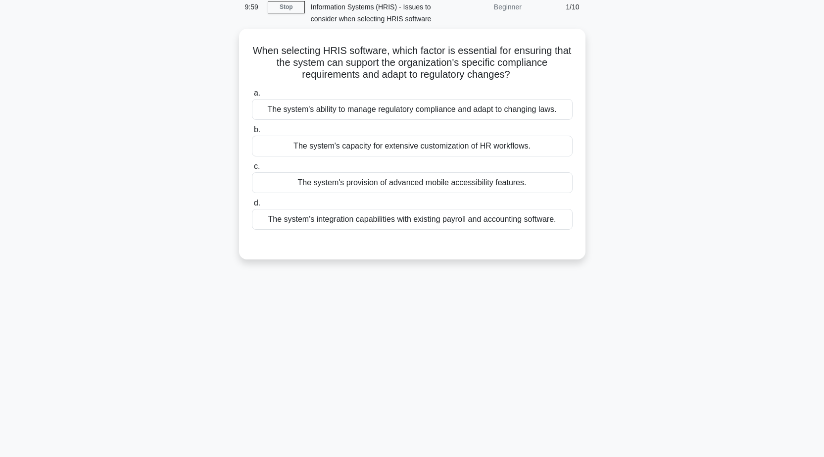
scroll to position [78, 0]
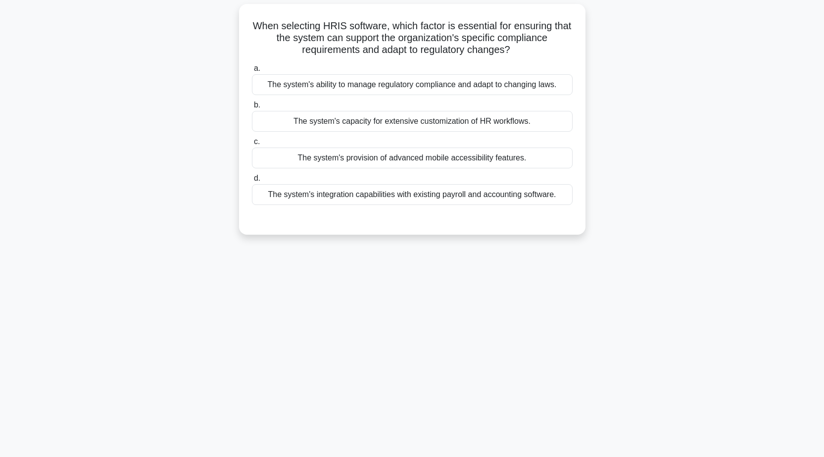
click at [525, 244] on div "When selecting HRIS software, which factor is essential for ensuring that the s…" at bounding box center [412, 125] width 653 height 242
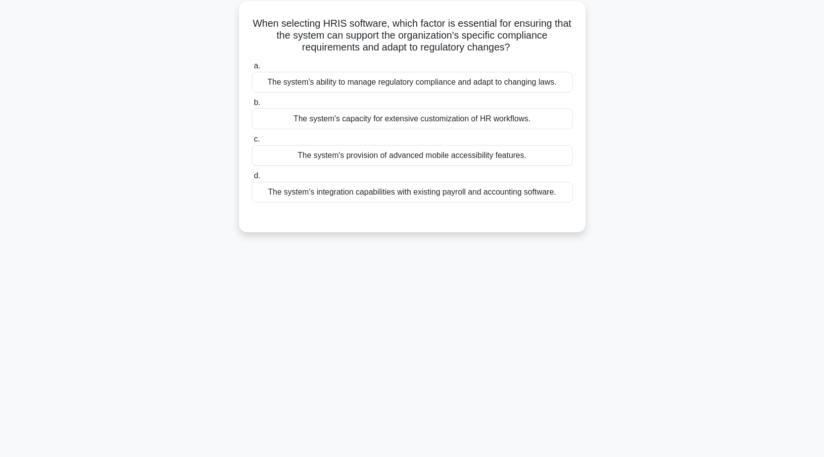
click at [500, 79] on div "The system's ability to manage regulatory compliance and adapt to changing laws." at bounding box center [412, 82] width 321 height 21
click at [252, 69] on input "a. The system's ability to manage regulatory compliance and adapt to changing l…" at bounding box center [252, 66] width 0 height 6
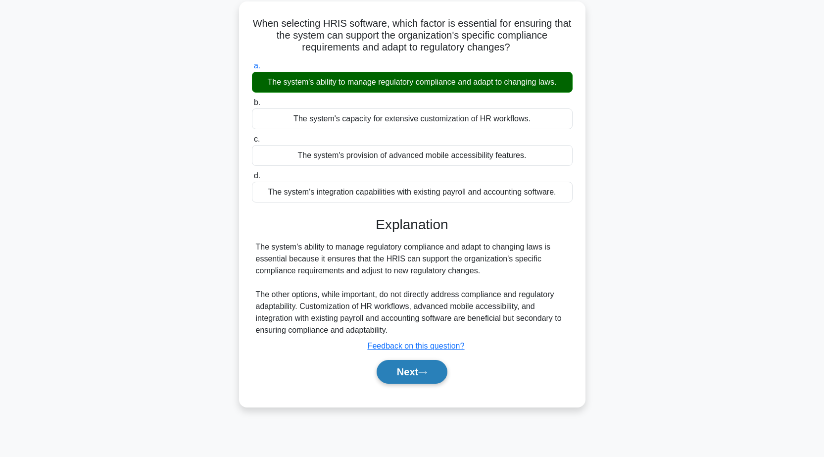
click at [437, 371] on button "Next" at bounding box center [412, 372] width 71 height 24
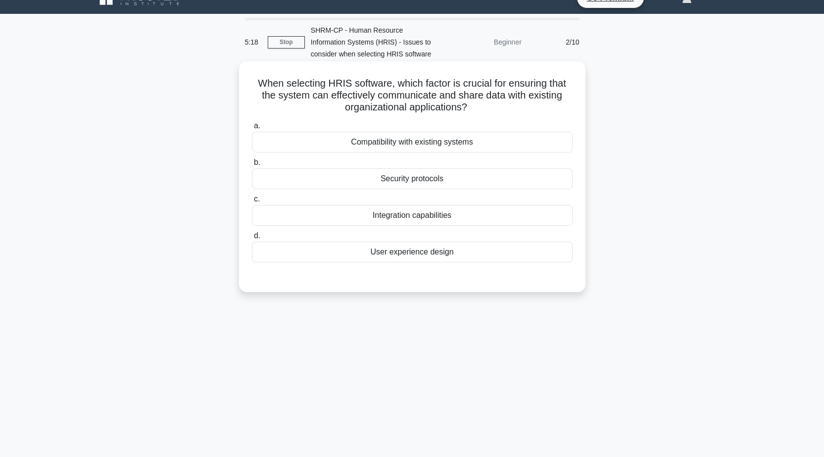
scroll to position [0, 0]
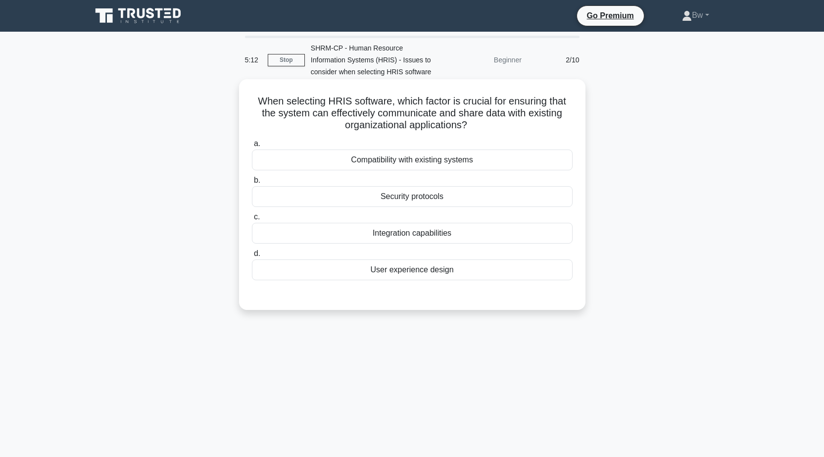
click at [469, 157] on div "Compatibility with existing systems" at bounding box center [412, 159] width 321 height 21
click at [252, 147] on input "a. Compatibility with existing systems" at bounding box center [252, 144] width 0 height 6
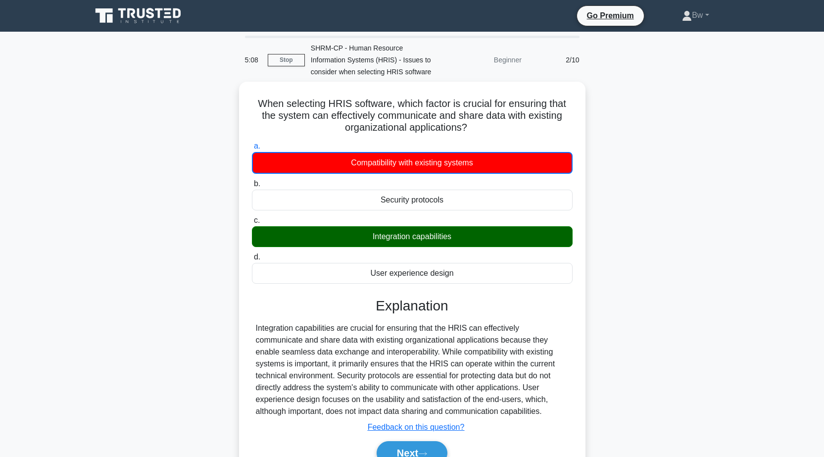
drag, startPoint x: 429, startPoint y: 451, endPoint x: 417, endPoint y: 443, distance: 14.6
click at [427, 451] on icon at bounding box center [422, 453] width 9 height 5
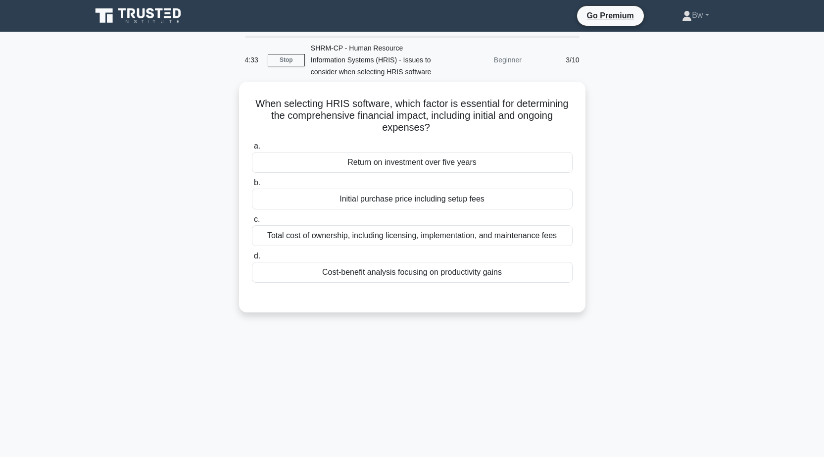
click at [225, 379] on div "4:33 Stop SHRM-CP - Human Resource Information Systems (HRIS) - Issues to consi…" at bounding box center [412, 283] width 653 height 495
click at [277, 339] on div "2:33 Stop SHRM-CP - Human Resource Information Systems (HRIS) - Issues to consi…" at bounding box center [412, 283] width 653 height 495
